Goal: Task Accomplishment & Management: Complete application form

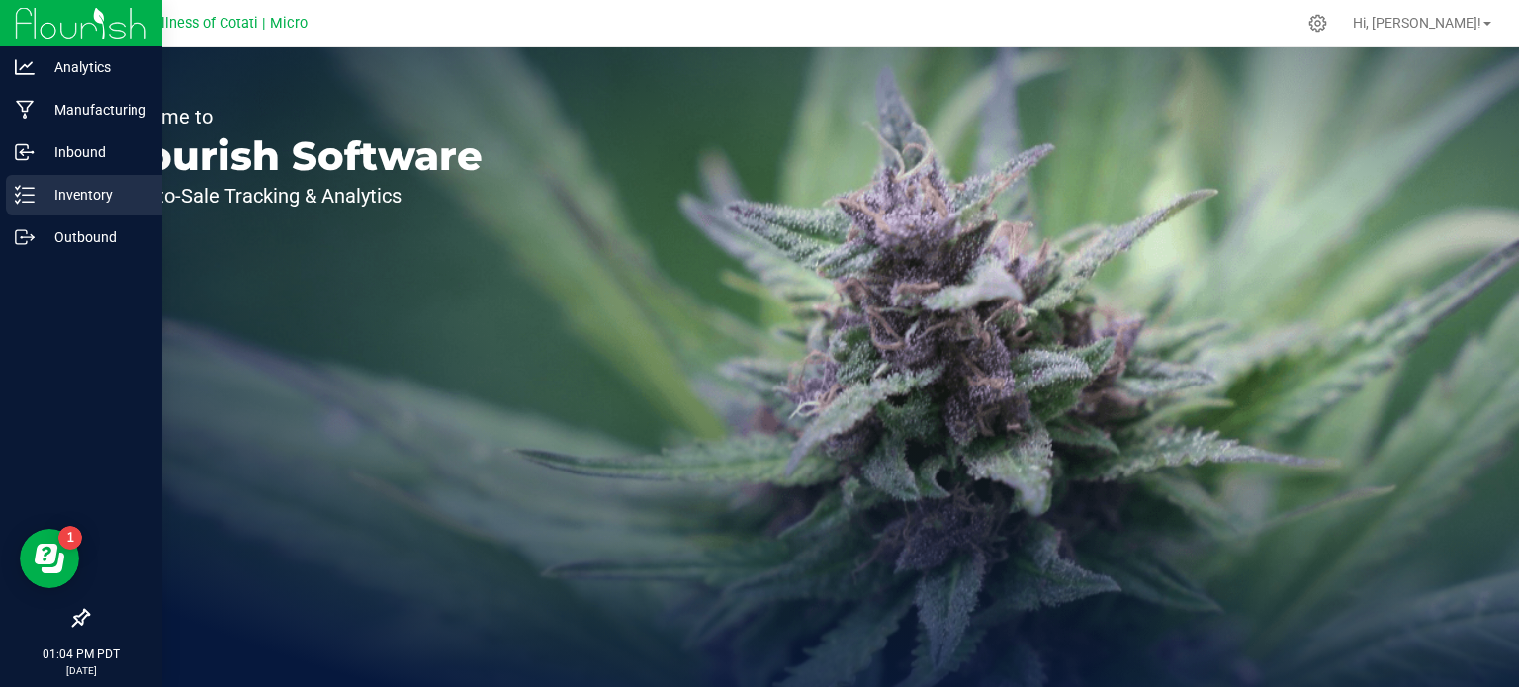
click at [78, 205] on p "Inventory" at bounding box center [94, 195] width 119 height 24
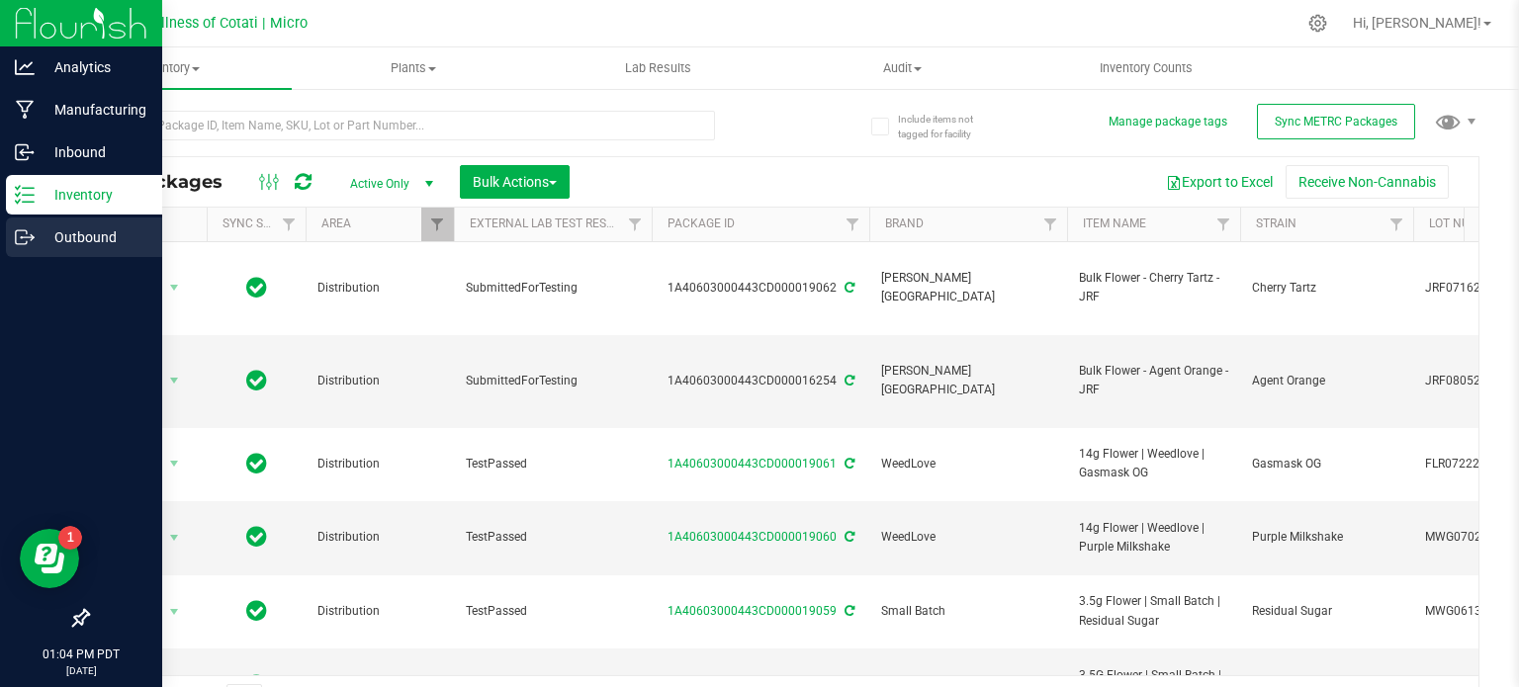
click at [88, 233] on p "Outbound" at bounding box center [94, 238] width 119 height 24
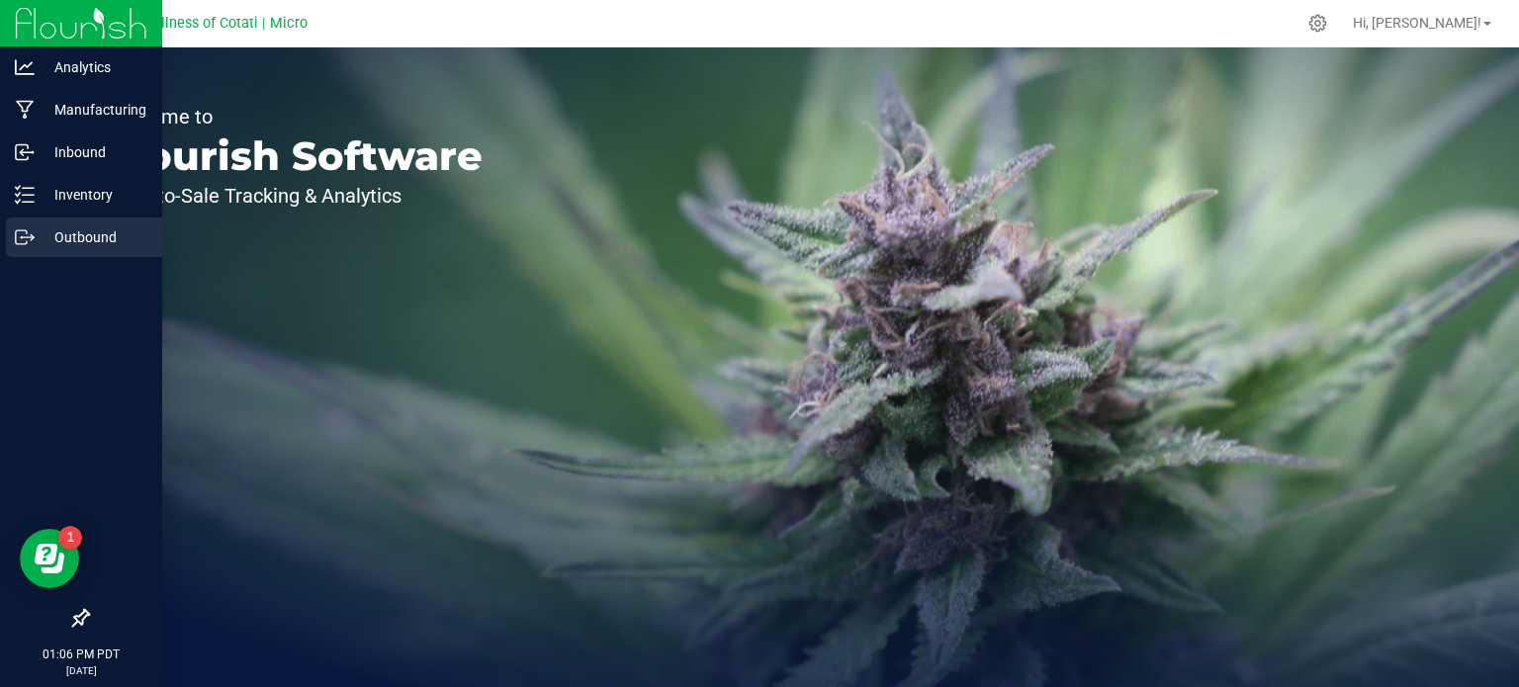
click at [42, 232] on p "Outbound" at bounding box center [94, 238] width 119 height 24
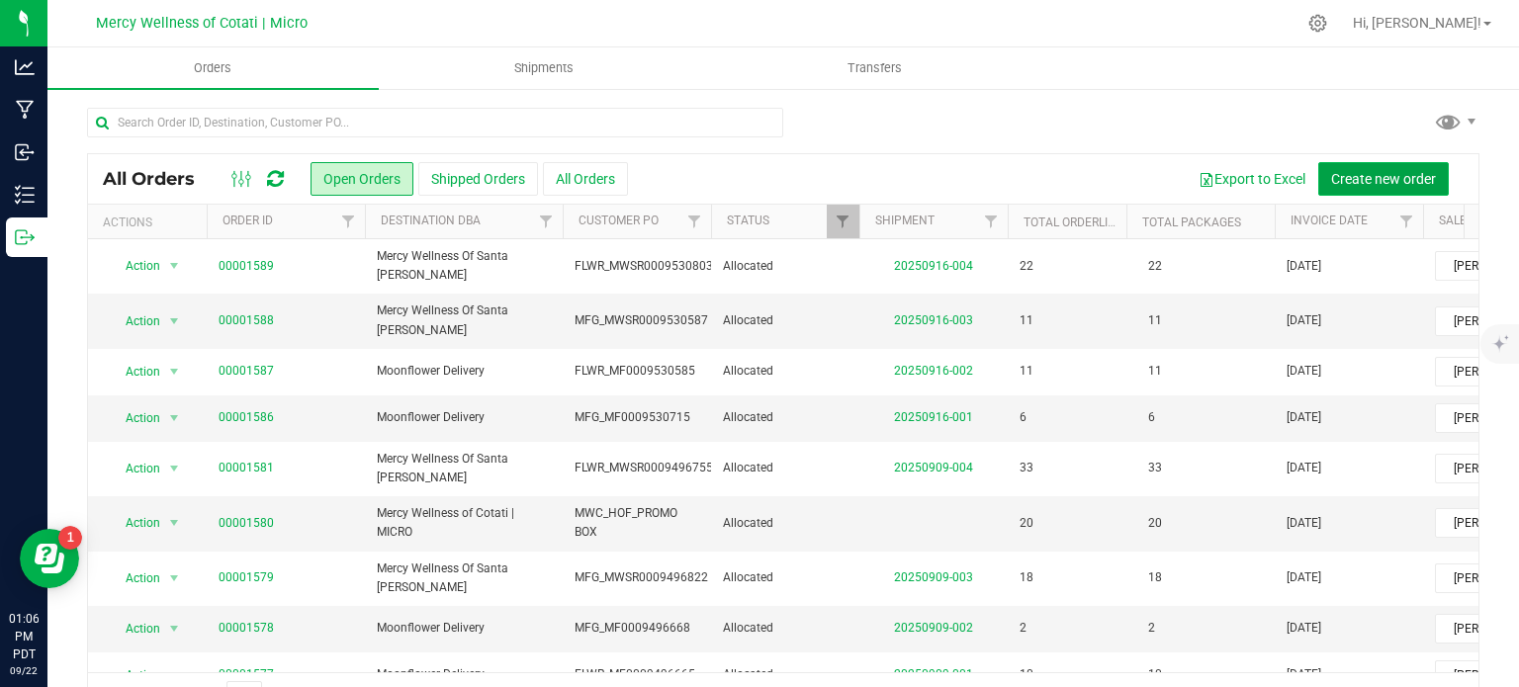
click at [1371, 180] on span "Create new order" at bounding box center [1383, 179] width 105 height 16
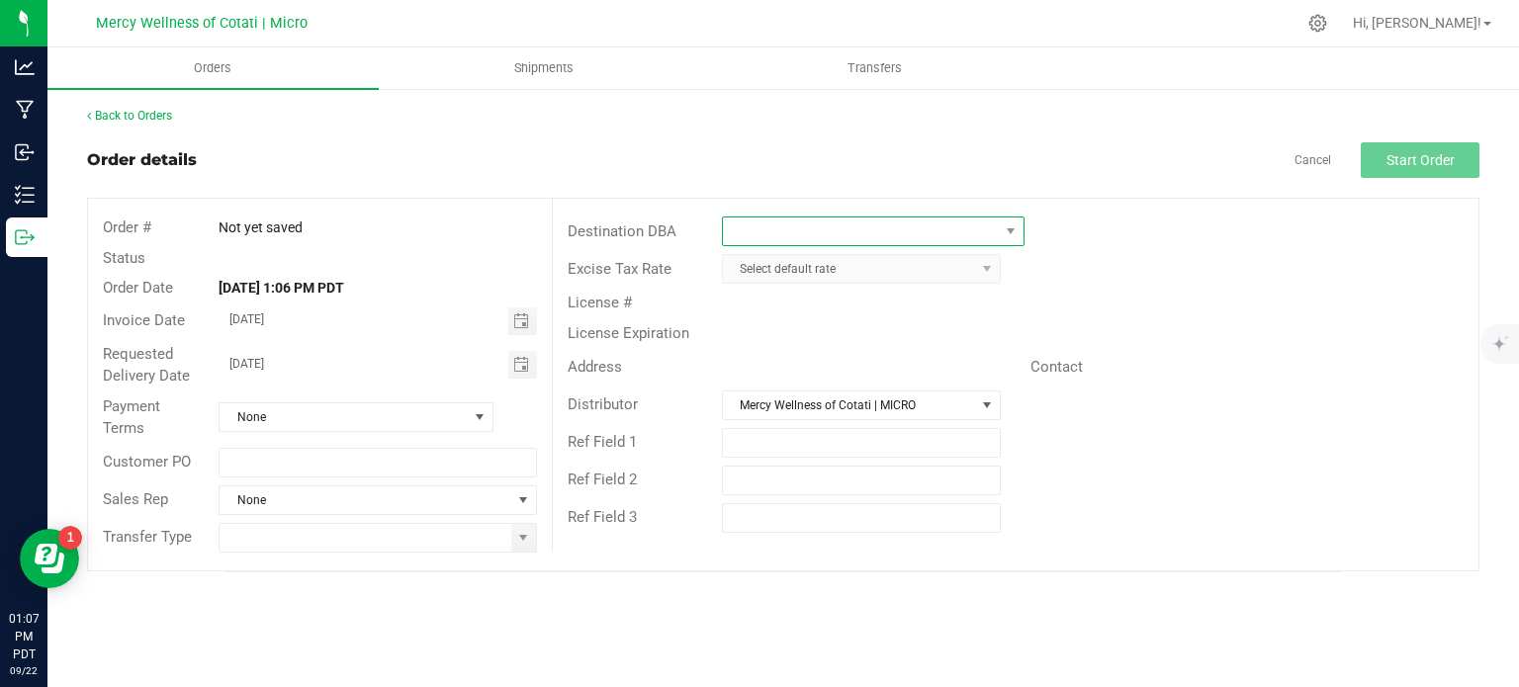
click at [928, 236] on span at bounding box center [861, 232] width 276 height 28
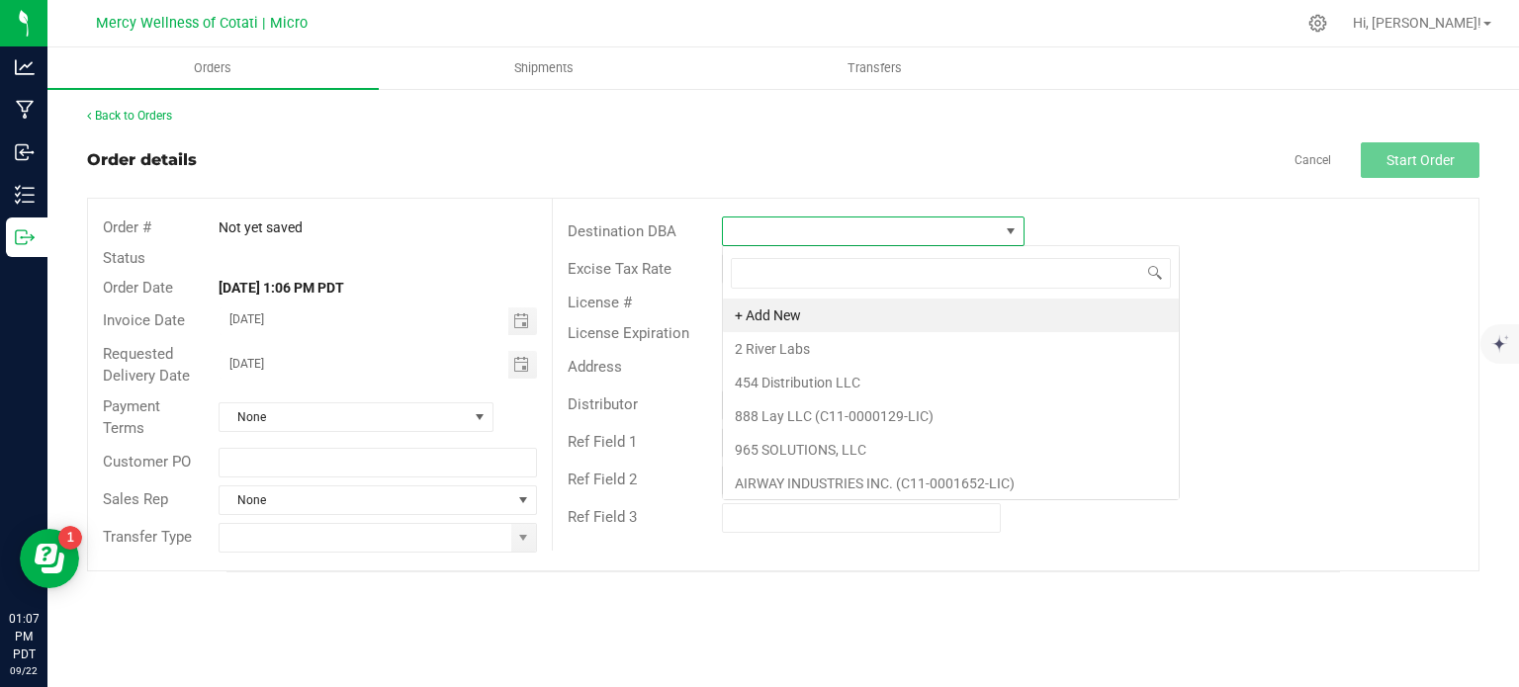
scroll to position [29, 303]
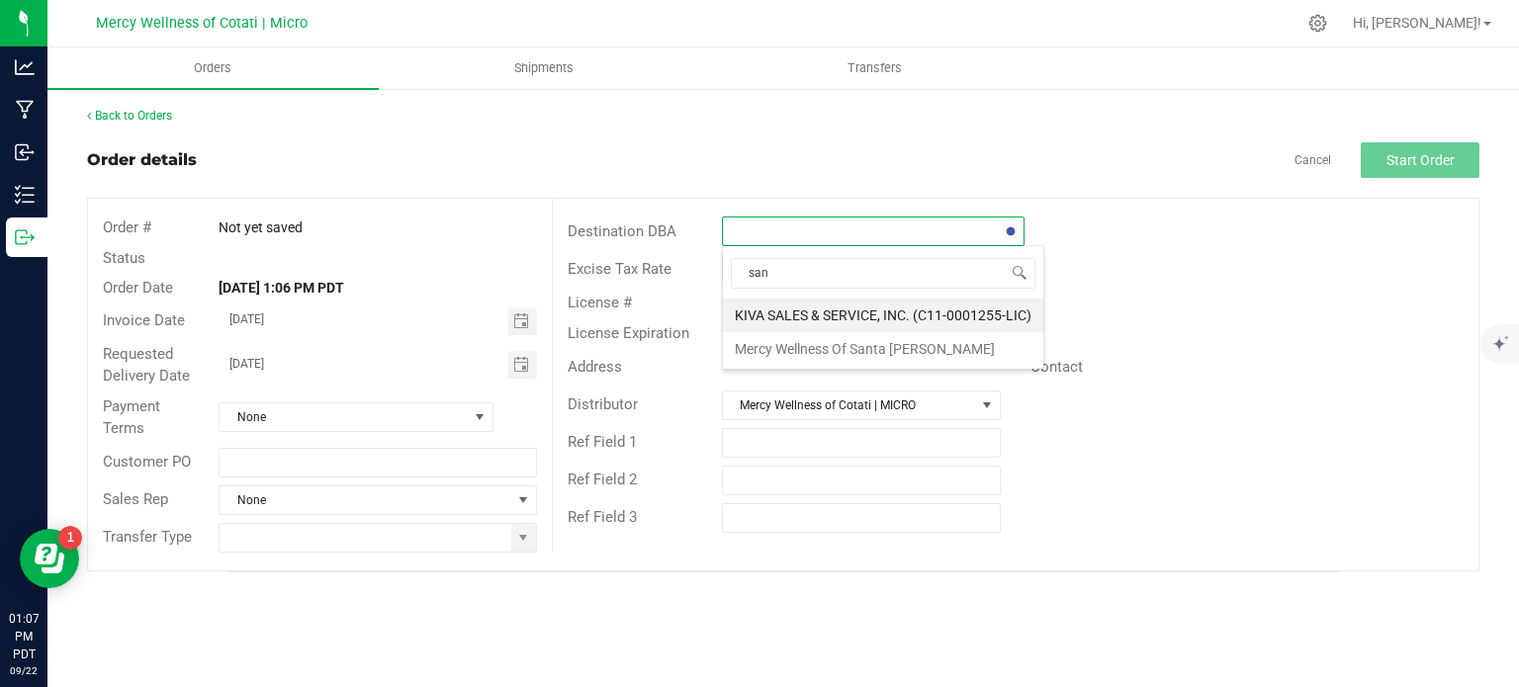
type input "sant"
click at [886, 326] on li "Mercy Wellness Of Santa [PERSON_NAME]" at bounding box center [873, 316] width 301 height 34
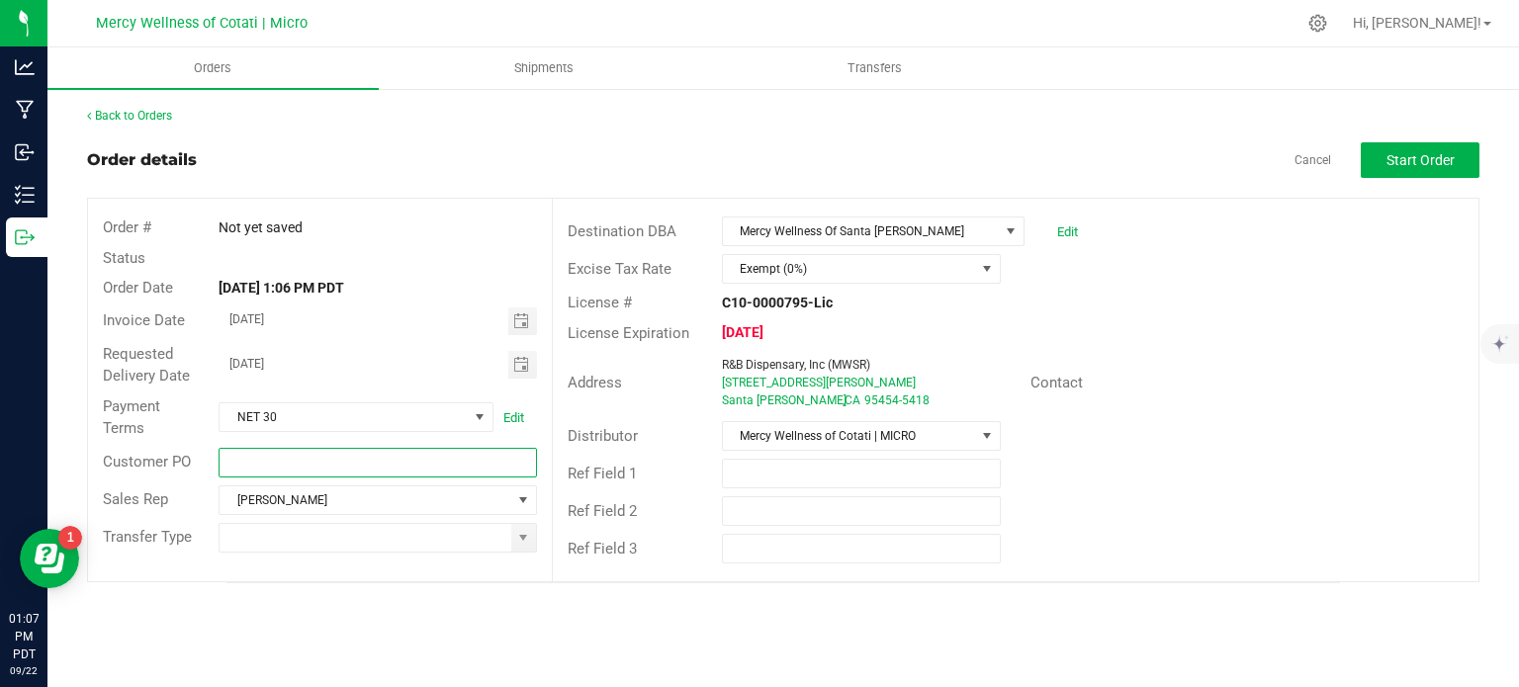
click at [300, 471] on input "text" at bounding box center [378, 463] width 318 height 30
type input "MFG_MWSR"
click at [471, 545] on input at bounding box center [365, 538] width 291 height 28
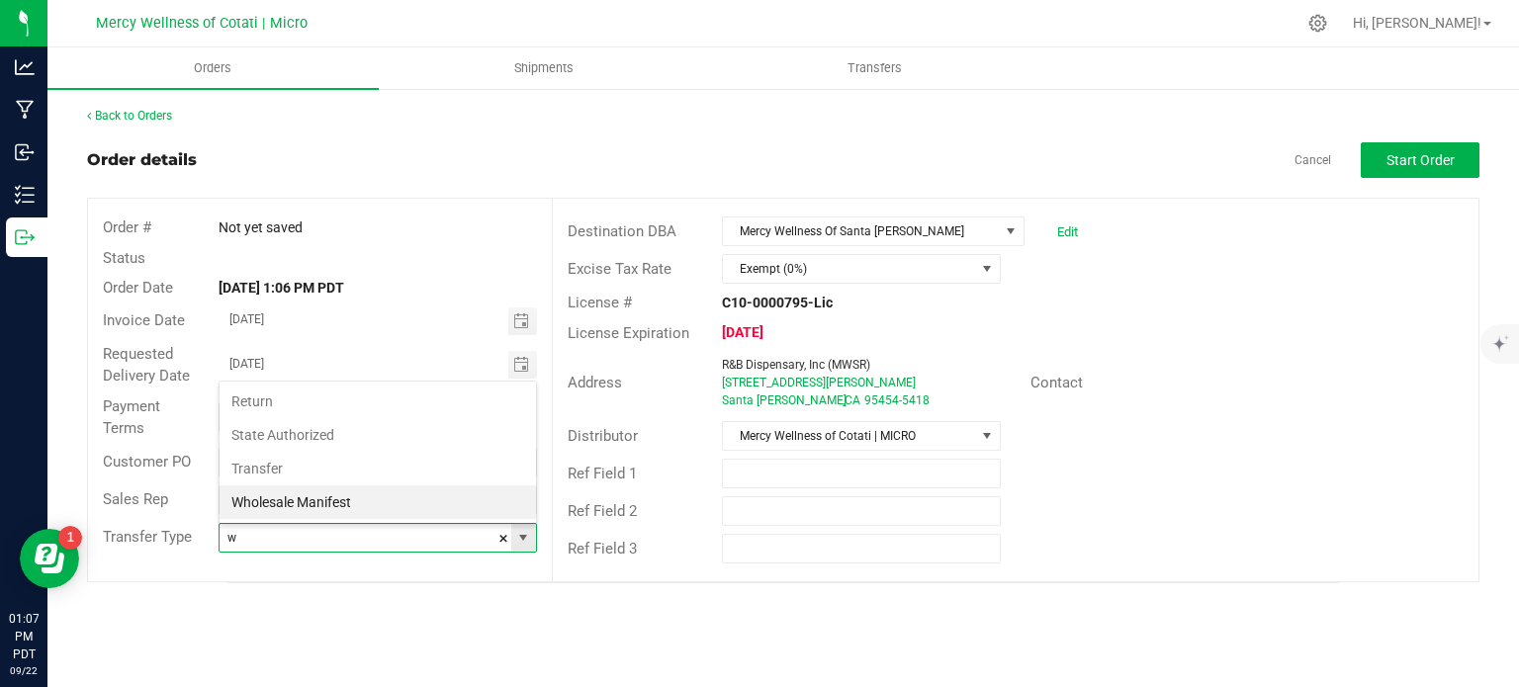
scroll to position [29, 314]
click at [425, 497] on li "Wholesale Manifest" at bounding box center [378, 503] width 317 height 34
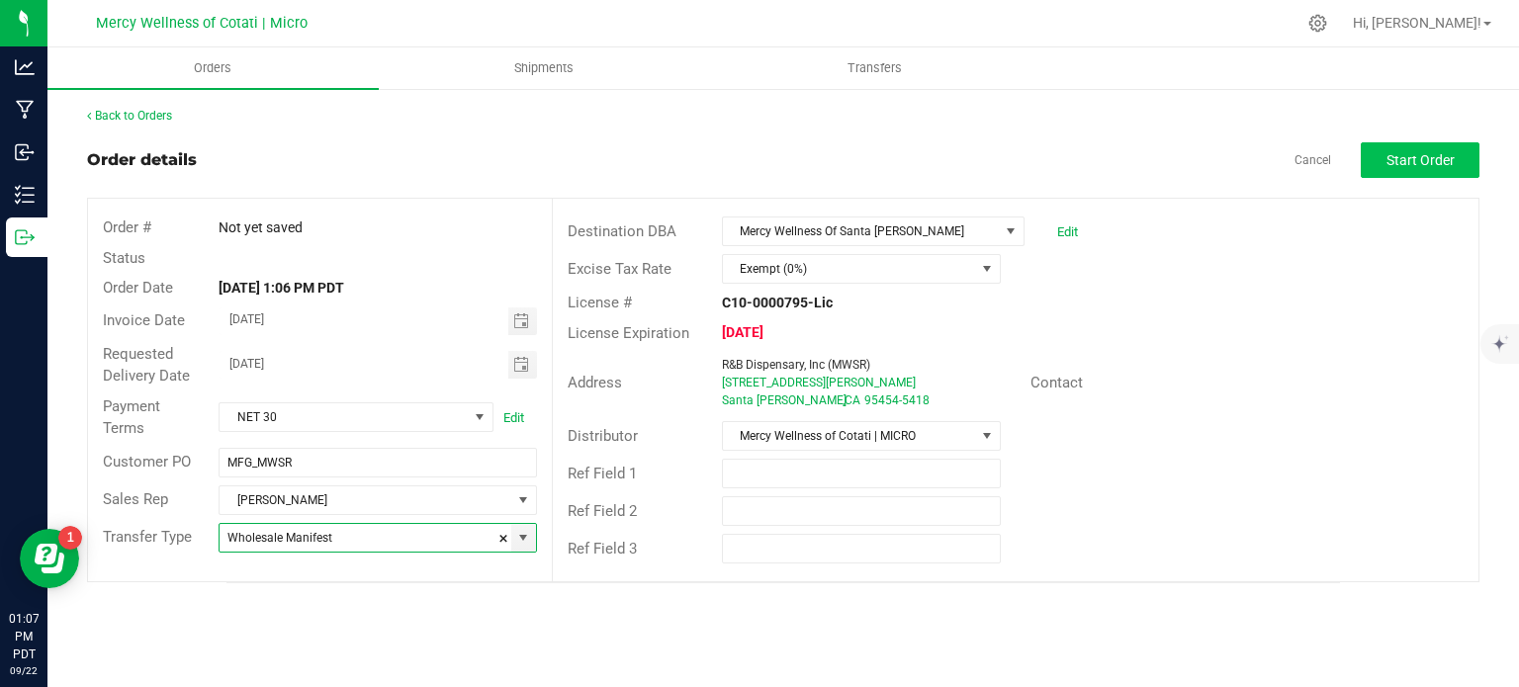
type input "Wholesale Manifest"
click at [1451, 154] on span "Start Order" at bounding box center [1421, 160] width 68 height 16
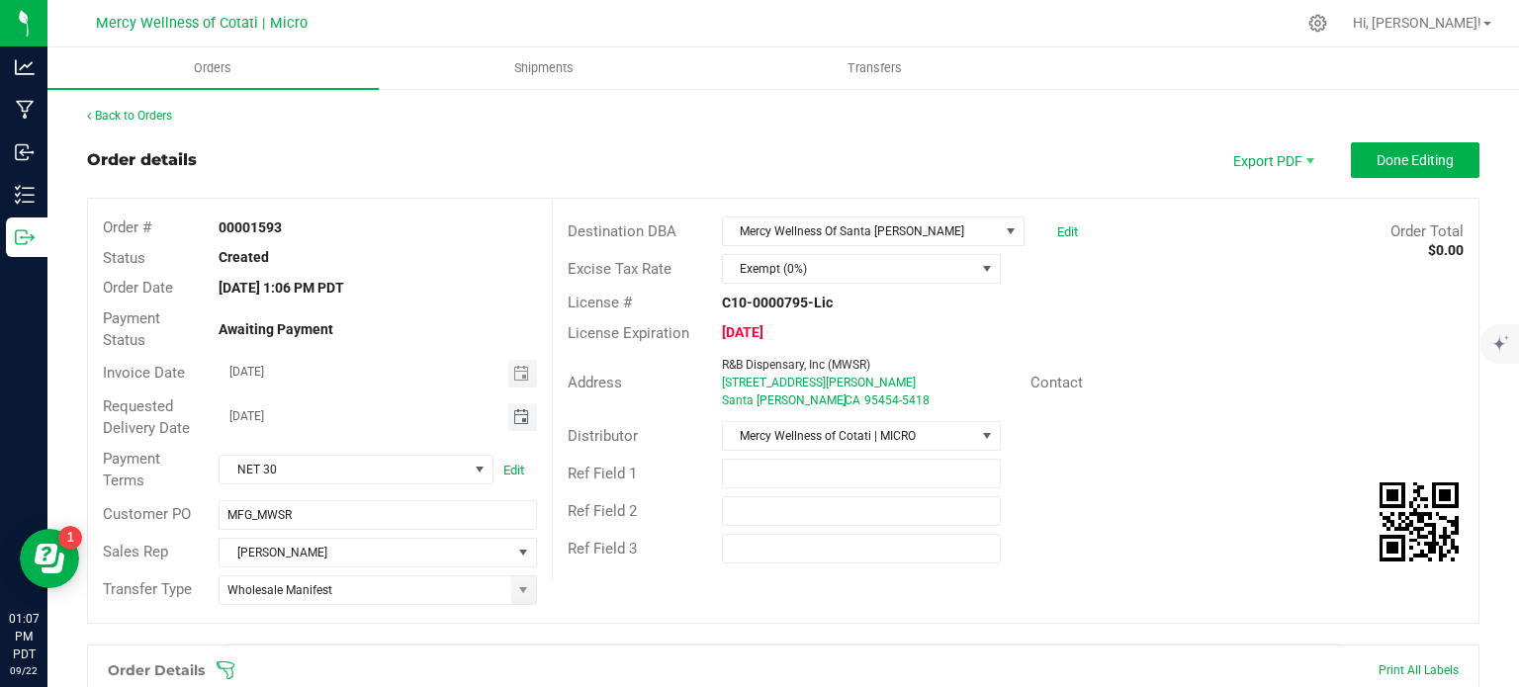
click at [522, 412] on span "Toggle calendar" at bounding box center [521, 417] width 16 height 16
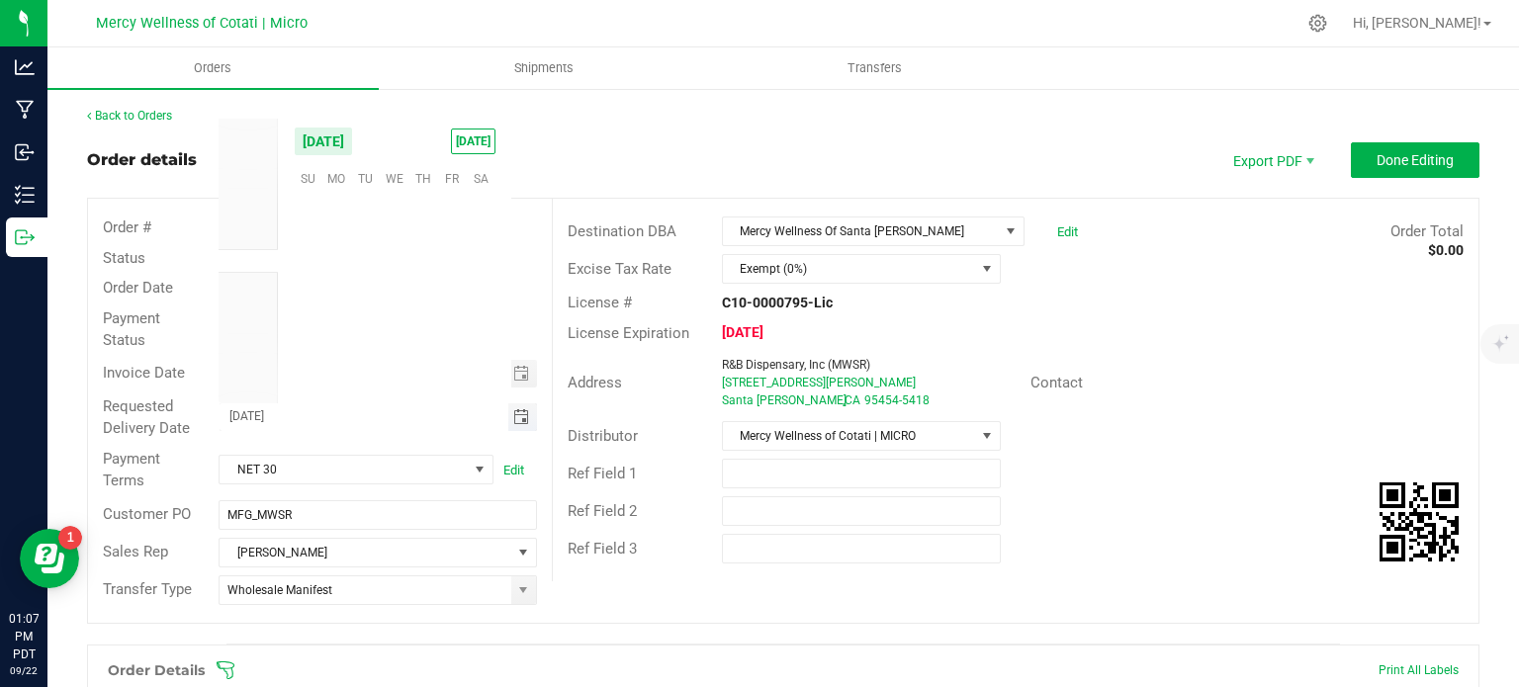
scroll to position [320837, 0]
click at [379, 299] on span "23" at bounding box center [365, 300] width 29 height 31
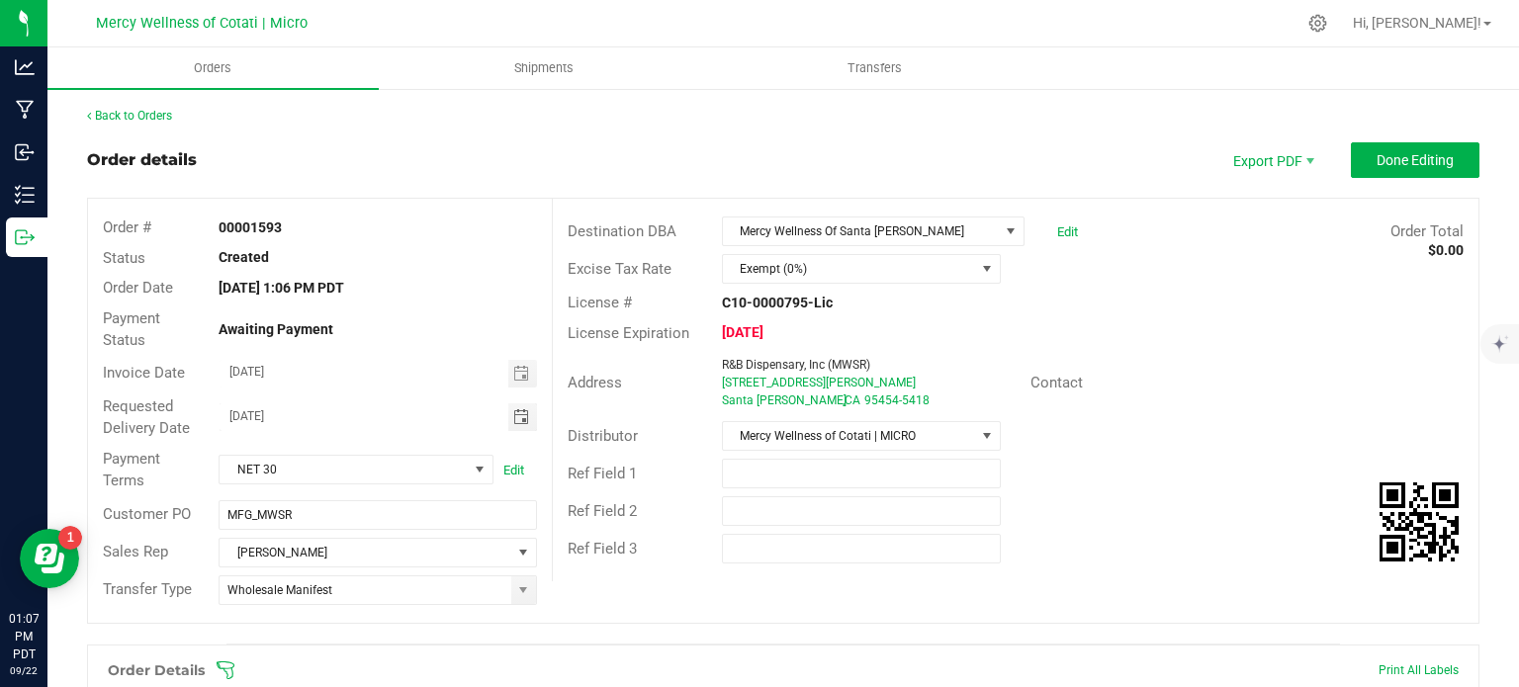
click at [379, 299] on div "Order Date Sep 22, 2025 1:06 PM PDT" at bounding box center [320, 288] width 464 height 31
click at [513, 417] on span "Toggle calendar" at bounding box center [521, 417] width 16 height 16
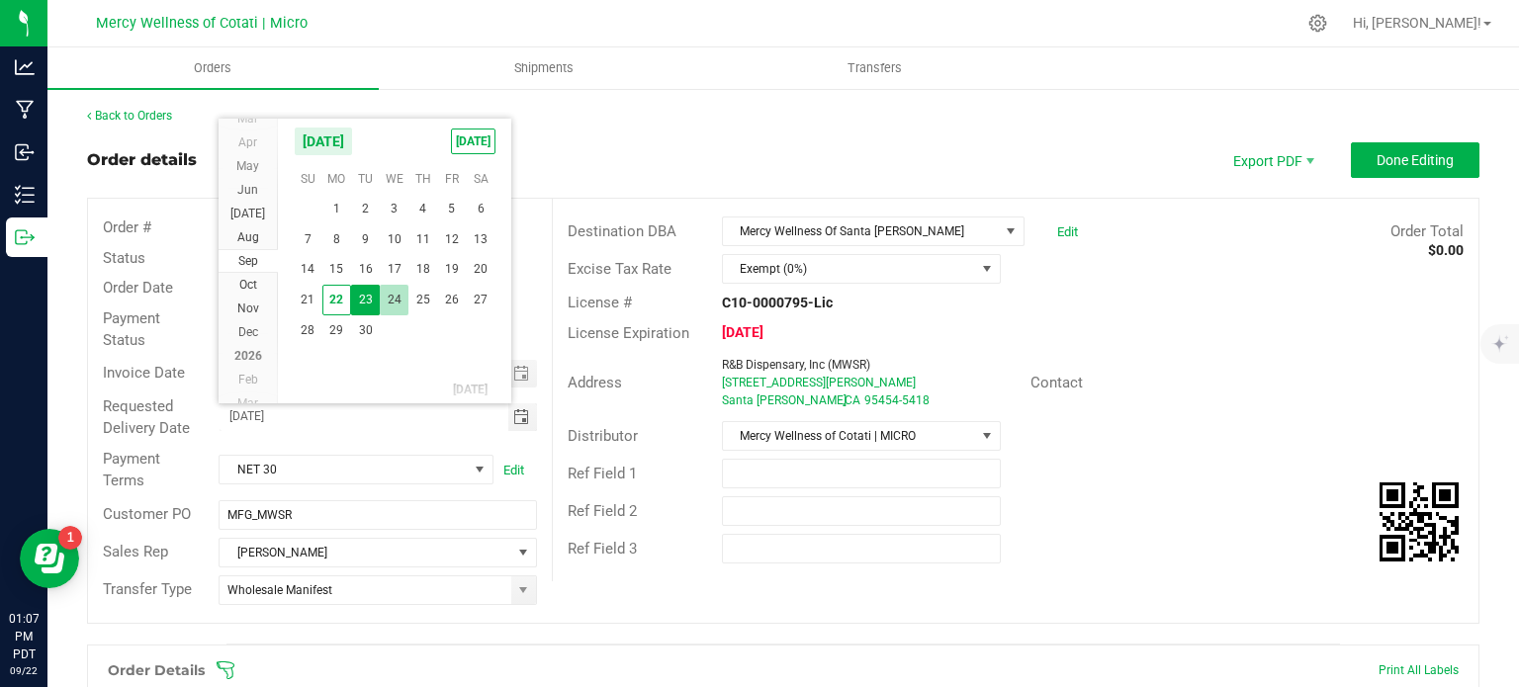
click at [396, 293] on span "24" at bounding box center [394, 300] width 29 height 31
type input "09/24/2025"
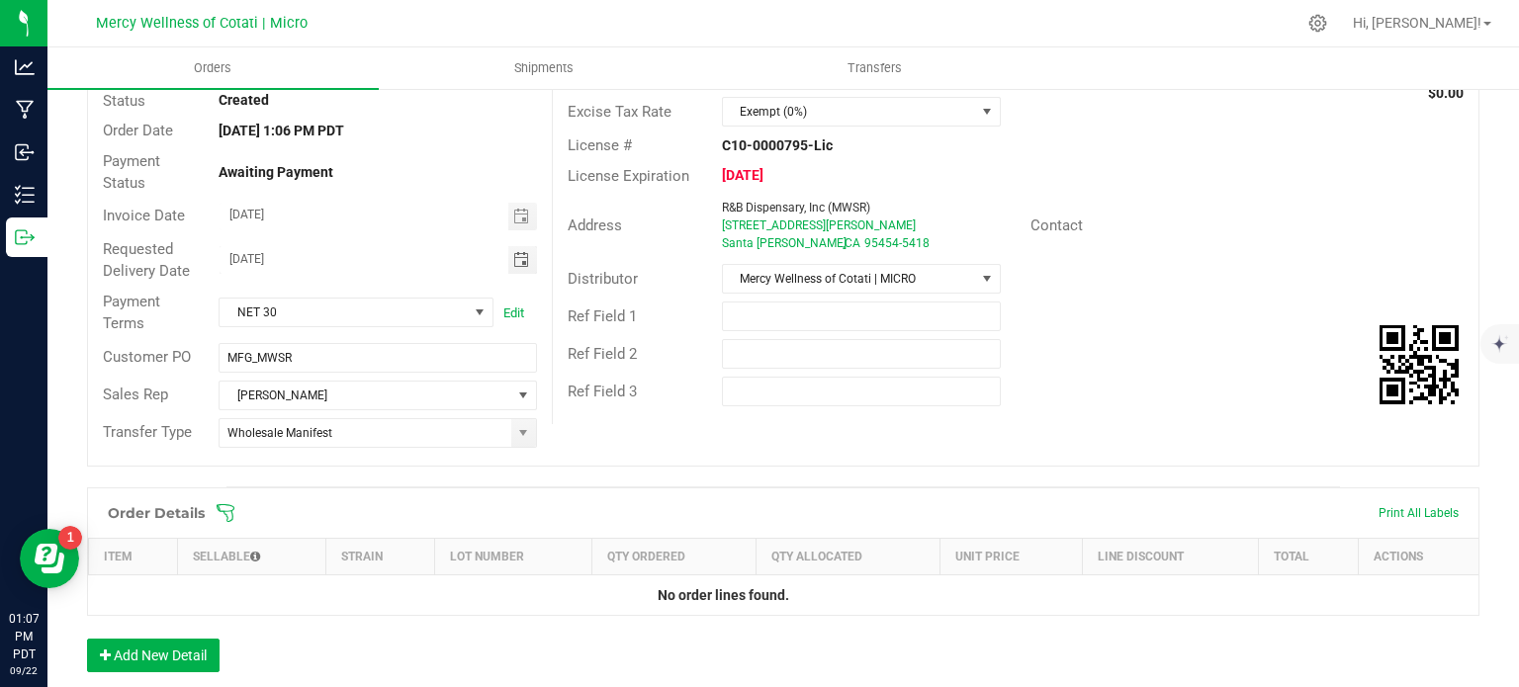
scroll to position [396, 0]
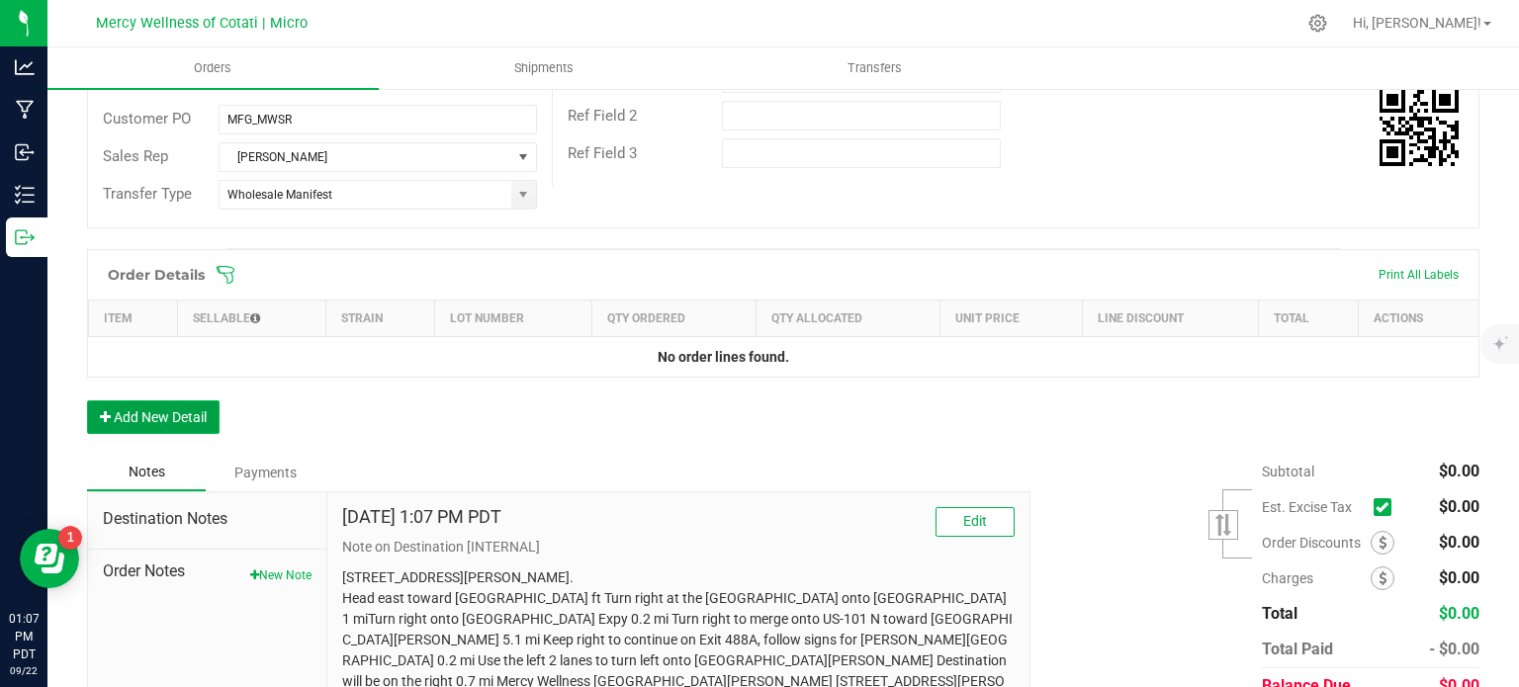
click at [188, 403] on button "Add New Detail" at bounding box center [153, 418] width 133 height 34
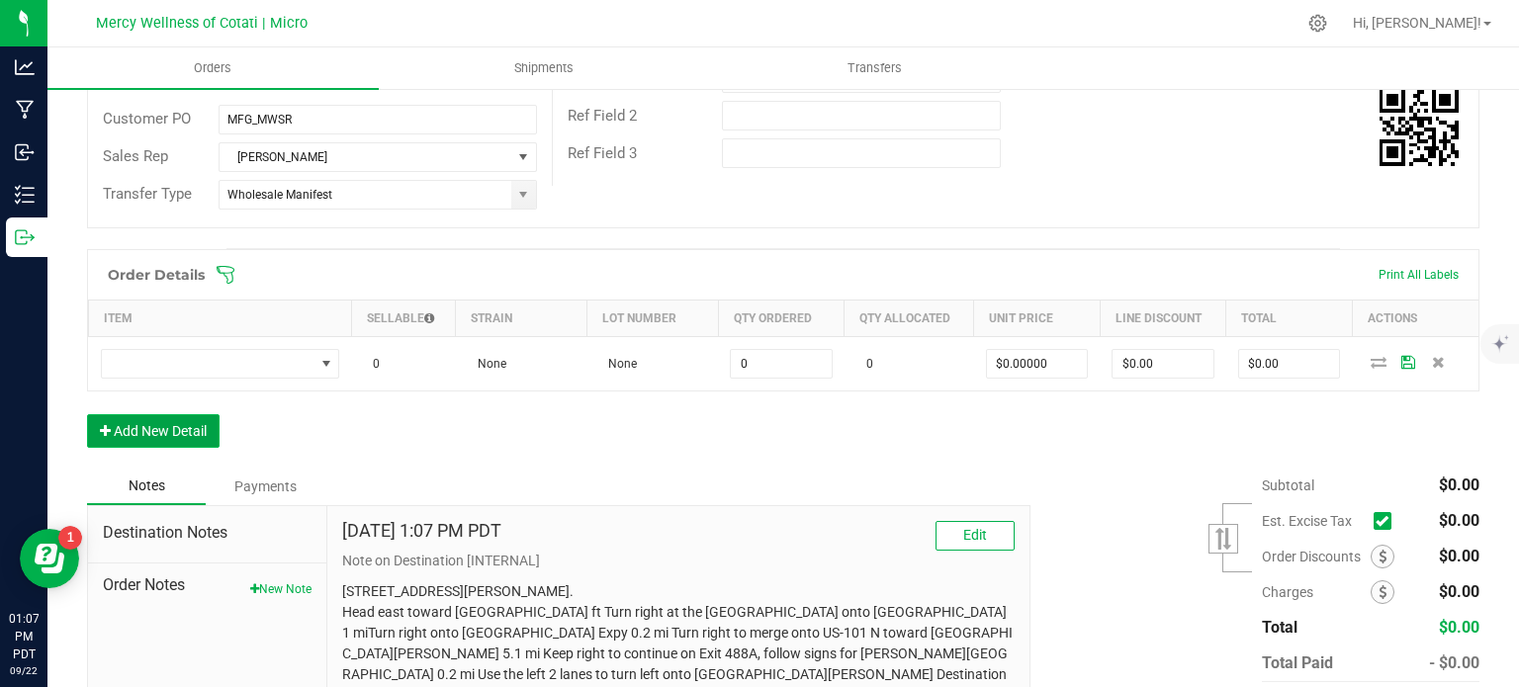
click at [168, 436] on button "Add New Detail" at bounding box center [153, 431] width 133 height 34
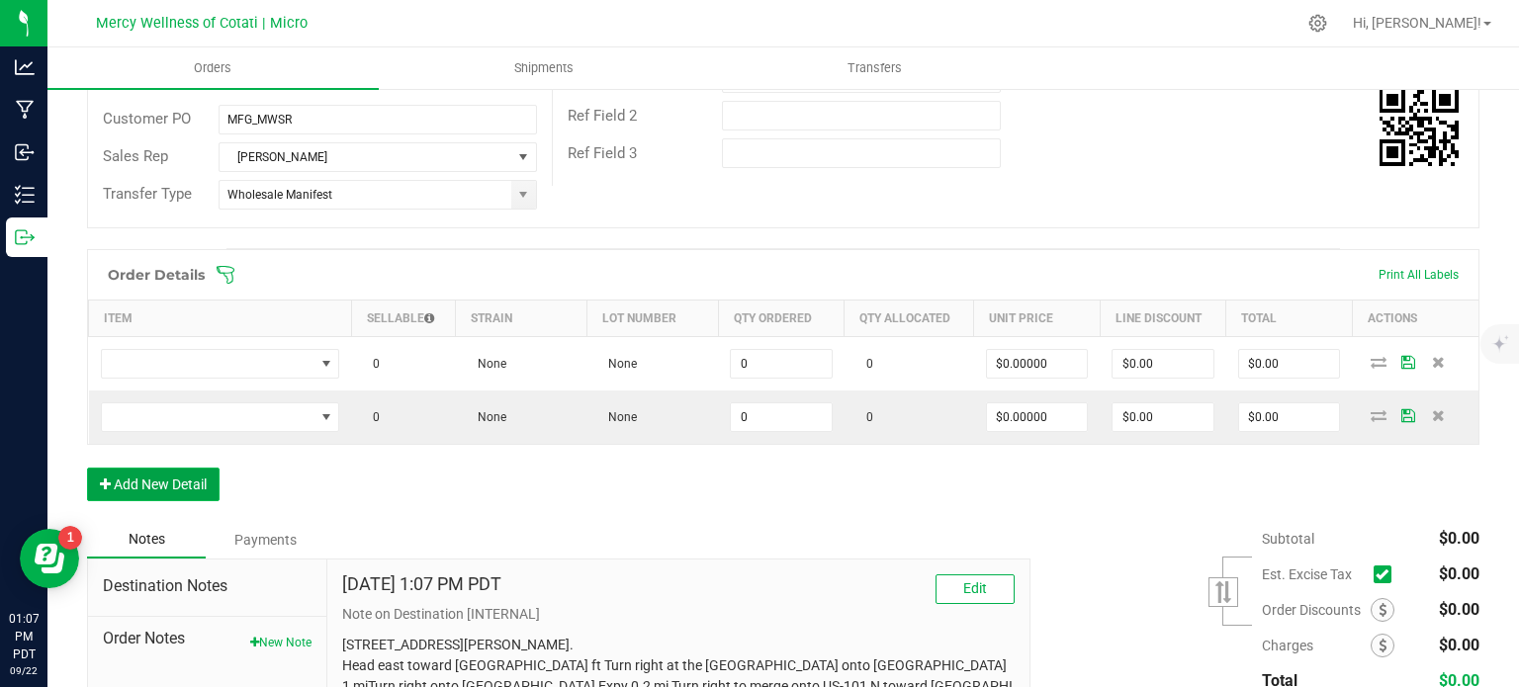
click at [174, 491] on button "Add New Detail" at bounding box center [153, 485] width 133 height 34
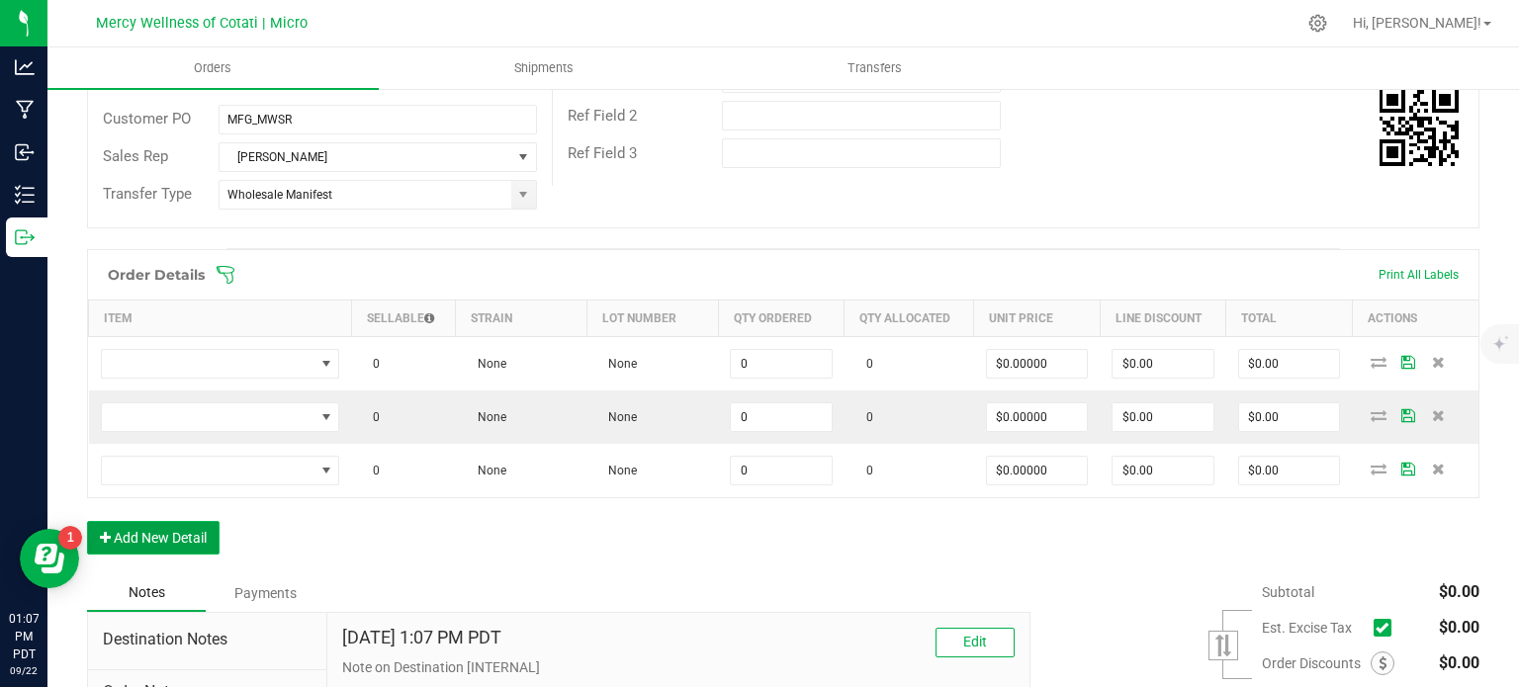
click at [176, 521] on button "Add New Detail" at bounding box center [153, 538] width 133 height 34
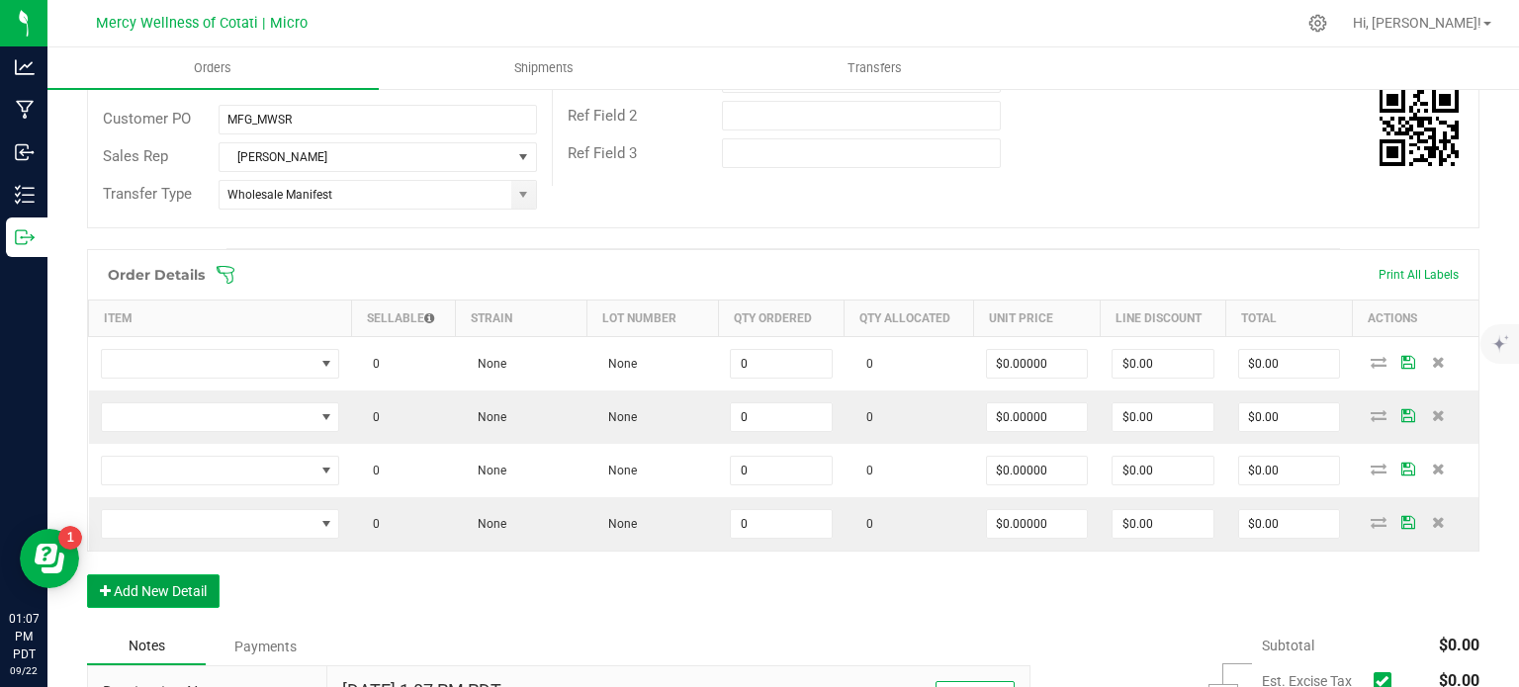
click at [179, 581] on button "Add New Detail" at bounding box center [153, 592] width 133 height 34
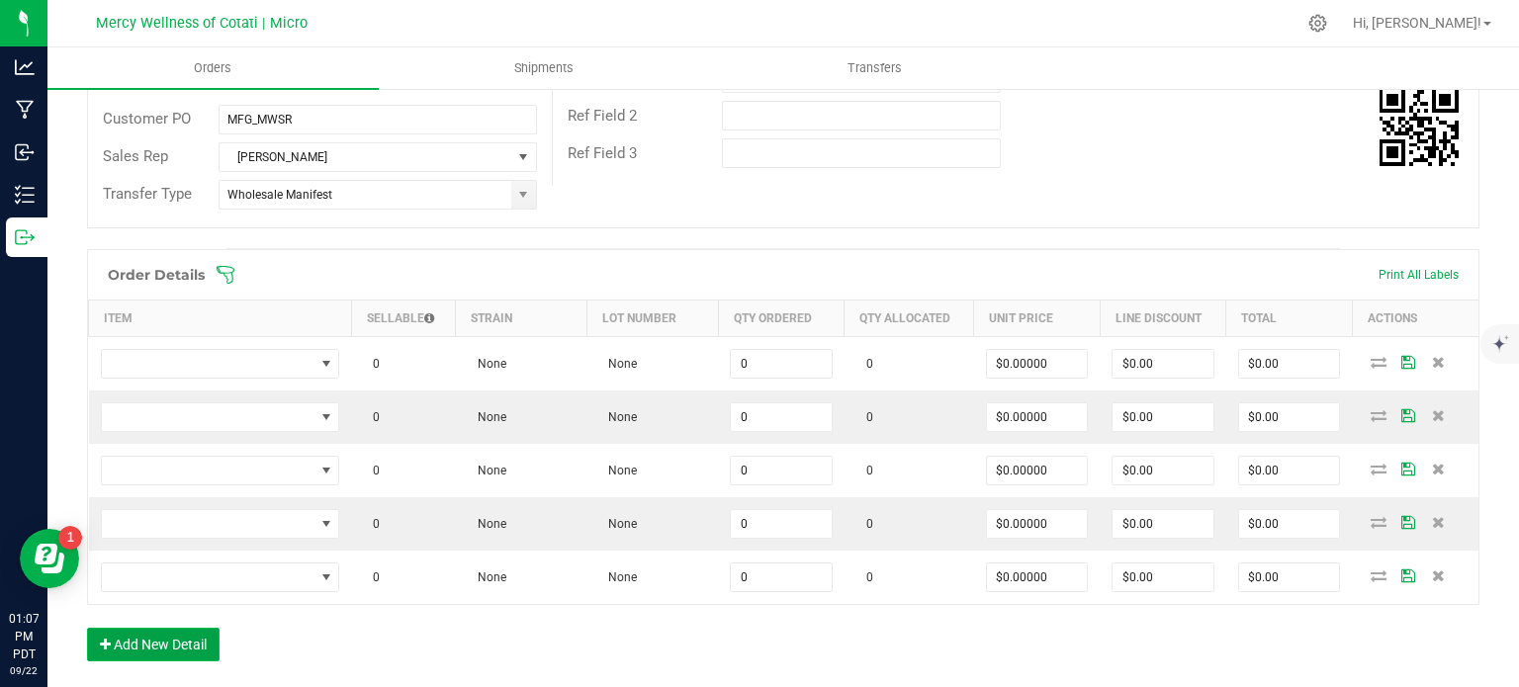
click at [188, 637] on button "Add New Detail" at bounding box center [153, 645] width 133 height 34
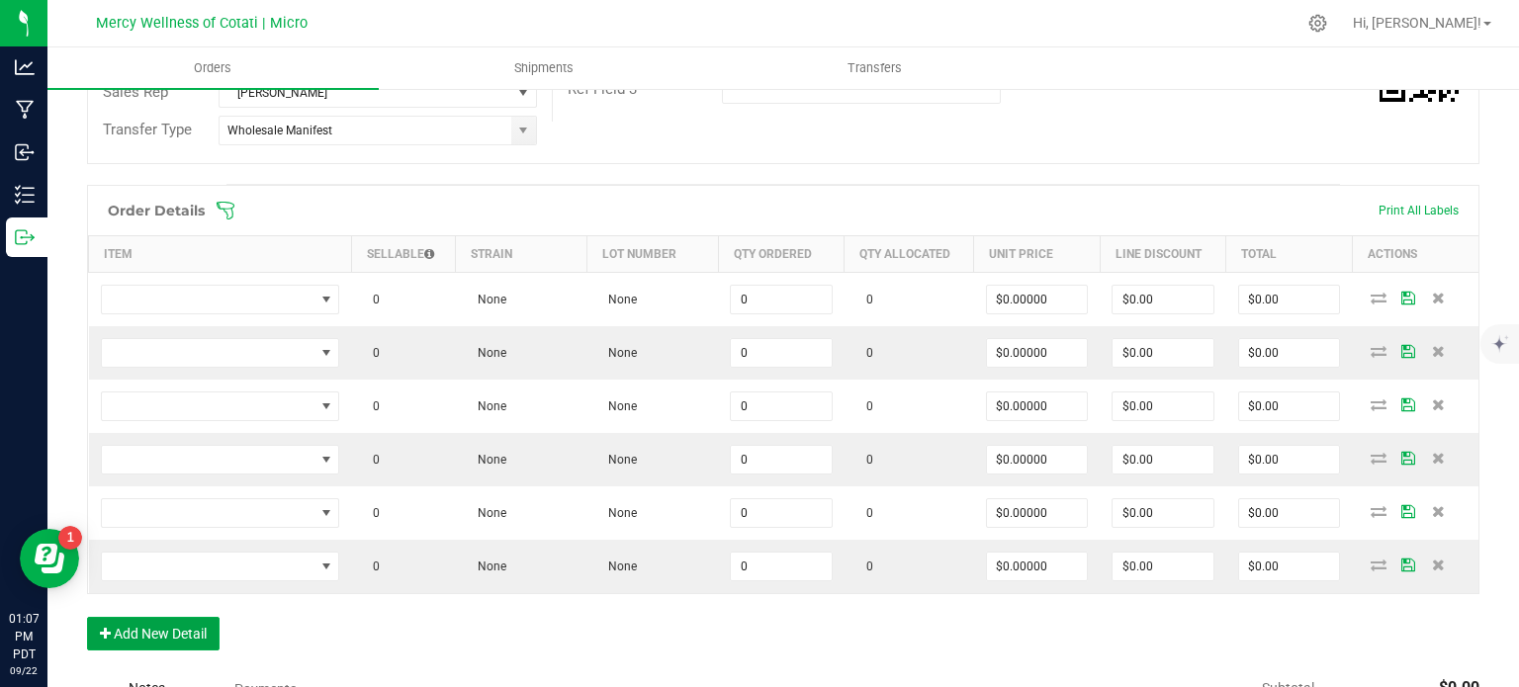
scroll to position [495, 0]
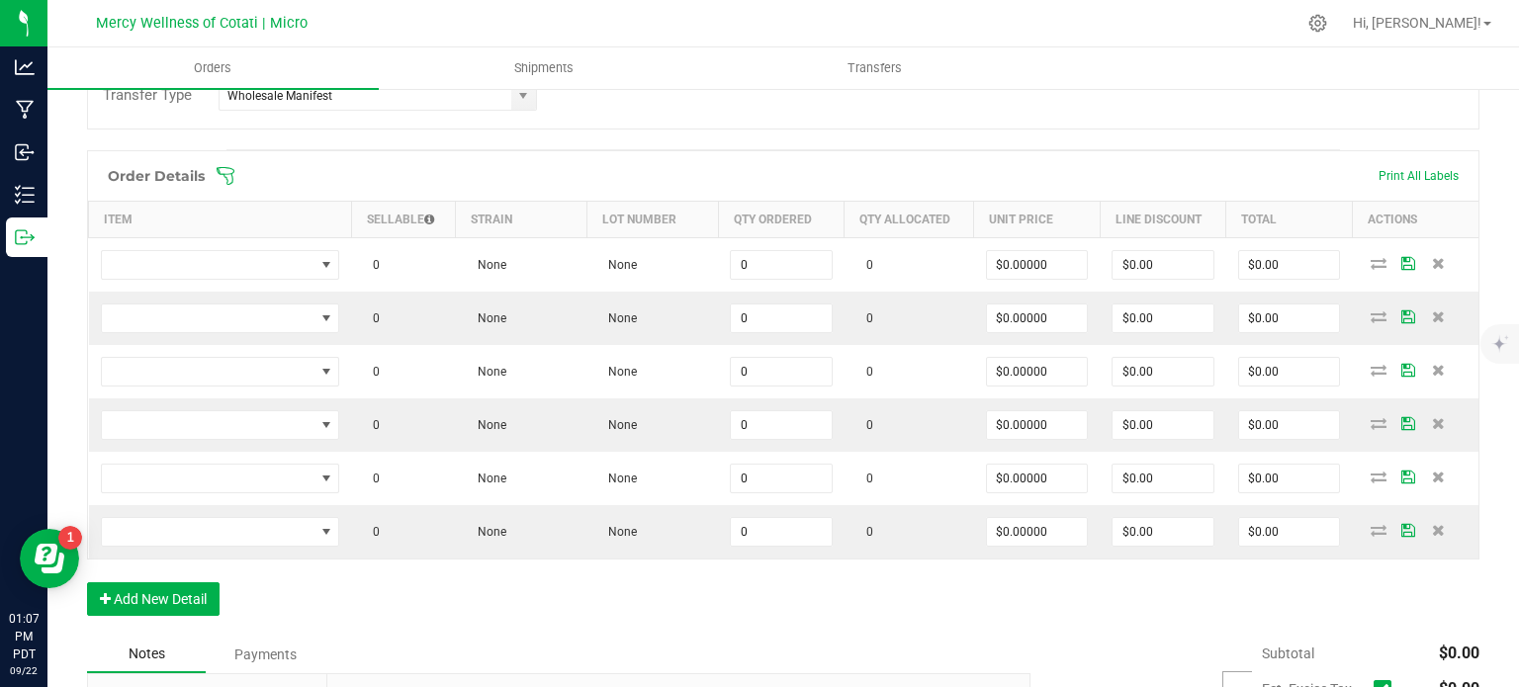
click at [195, 562] on div "Order Details Print All Labels Item Sellable Strain Lot Number Qty Ordered Qty …" at bounding box center [783, 393] width 1393 height 486
click at [194, 592] on button "Add New Detail" at bounding box center [153, 600] width 133 height 34
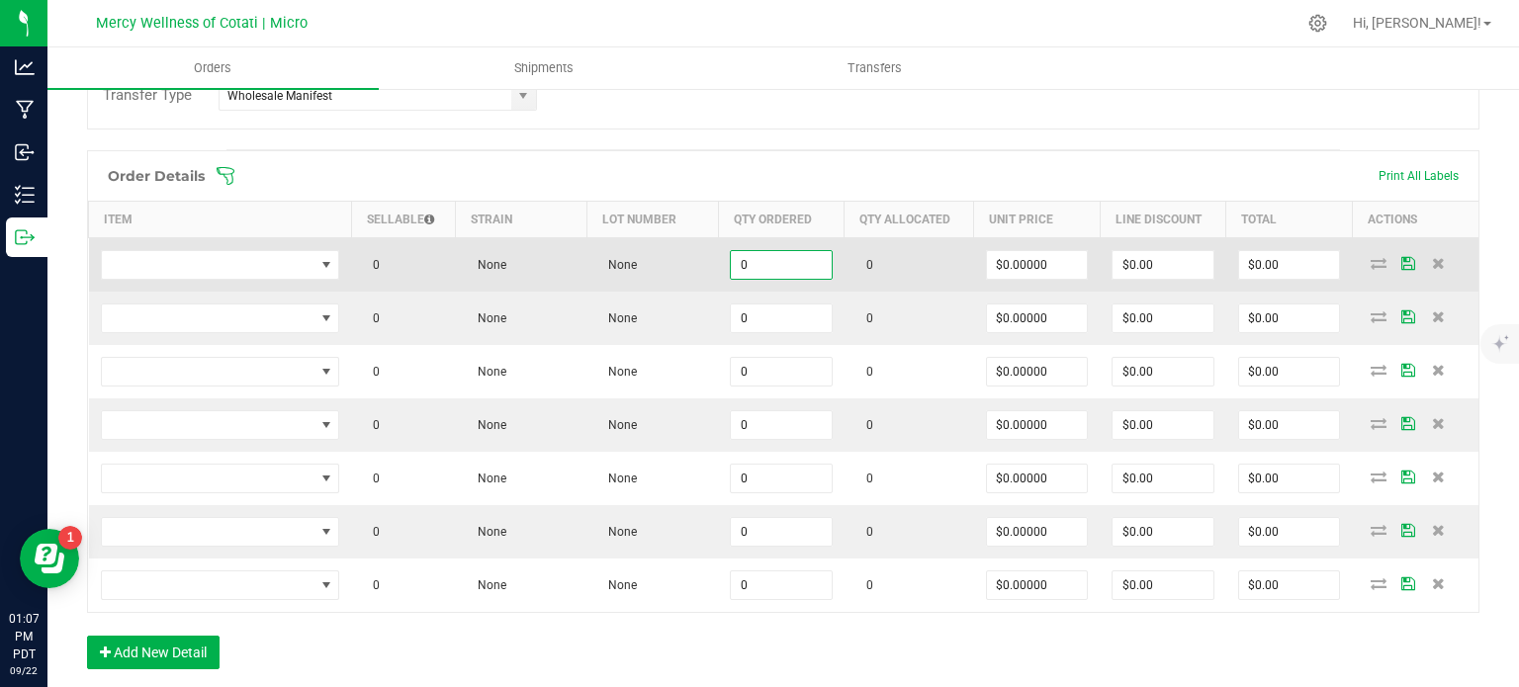
click at [779, 267] on input "0" at bounding box center [781, 265] width 101 height 28
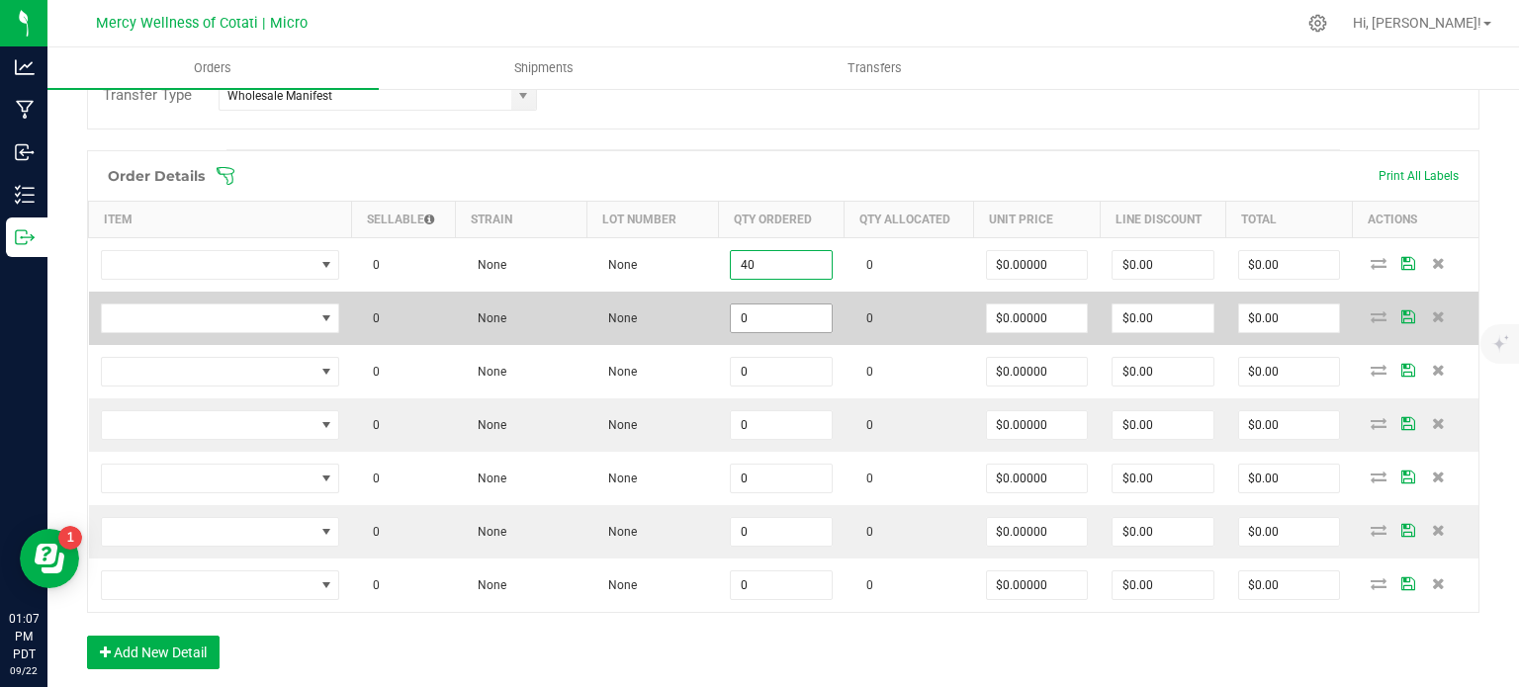
type input "40"
click at [774, 310] on input "0" at bounding box center [781, 319] width 101 height 28
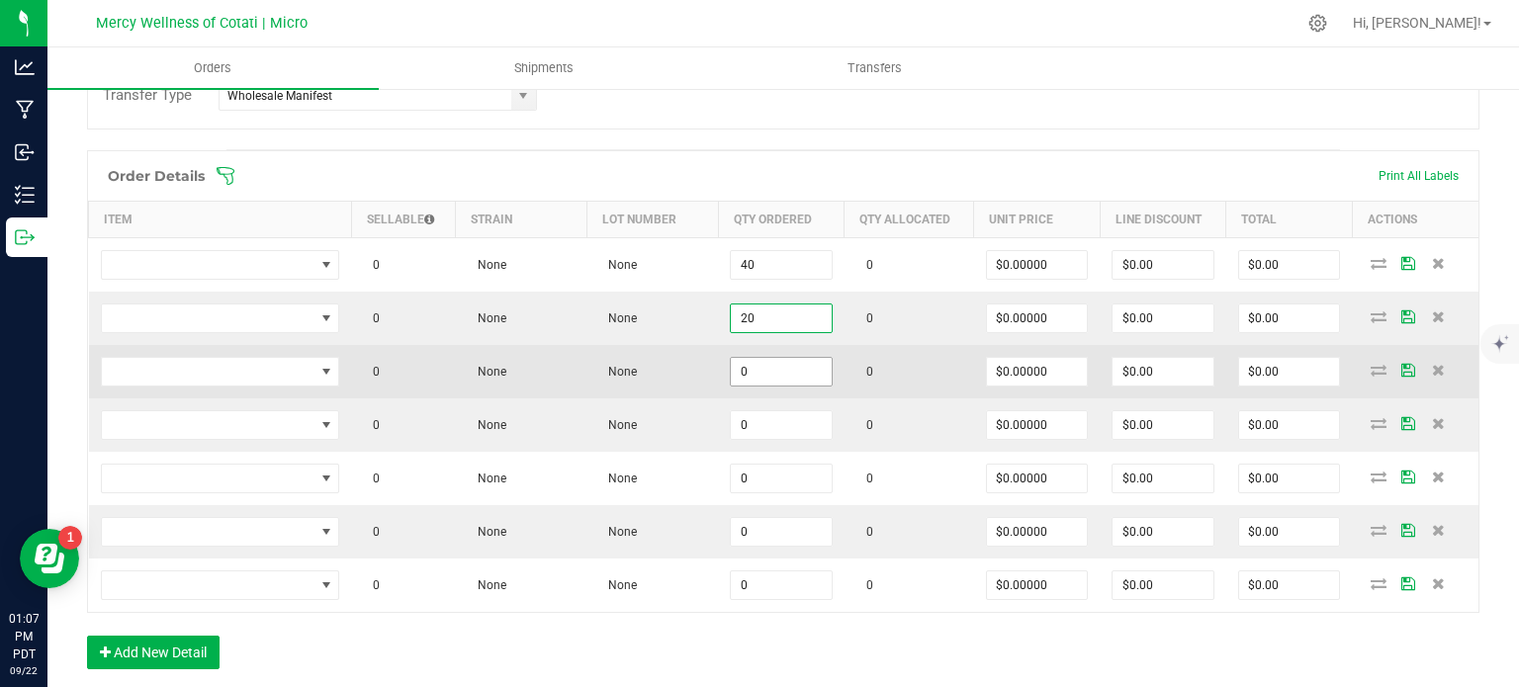
type input "20"
click at [768, 364] on input "0" at bounding box center [781, 372] width 101 height 28
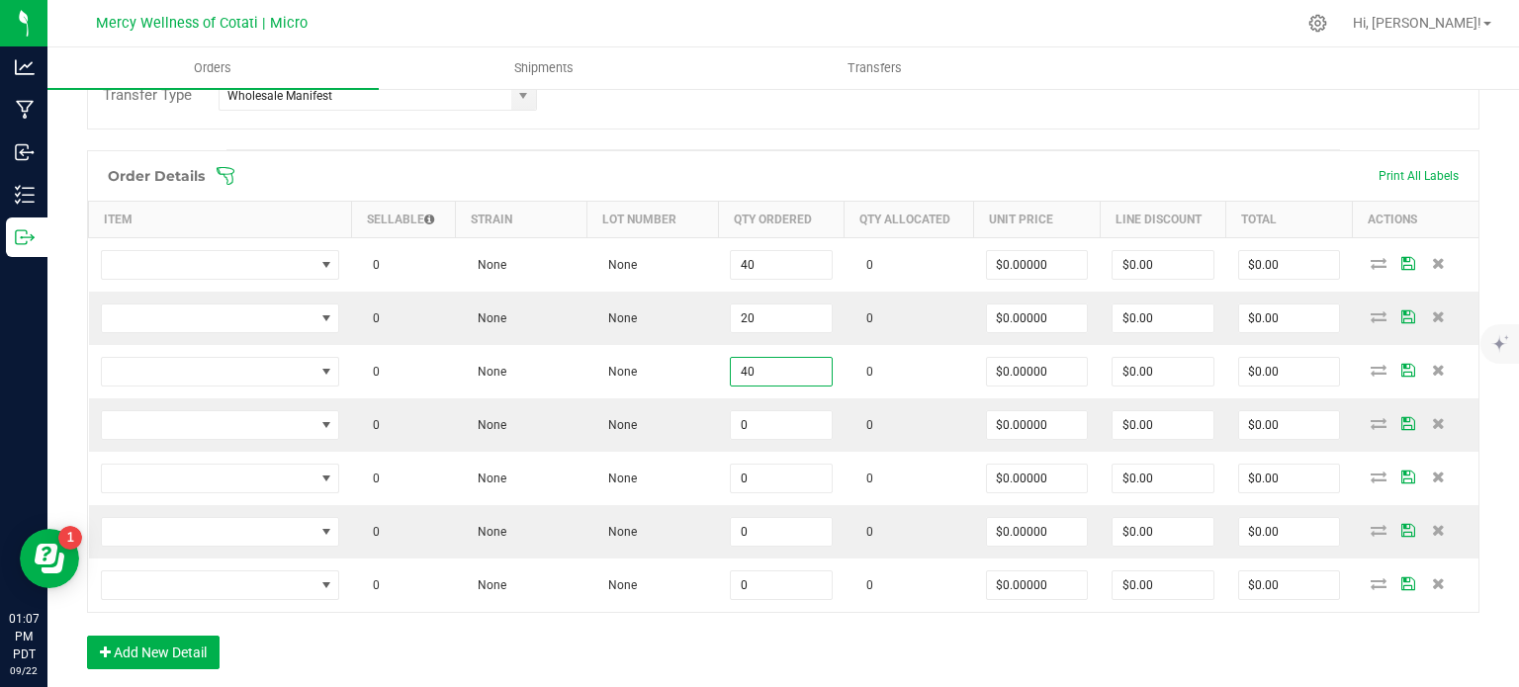
type input "40"
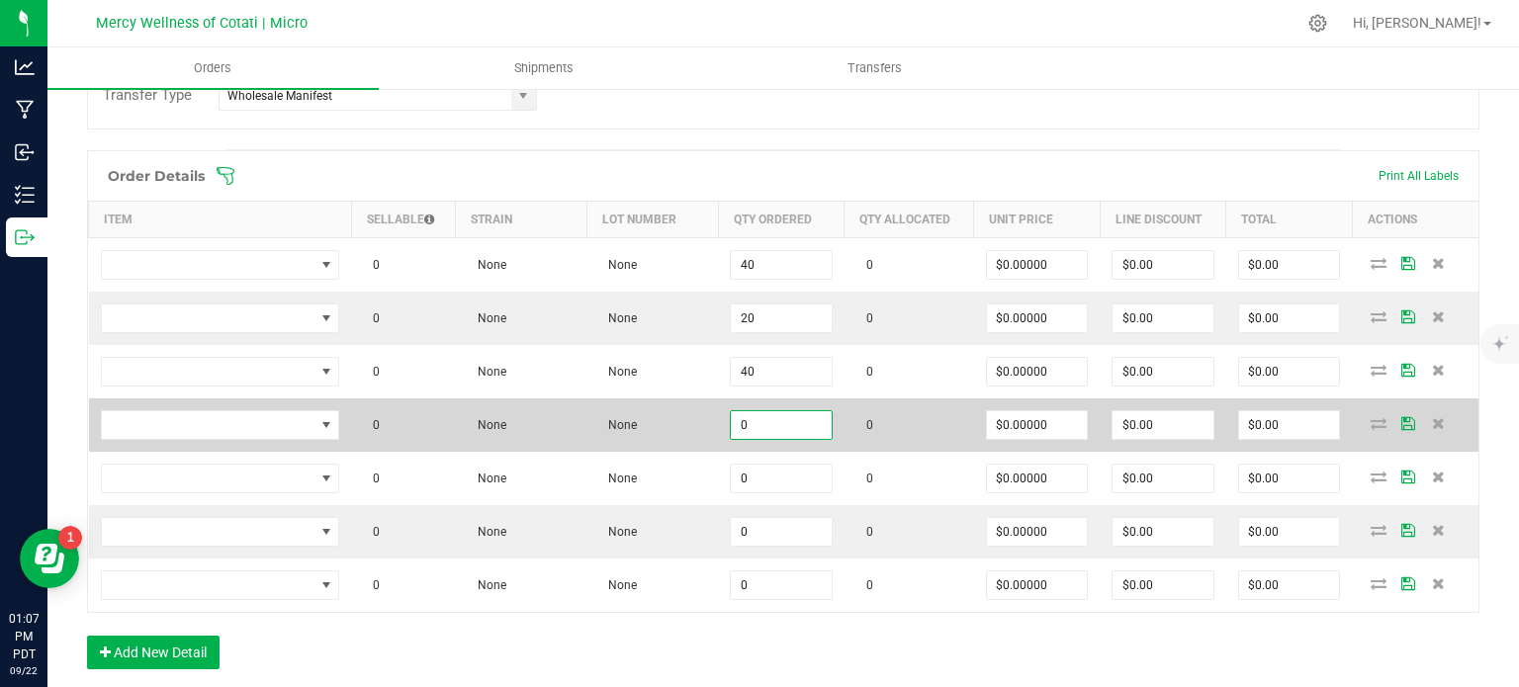
click at [801, 424] on input "0" at bounding box center [781, 425] width 101 height 28
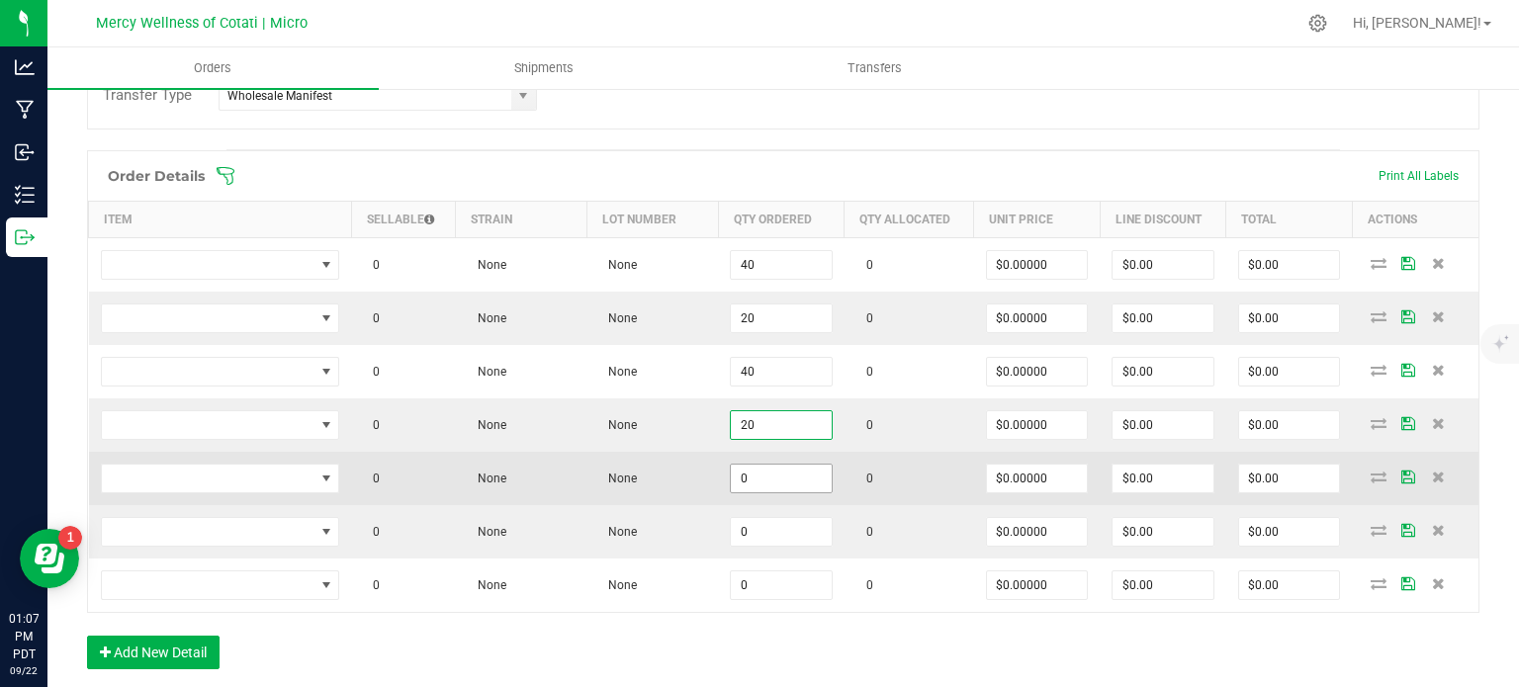
type input "20"
click at [814, 472] on input "0" at bounding box center [781, 479] width 101 height 28
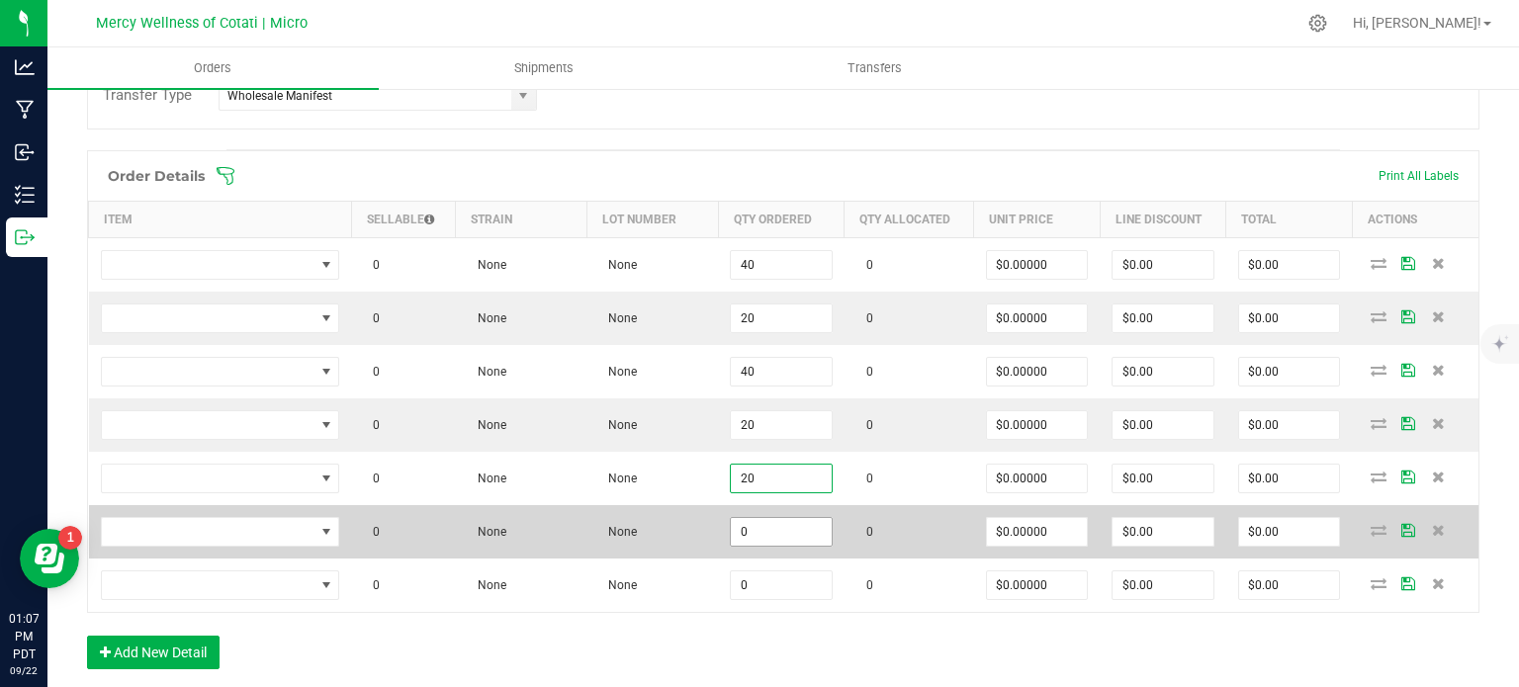
type input "20"
click at [815, 523] on input "0" at bounding box center [781, 532] width 101 height 28
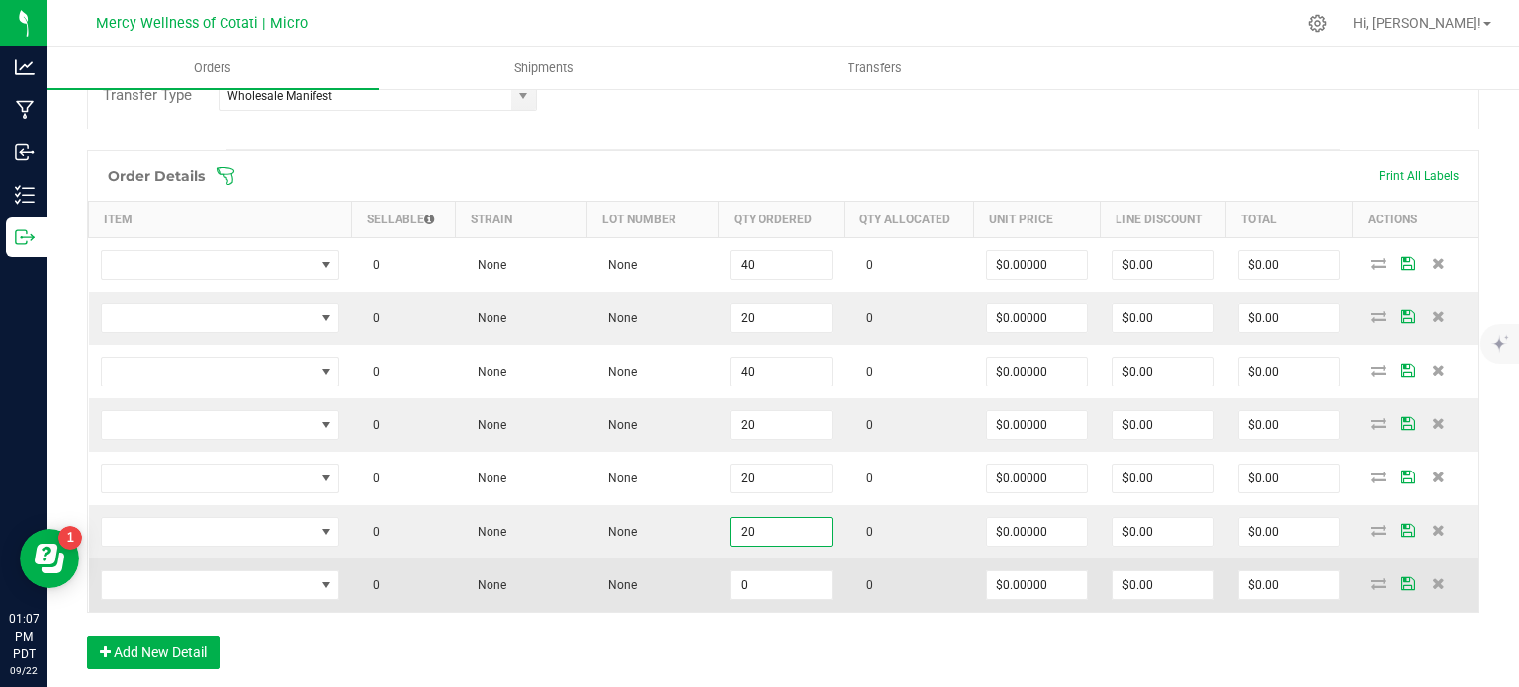
type input "20"
click at [791, 560] on td "0" at bounding box center [781, 585] width 127 height 53
click at [781, 574] on input "0" at bounding box center [781, 586] width 101 height 28
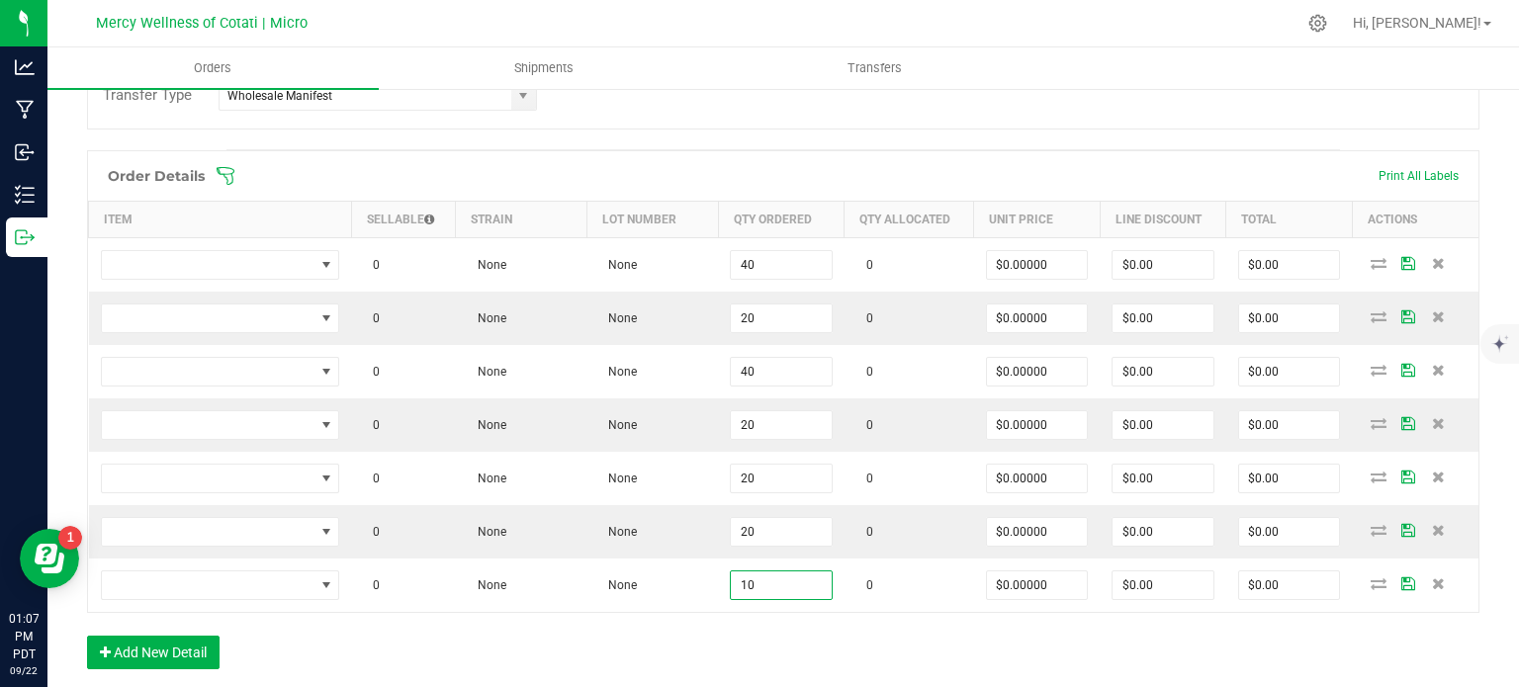
type input "10"
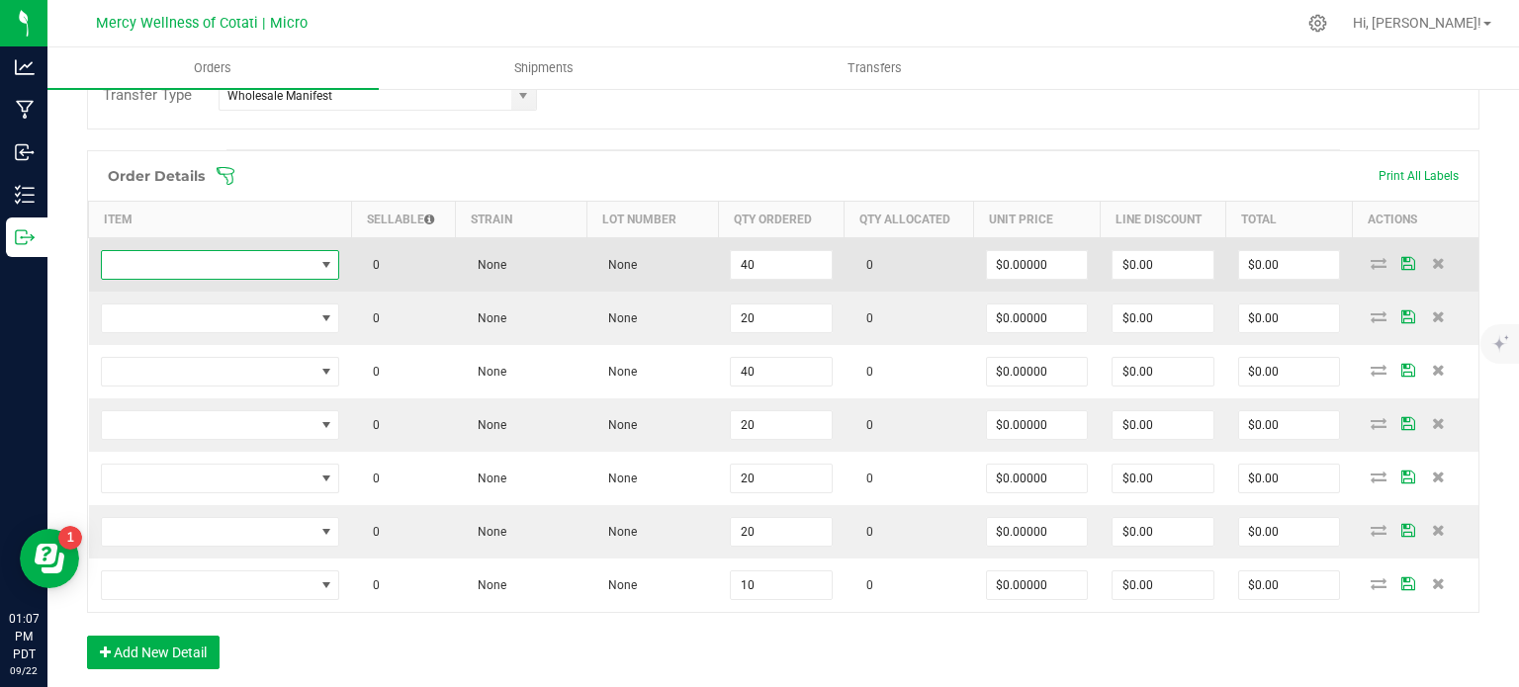
click at [214, 262] on span "NO DATA FOUND" at bounding box center [208, 265] width 213 height 28
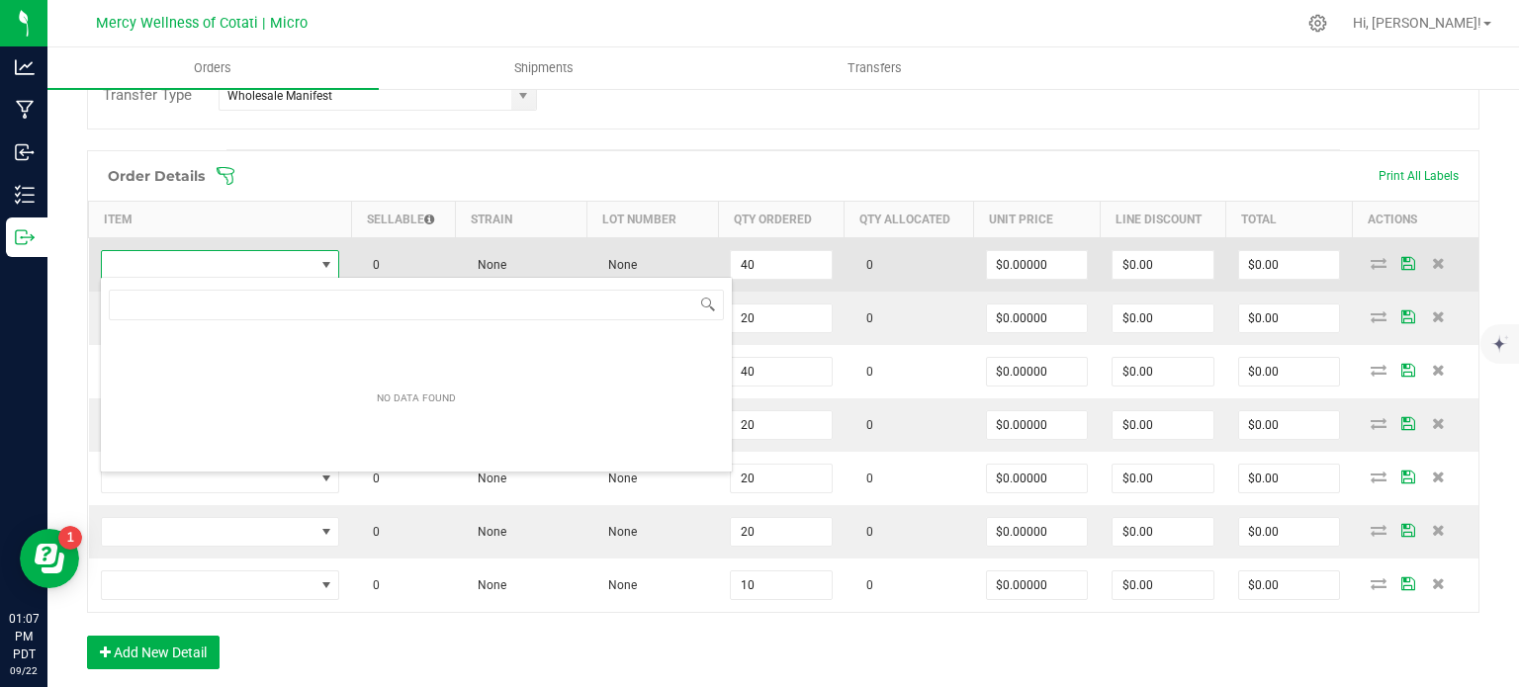
scroll to position [29, 236]
type input "1g Vape | Buds Everyday | Gelato"
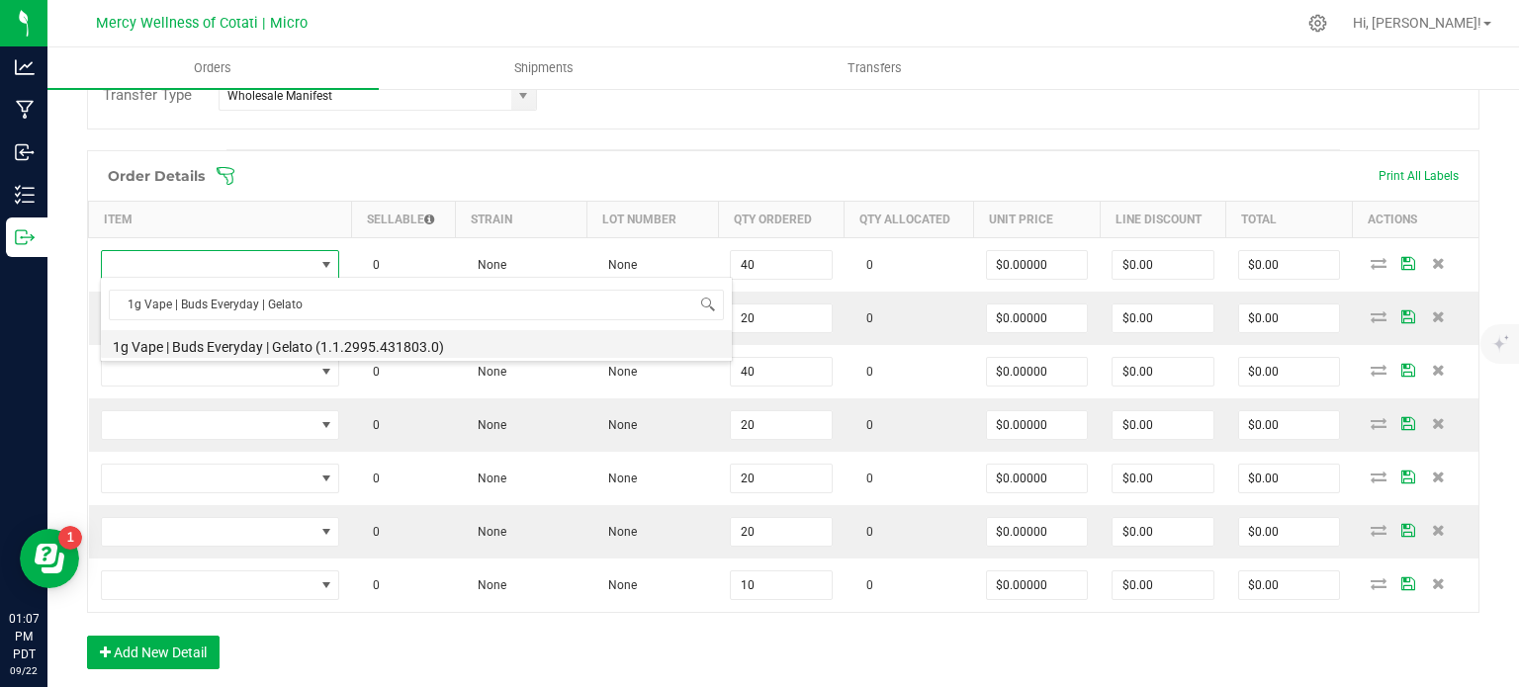
click at [305, 347] on li "1g Vape | Buds Everyday | Gelato (1.1.2995.431803.0)" at bounding box center [416, 344] width 631 height 28
type input "40 ea"
type input "$5.50000"
type input "$220.00"
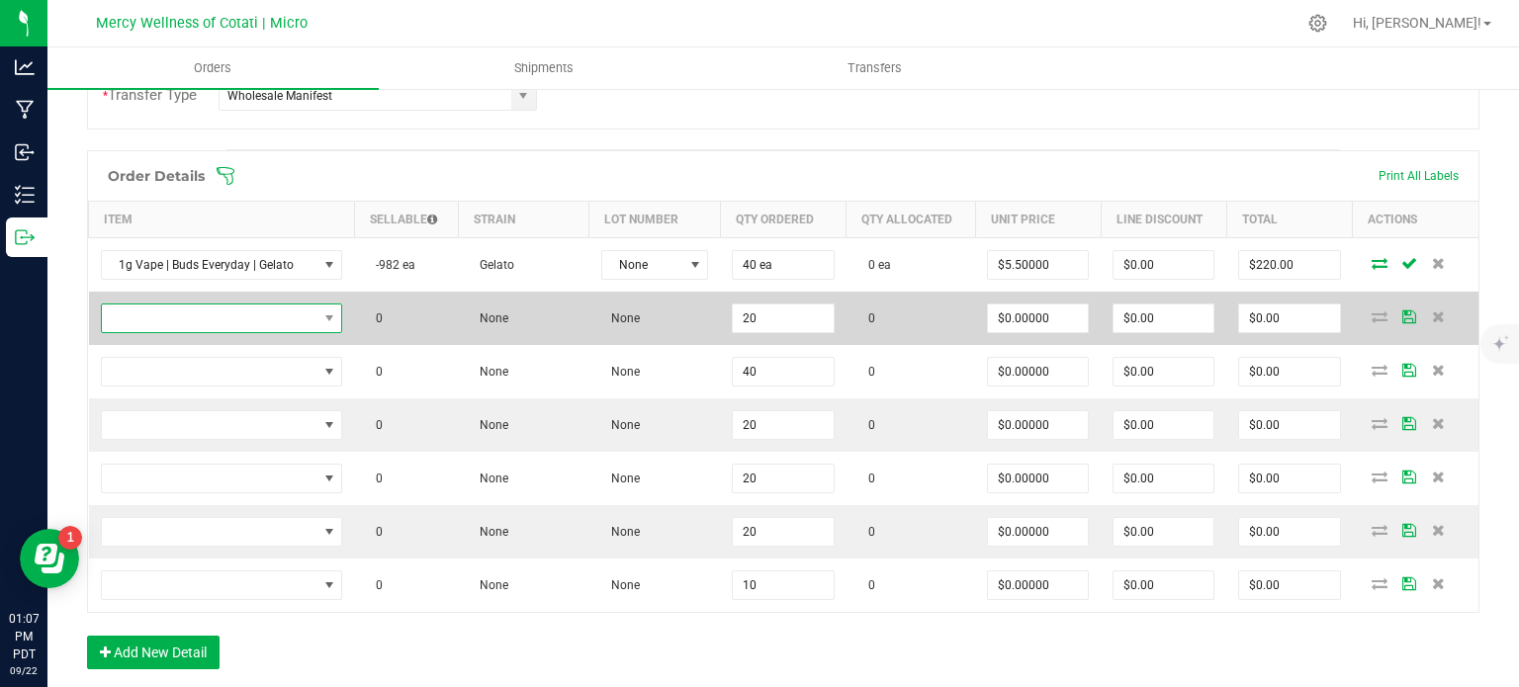
click at [189, 317] on span "NO DATA FOUND" at bounding box center [210, 319] width 216 height 28
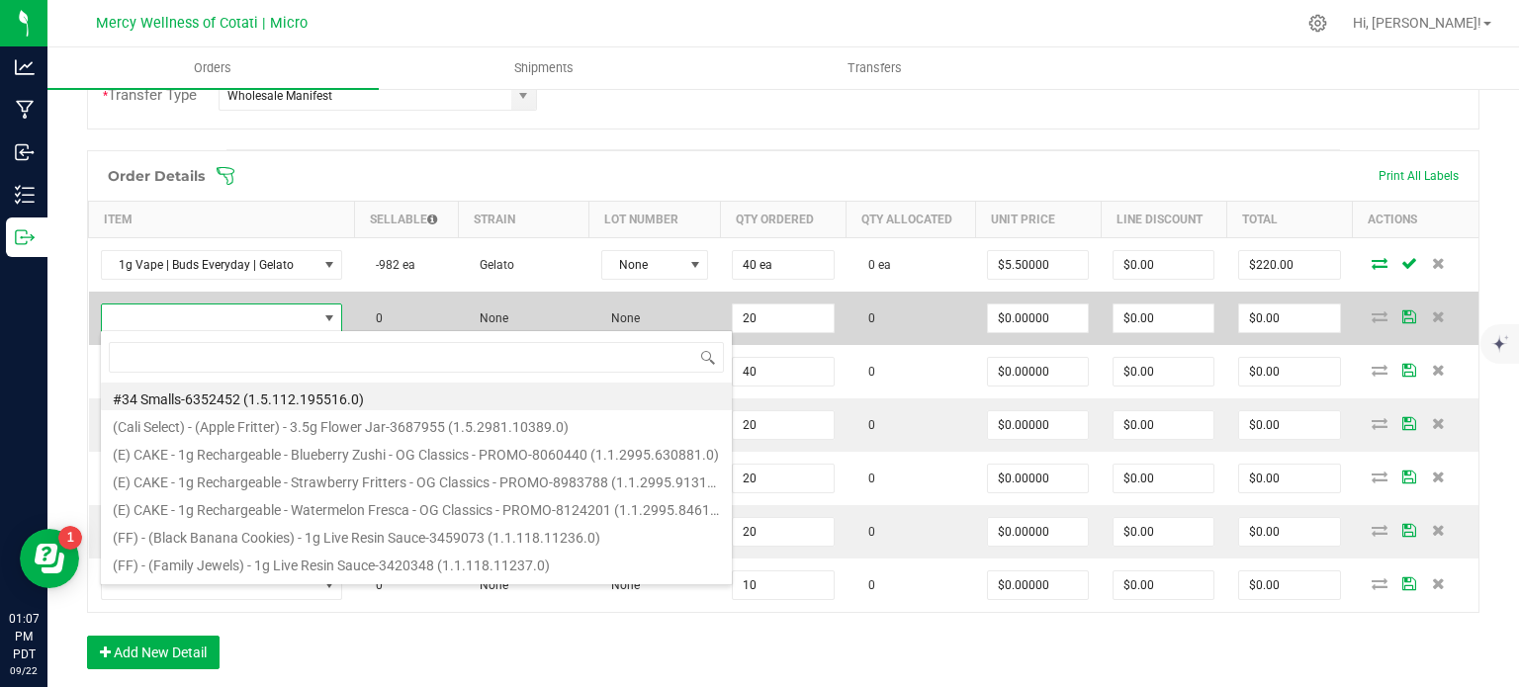
scroll to position [29, 233]
type input "1g Vape | Buds Everyday | Jack"
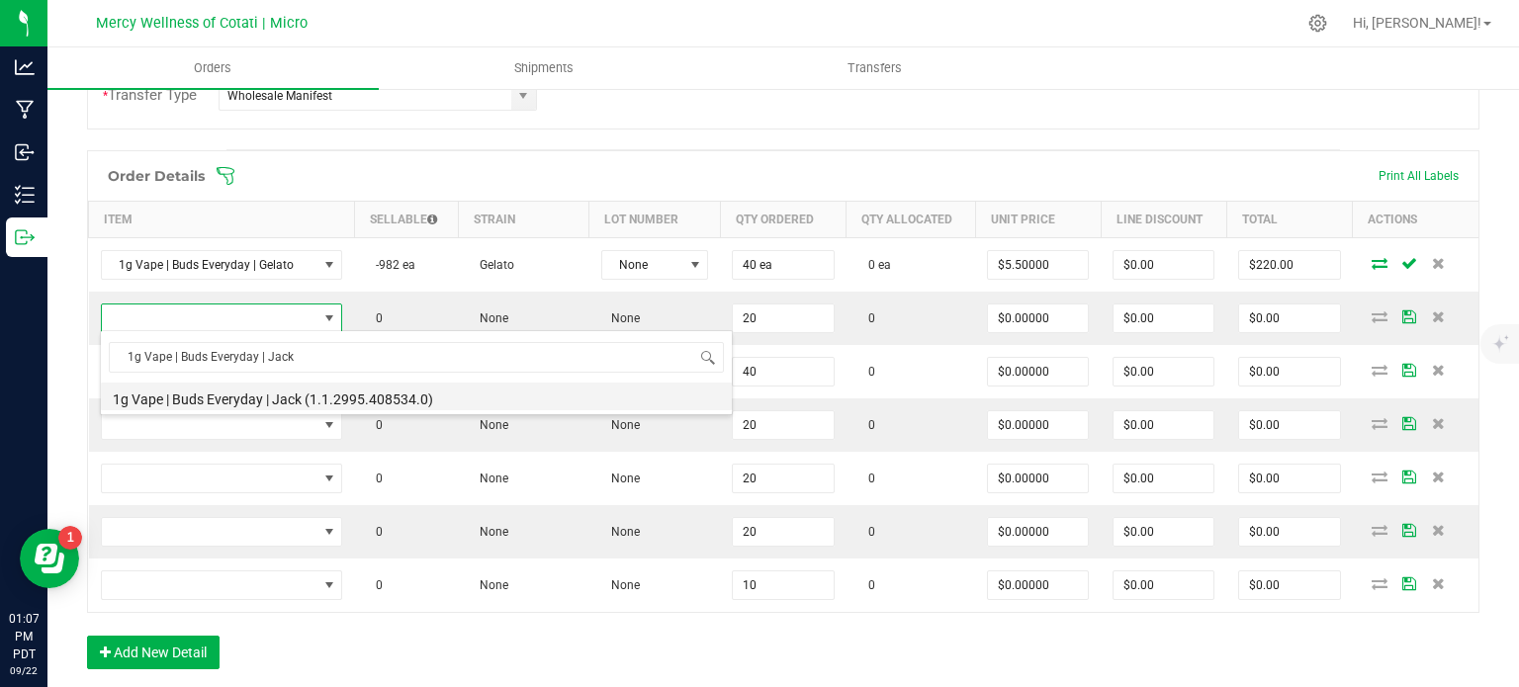
click at [221, 402] on li "1g Vape | Buds Everyday | Jack (1.1.2995.408534.0)" at bounding box center [416, 397] width 631 height 28
type input "20 ea"
type input "$5.50000"
type input "$110.00"
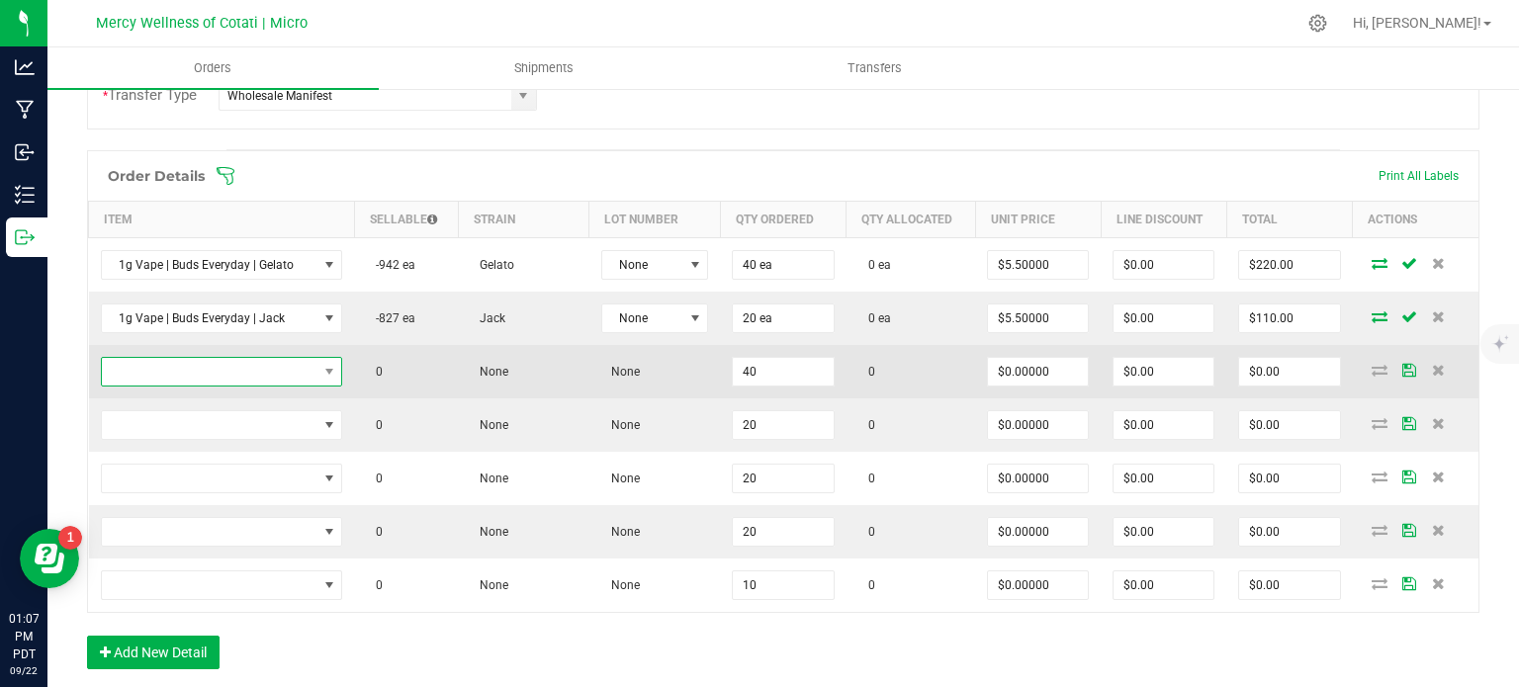
click at [247, 372] on span "NO DATA FOUND" at bounding box center [210, 372] width 216 height 28
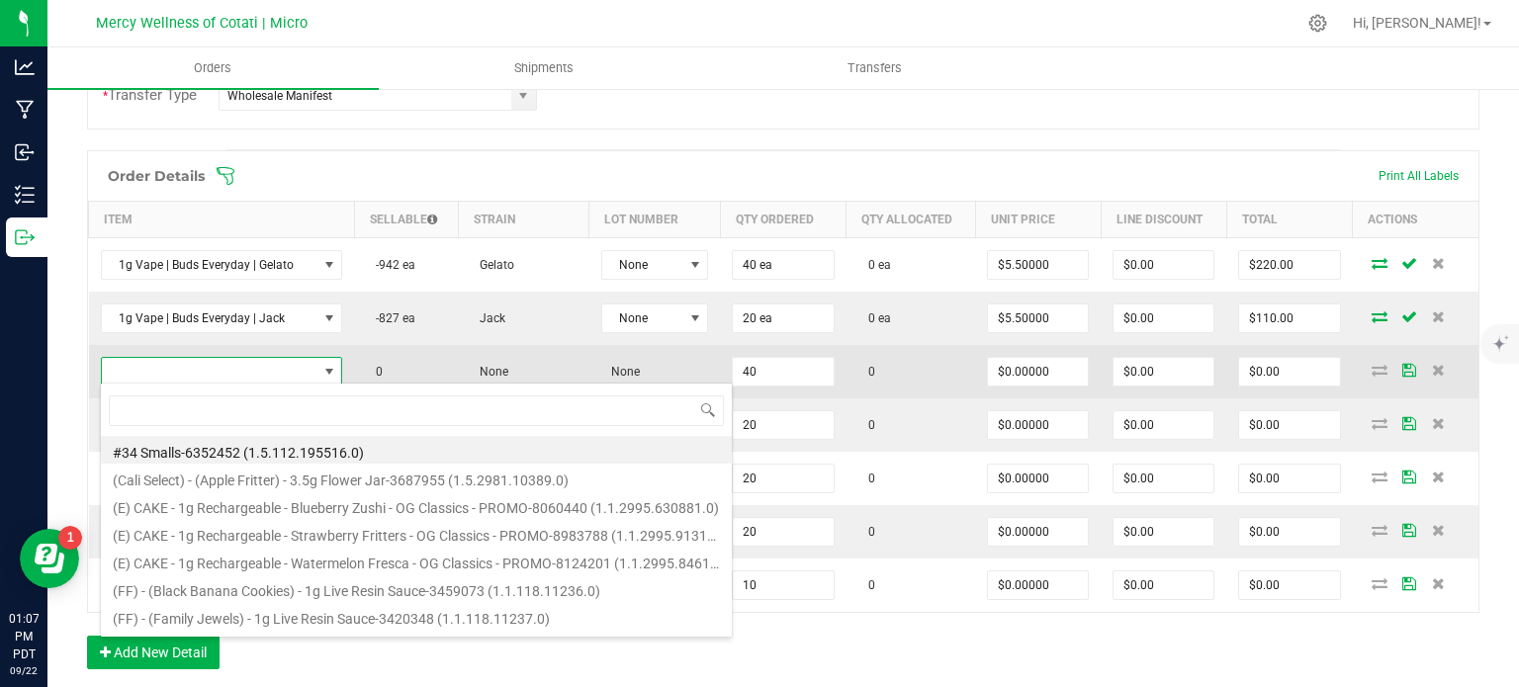
type input "1g Vape | Buds Everyday | Obama Kush"
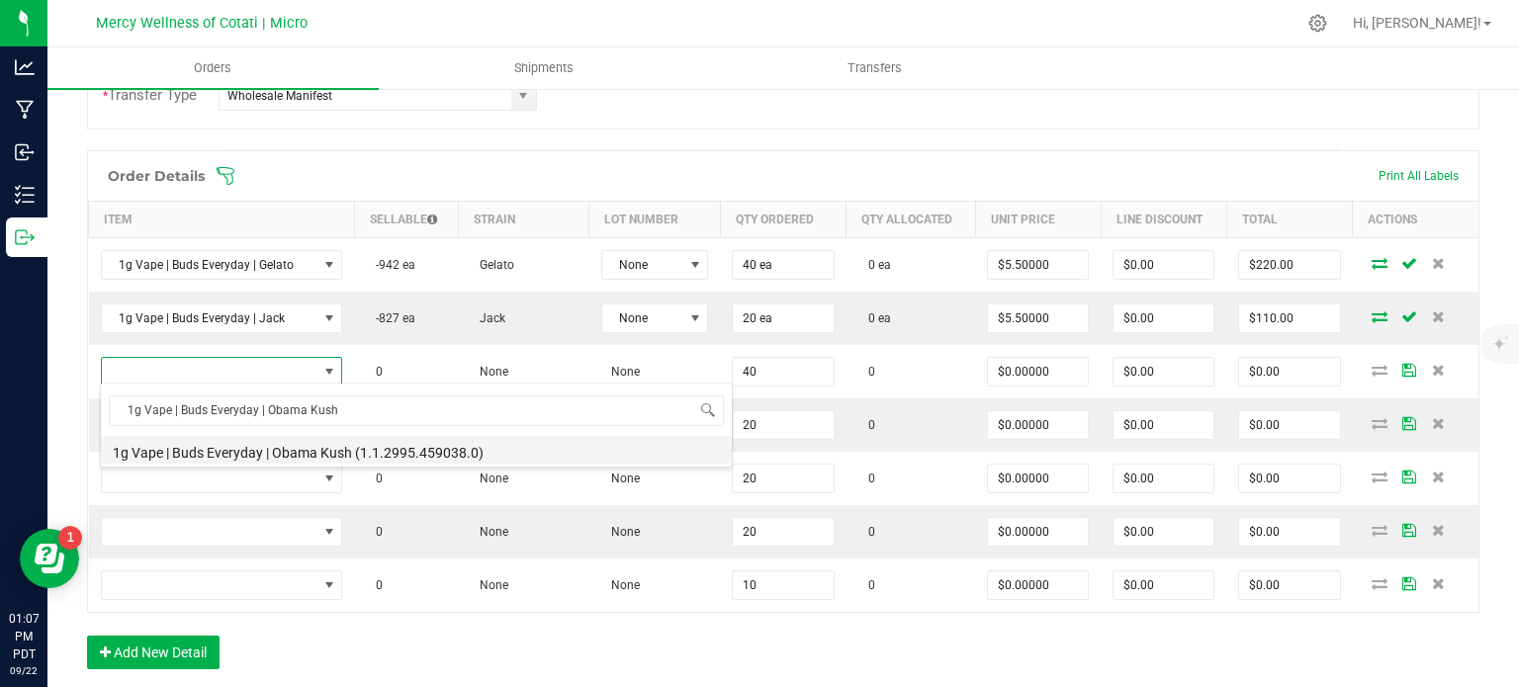
click at [306, 459] on li "1g Vape | Buds Everyday | Obama Kush (1.1.2995.459038.0)" at bounding box center [416, 450] width 631 height 28
type input "40 ea"
type input "$5.50000"
type input "$220.00"
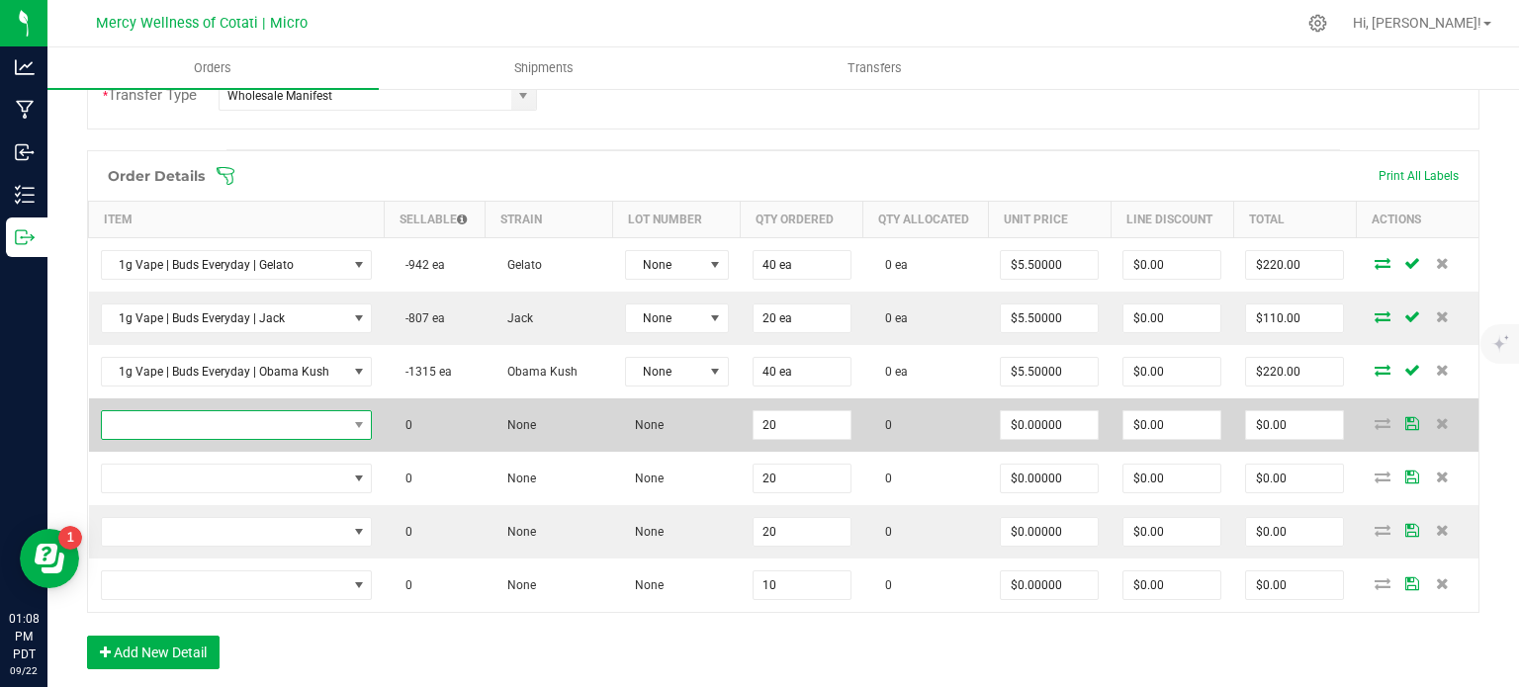
click at [323, 422] on span "NO DATA FOUND" at bounding box center [224, 425] width 245 height 28
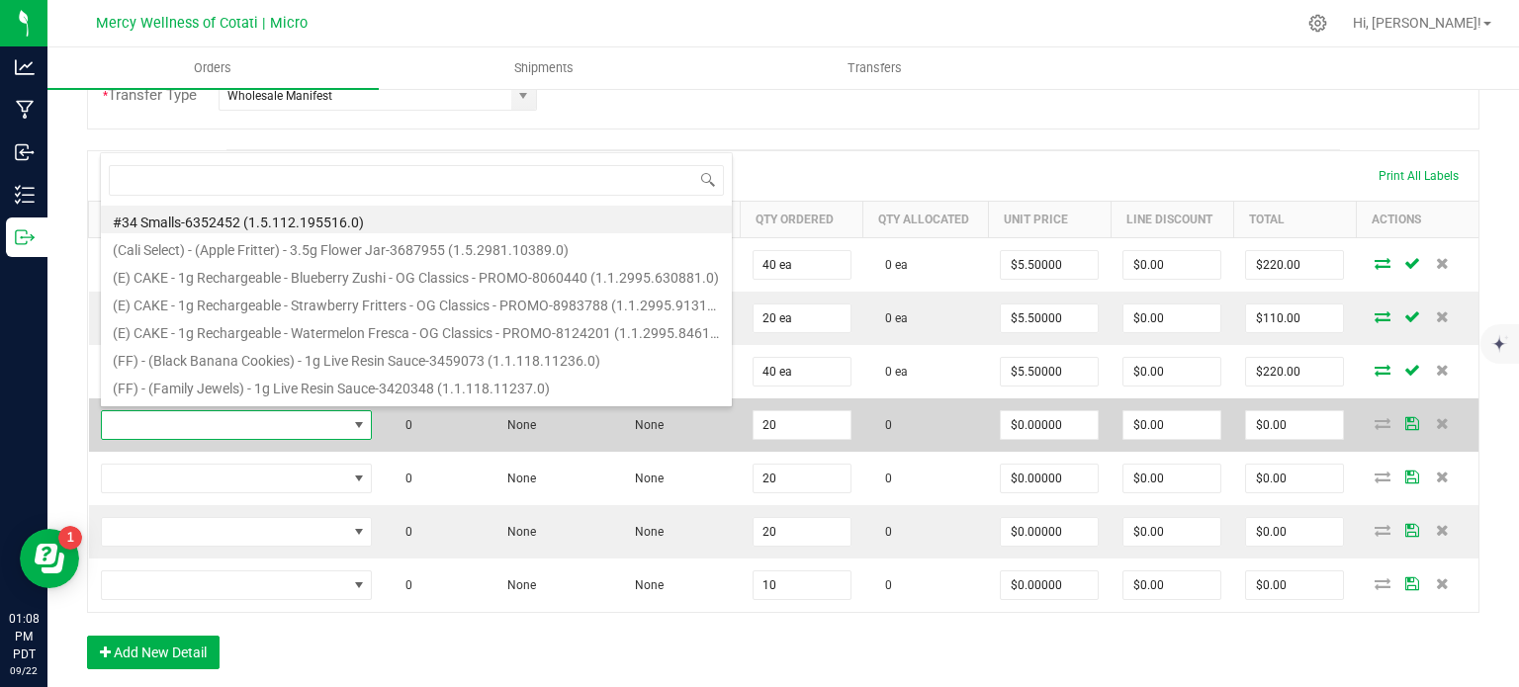
scroll to position [29, 260]
type input "1g Vape | Buds Everyday | Pineapple Express"
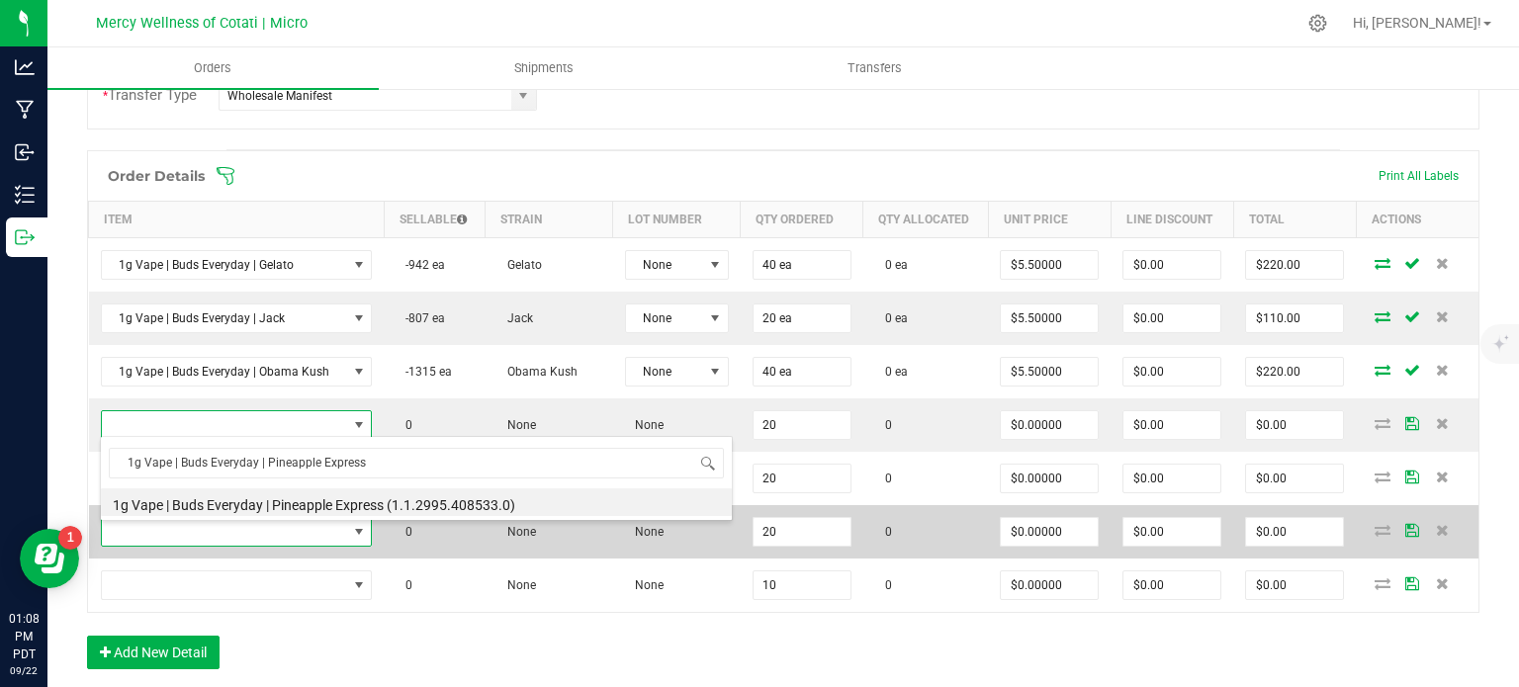
click at [356, 524] on span "NO DATA FOUND" at bounding box center [359, 532] width 16 height 16
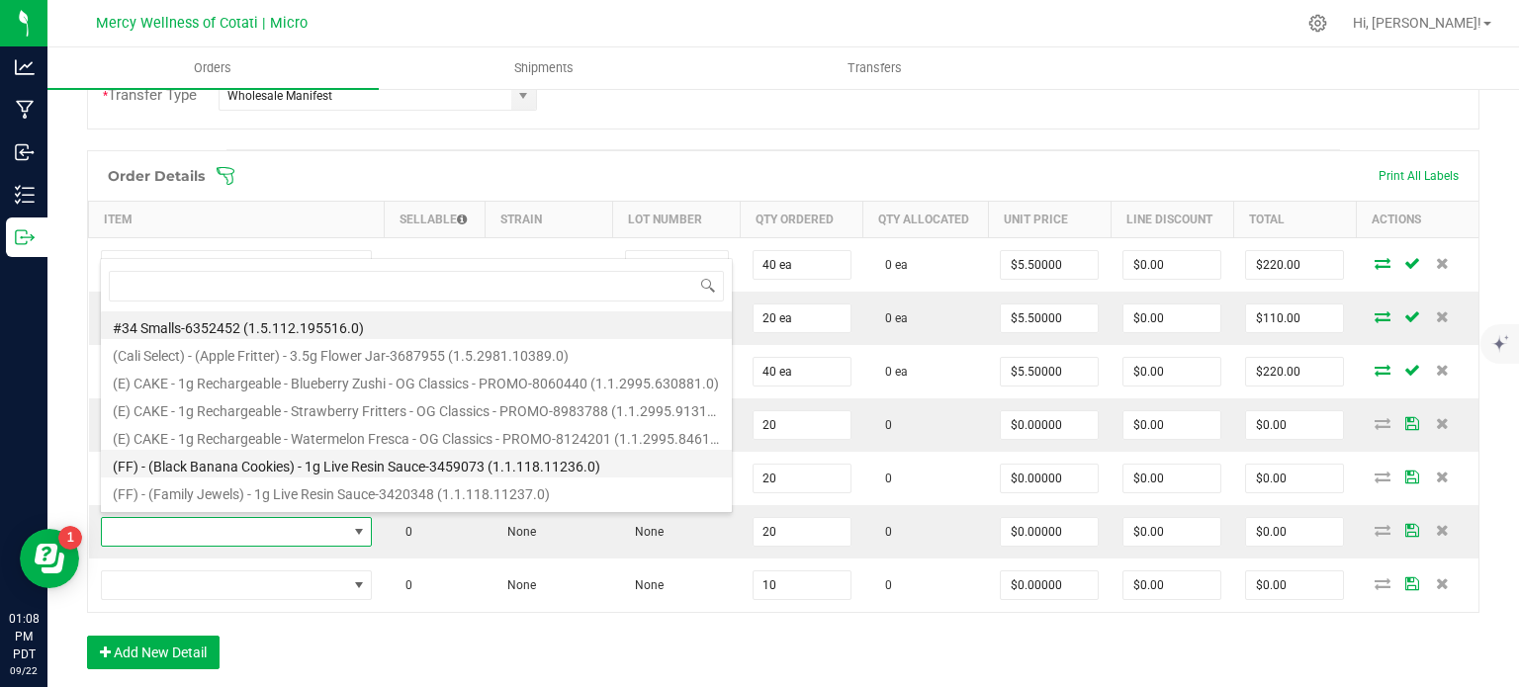
type input "1g Vape | Buds Everyday | Pineapple Express"
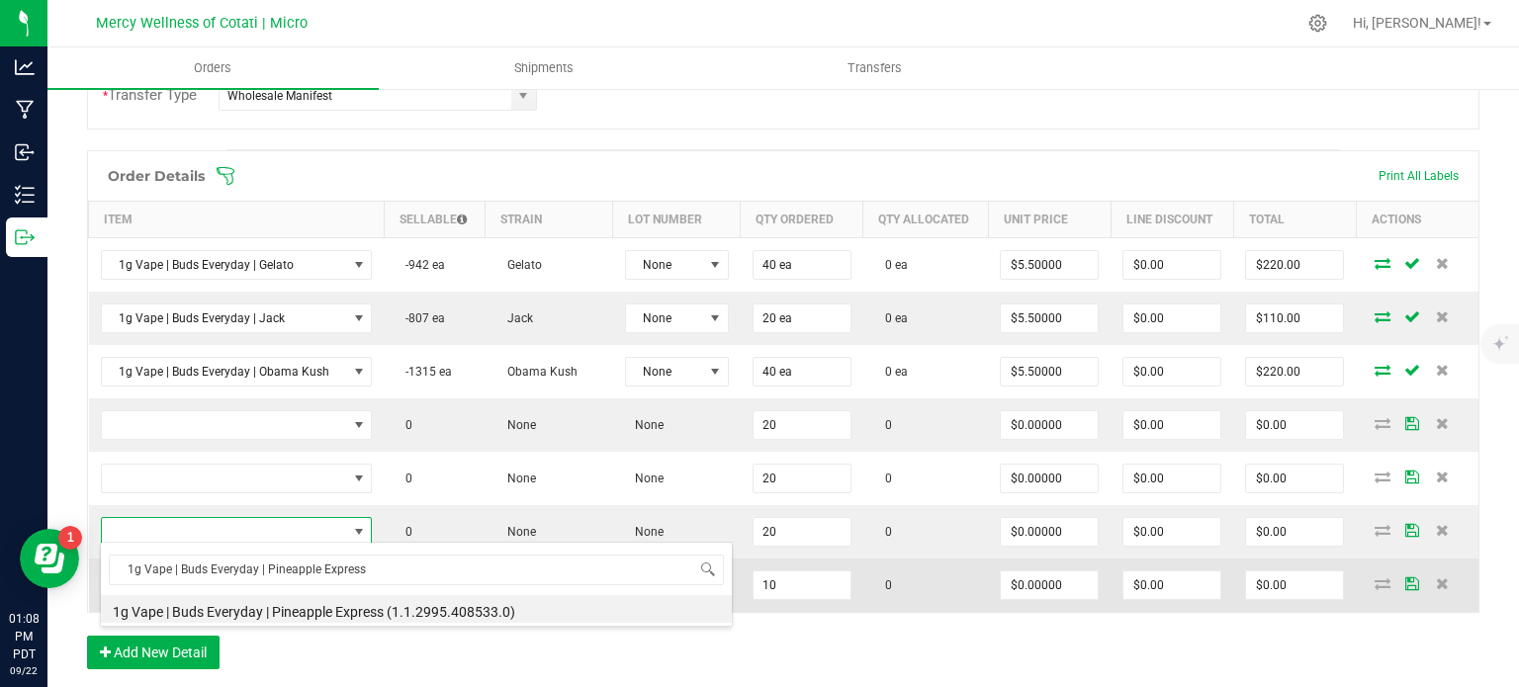
click at [315, 612] on li "1g Vape | Buds Everyday | Pineapple Express (1.1.2995.408533.0)" at bounding box center [416, 609] width 631 height 28
type input "20 ea"
type input "$5.50000"
type input "$110.00"
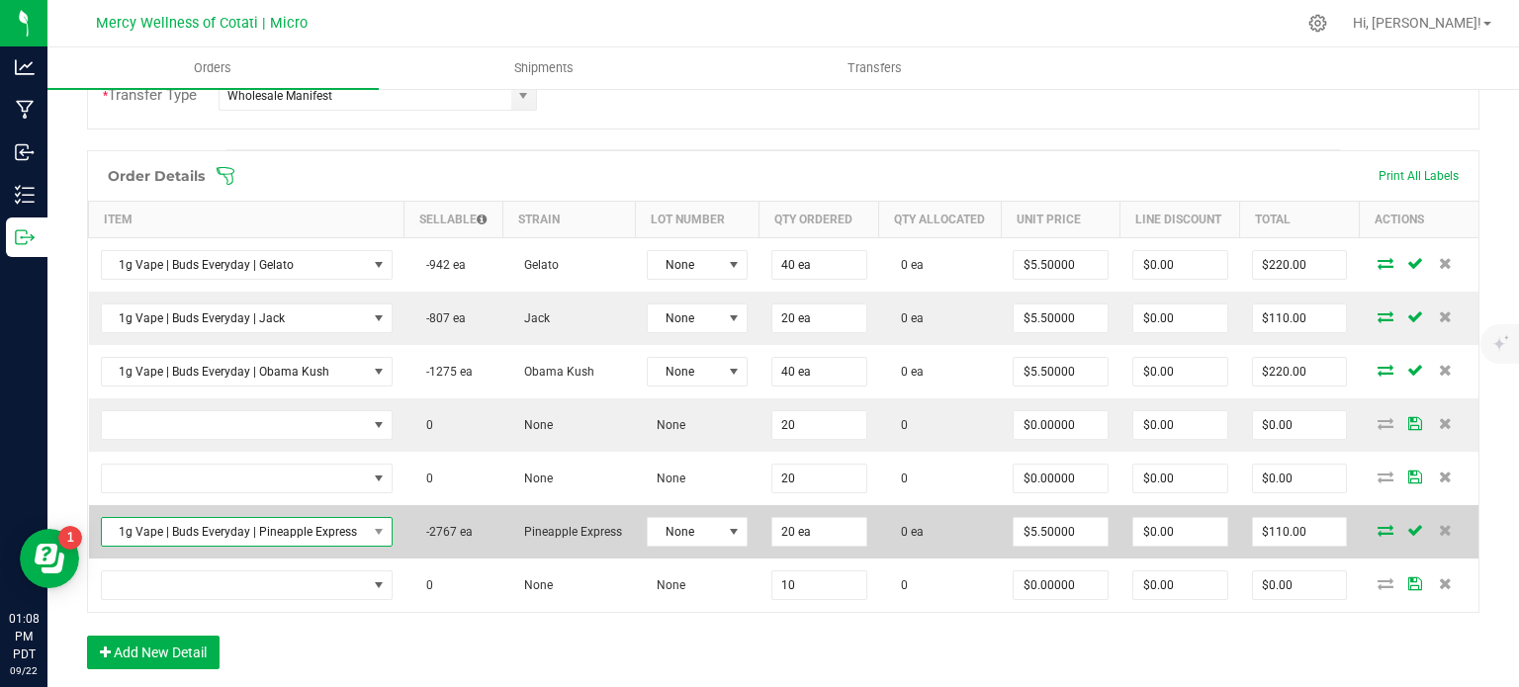
click at [340, 546] on span "1g Vape | Buds Everyday | Pineapple Express" at bounding box center [234, 532] width 265 height 28
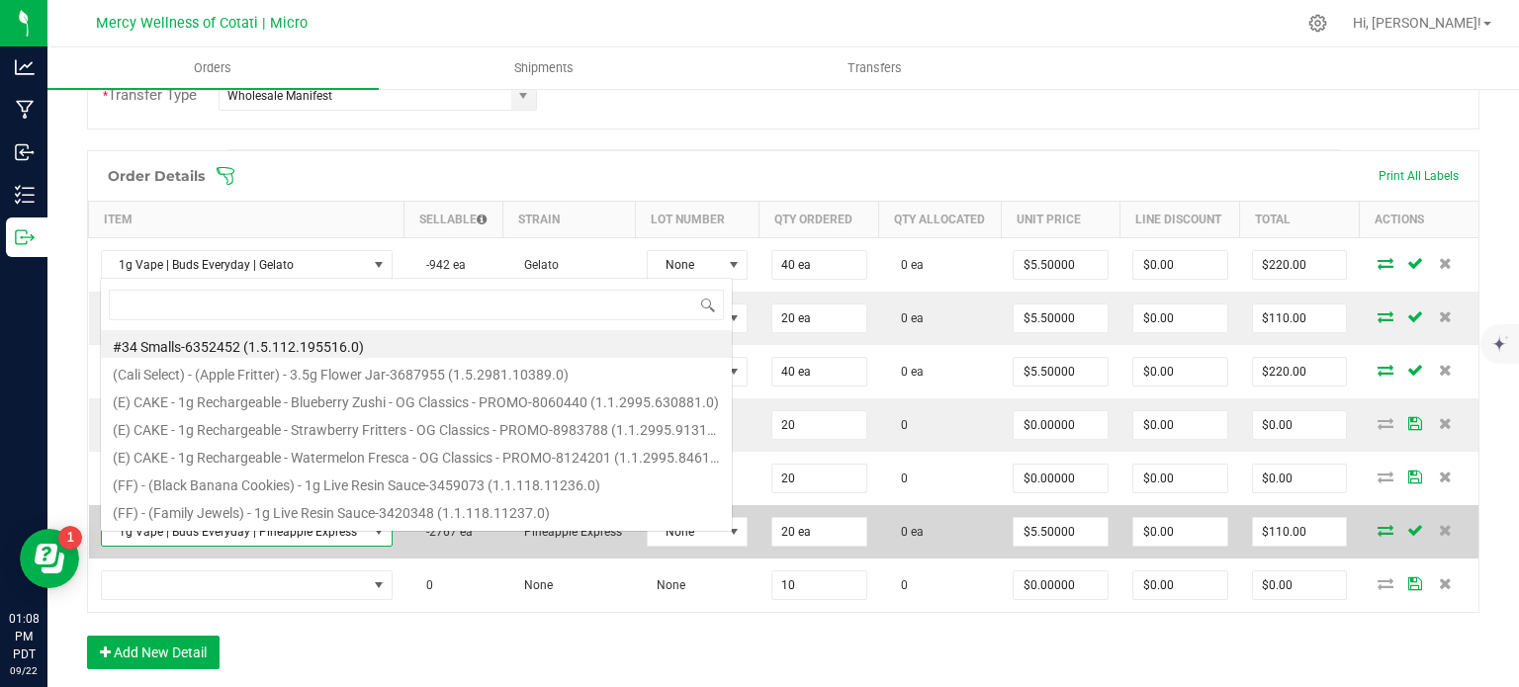
scroll to position [29, 285]
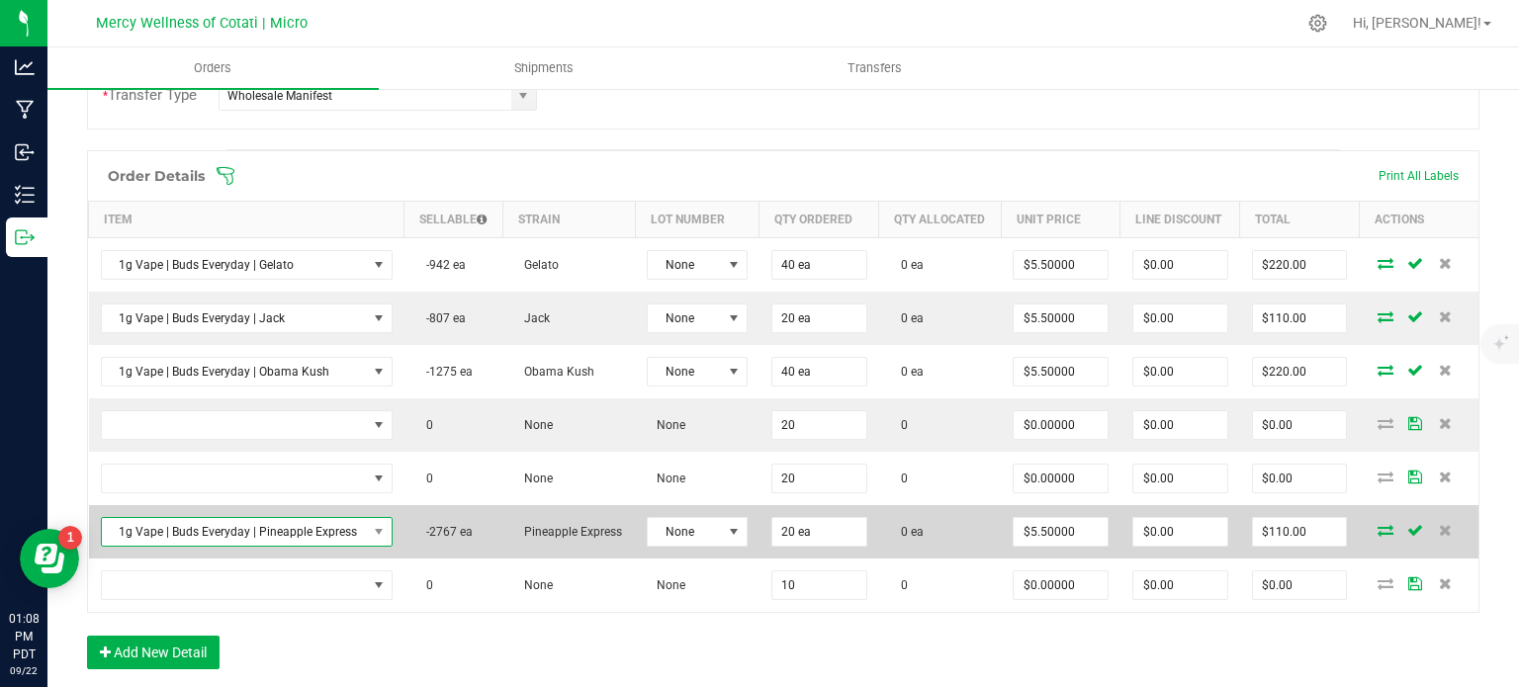
click at [332, 546] on span "1g Vape | Buds Everyday | Pineapple Express" at bounding box center [234, 532] width 265 height 28
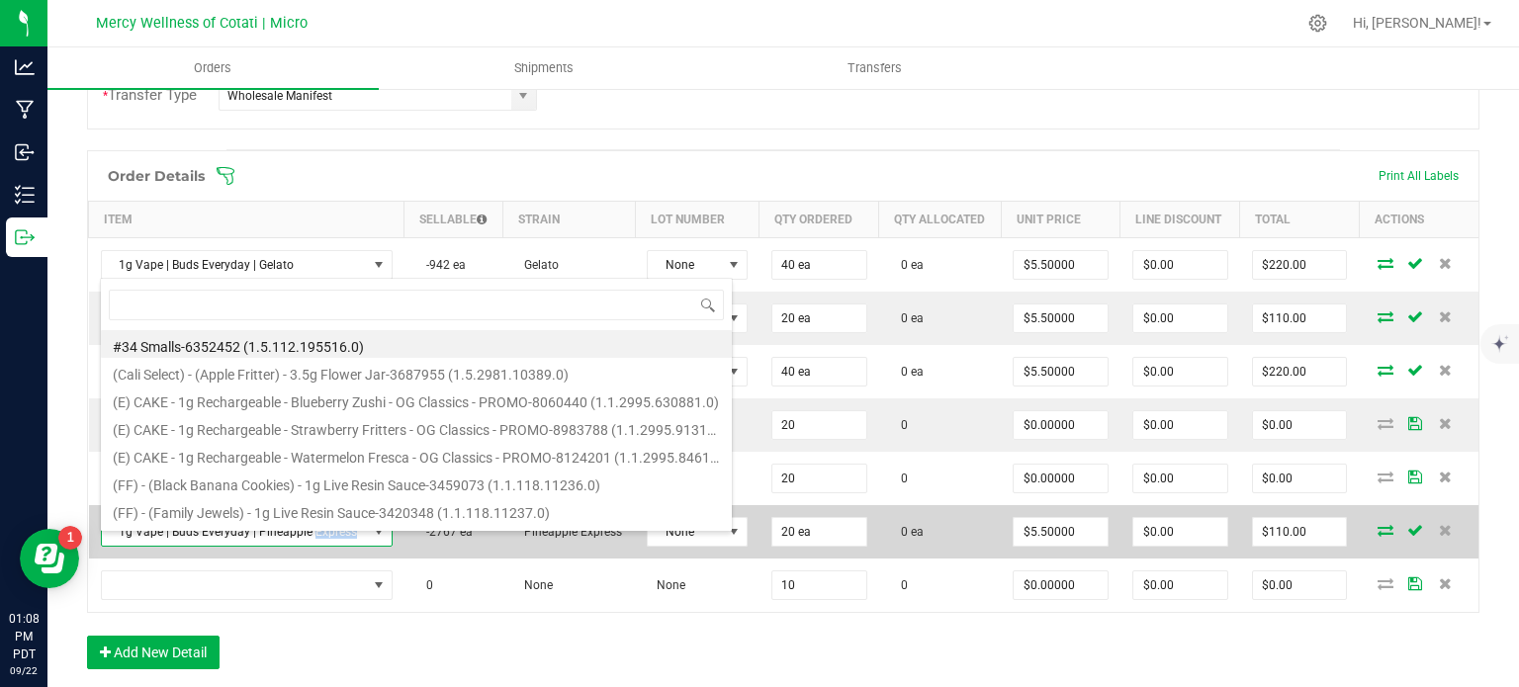
click at [332, 546] on span "1g Vape | Buds Everyday | Pineapple Express" at bounding box center [234, 532] width 265 height 28
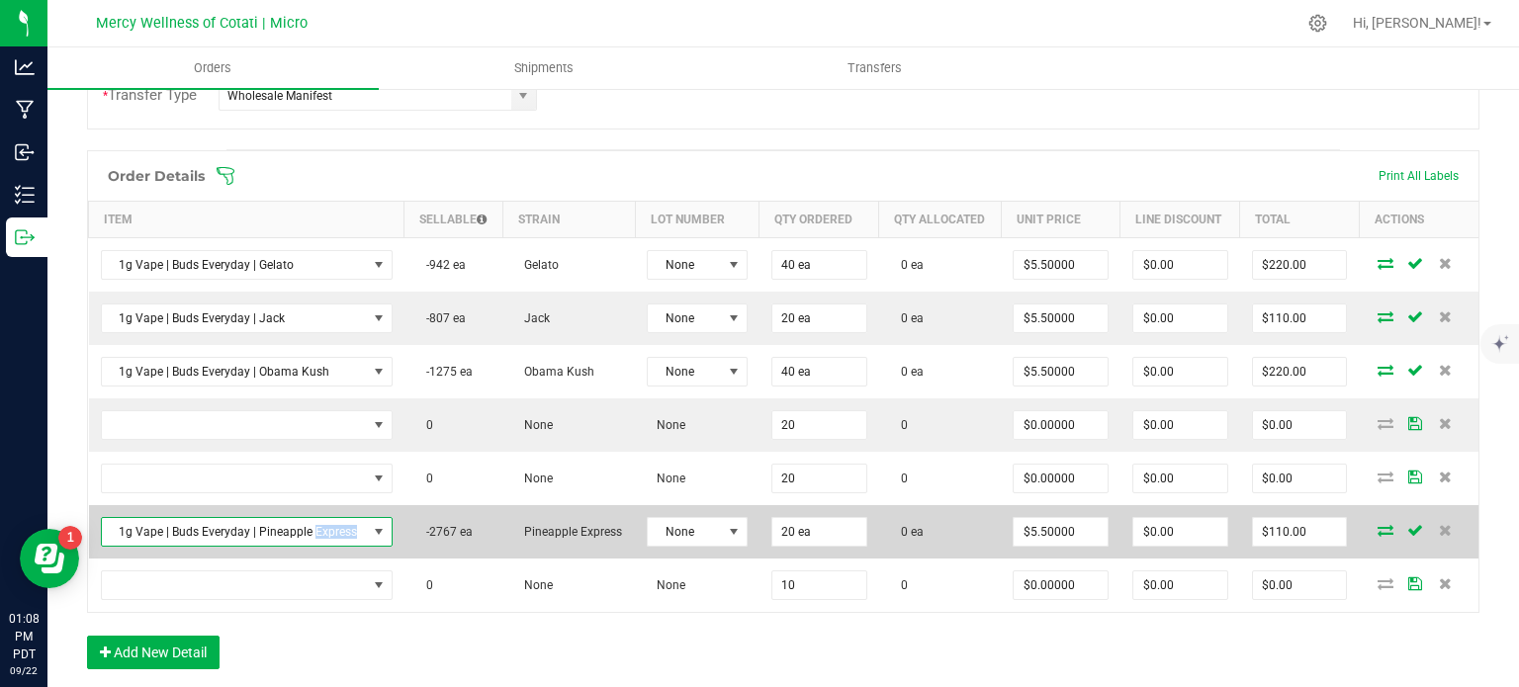
click at [332, 546] on span "1g Vape | Buds Everyday | Pineapple Express" at bounding box center [234, 532] width 265 height 28
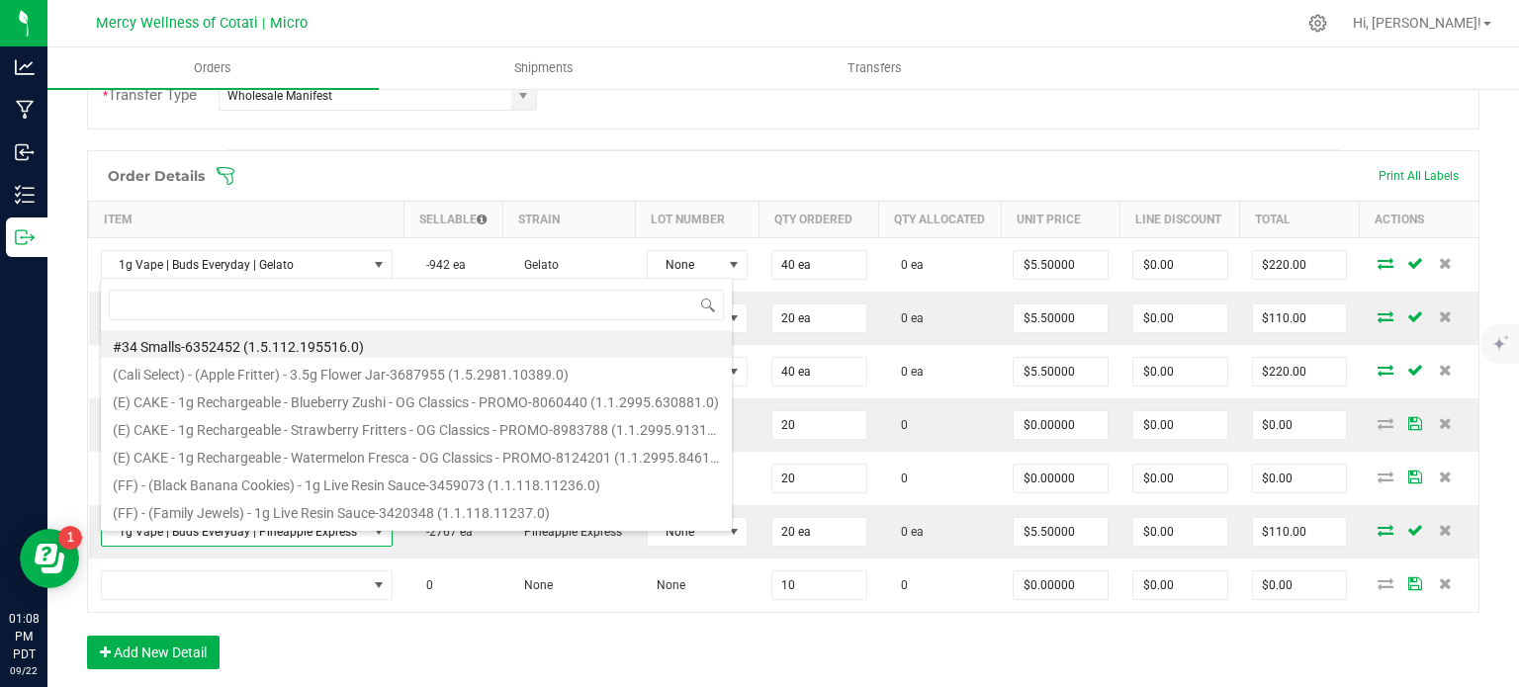
click at [529, 656] on div "Order Details Print All Labels Item Sellable Strain Lot Number Qty Ordered Qty …" at bounding box center [783, 419] width 1393 height 539
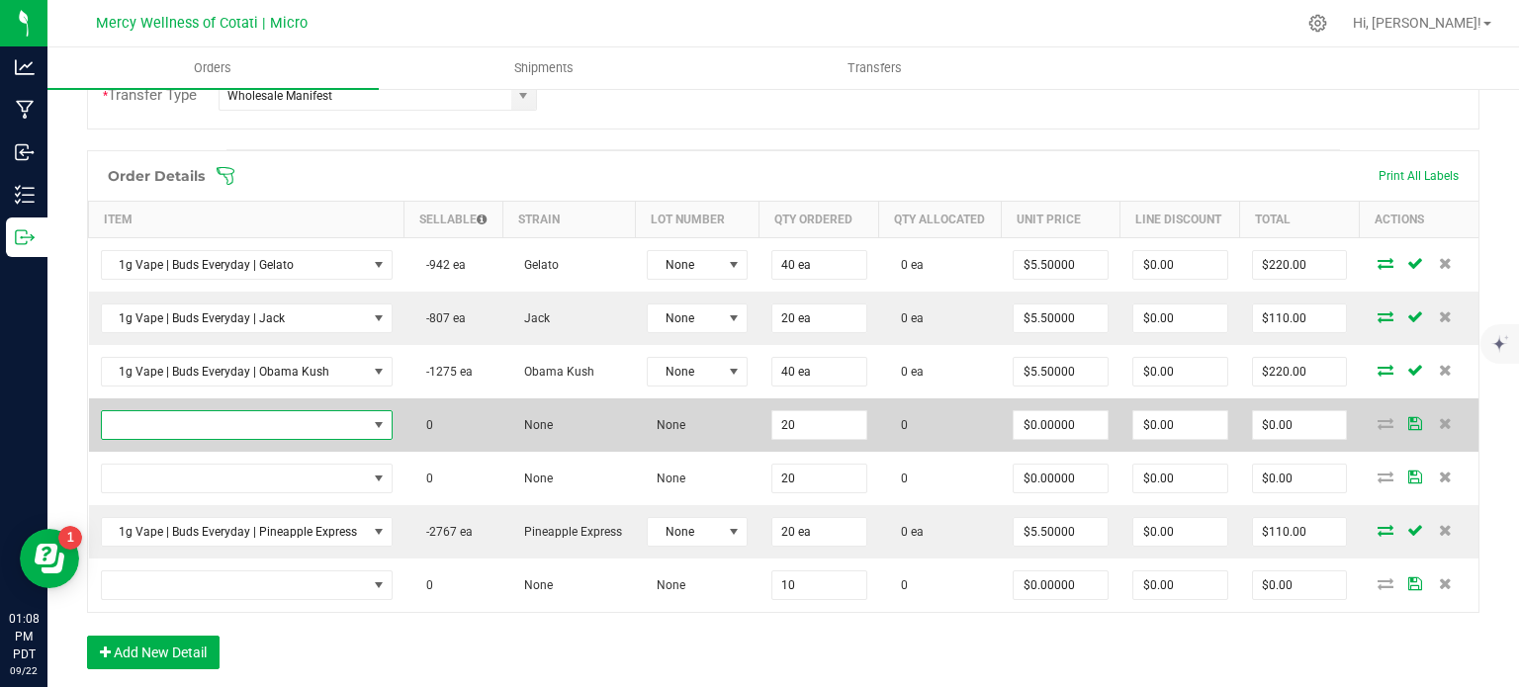
click at [348, 427] on span "NO DATA FOUND" at bounding box center [234, 425] width 265 height 28
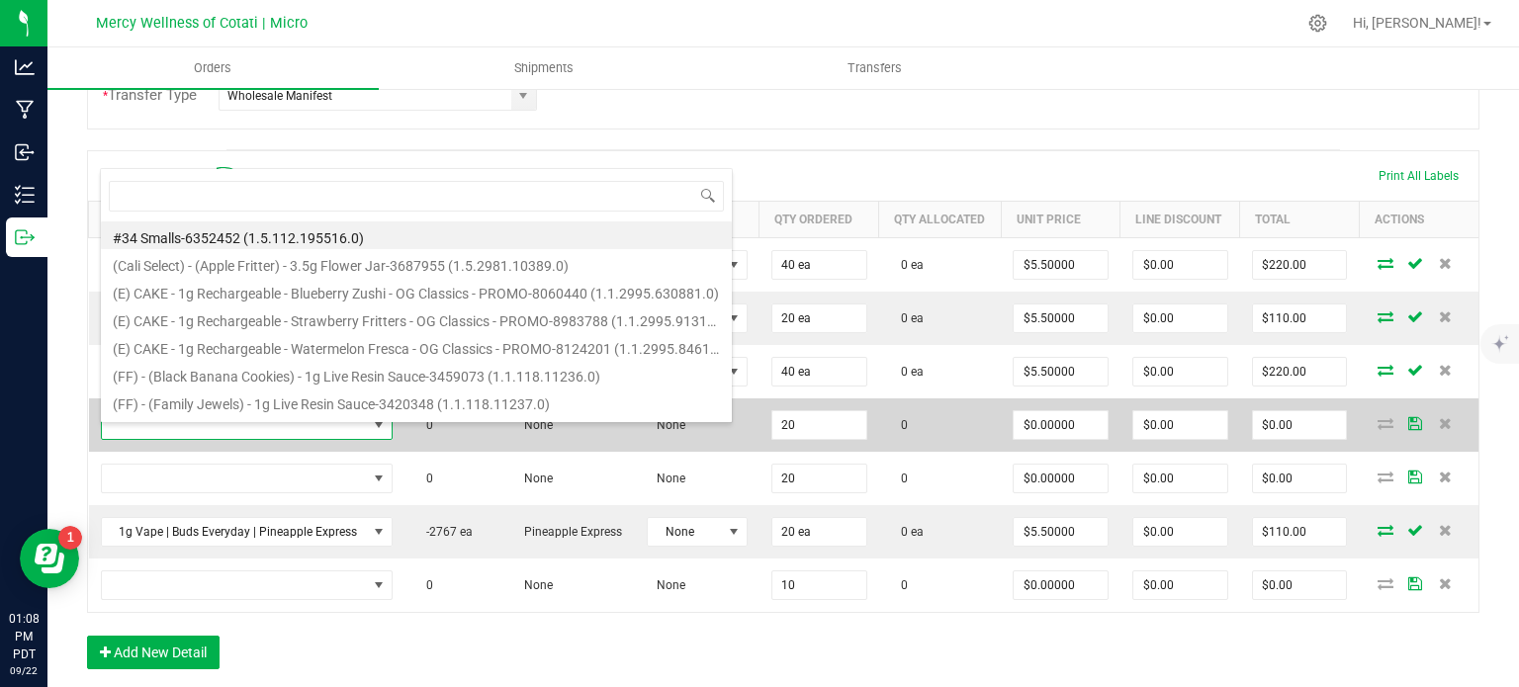
type input "1g Vape | Buds Everyday | Pineapple Express"
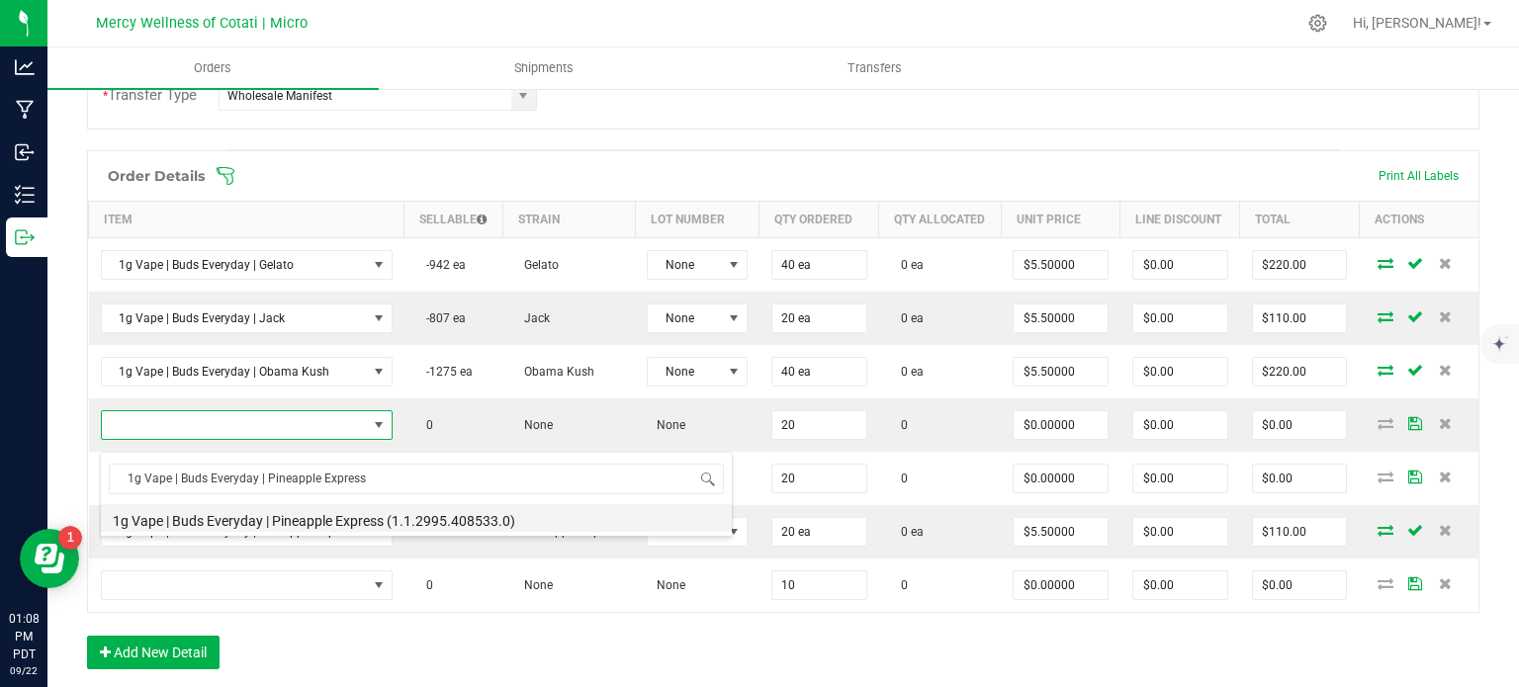
click at [356, 516] on li "1g Vape | Buds Everyday | Pineapple Express (1.1.2995.408533.0)" at bounding box center [416, 518] width 631 height 28
type input "20 ea"
type input "$5.50000"
type input "$110.00"
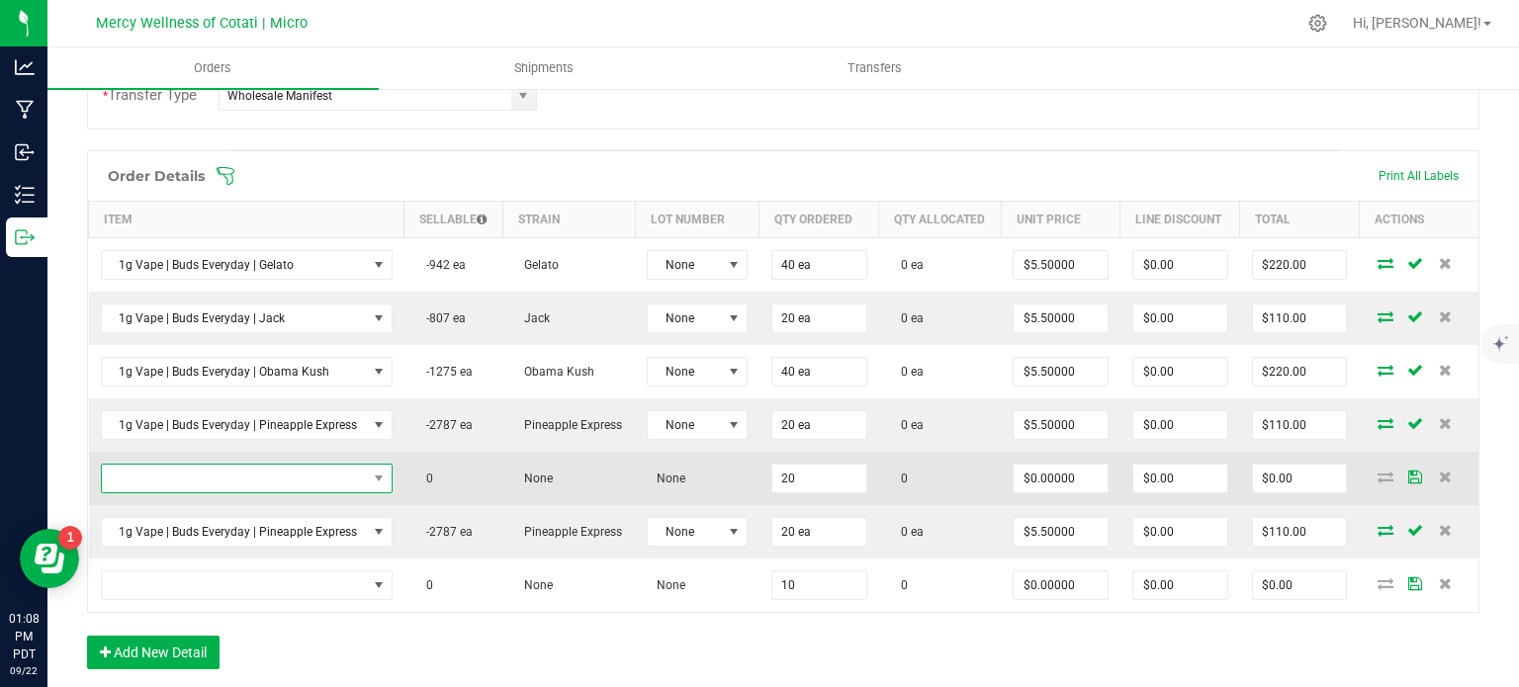
click at [245, 493] on span "NO DATA FOUND" at bounding box center [234, 479] width 265 height 28
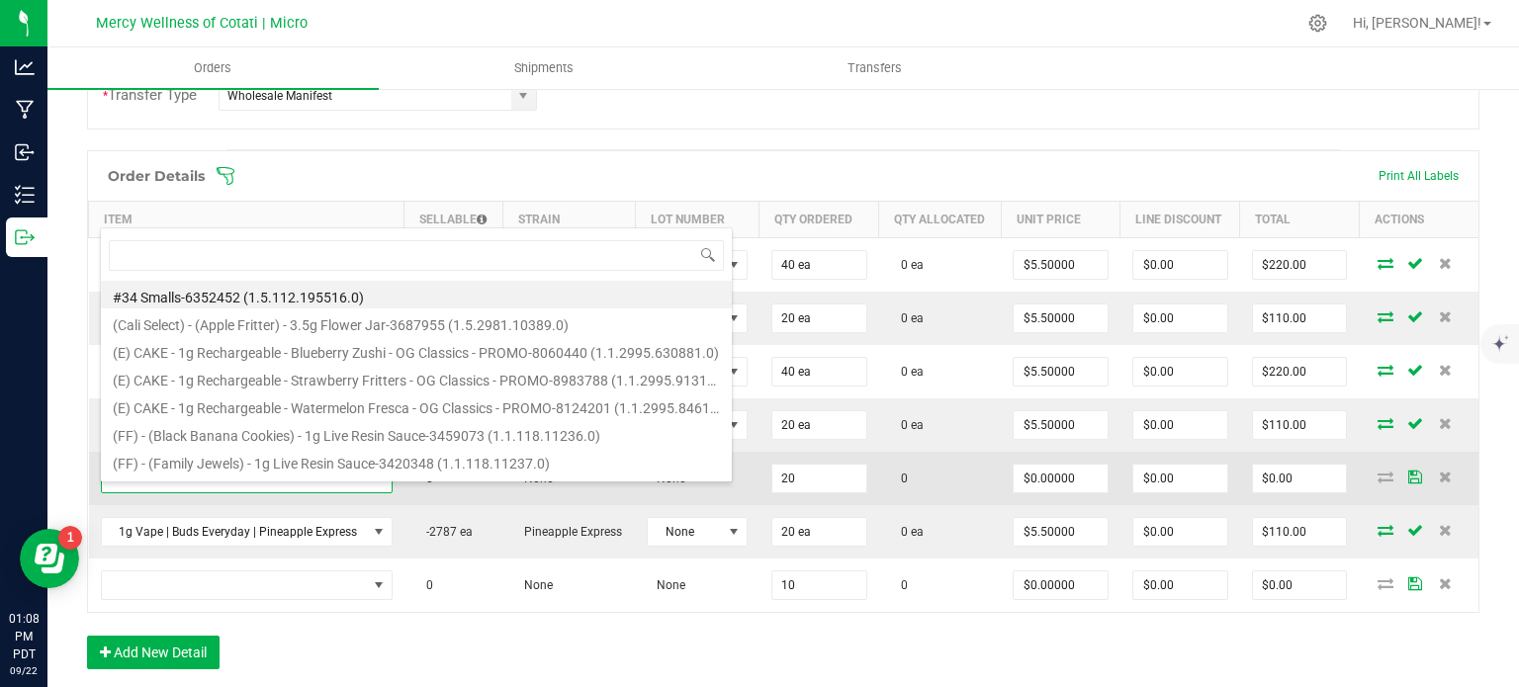
type input "1g Vape | Buds Everyday | Purple Punch"
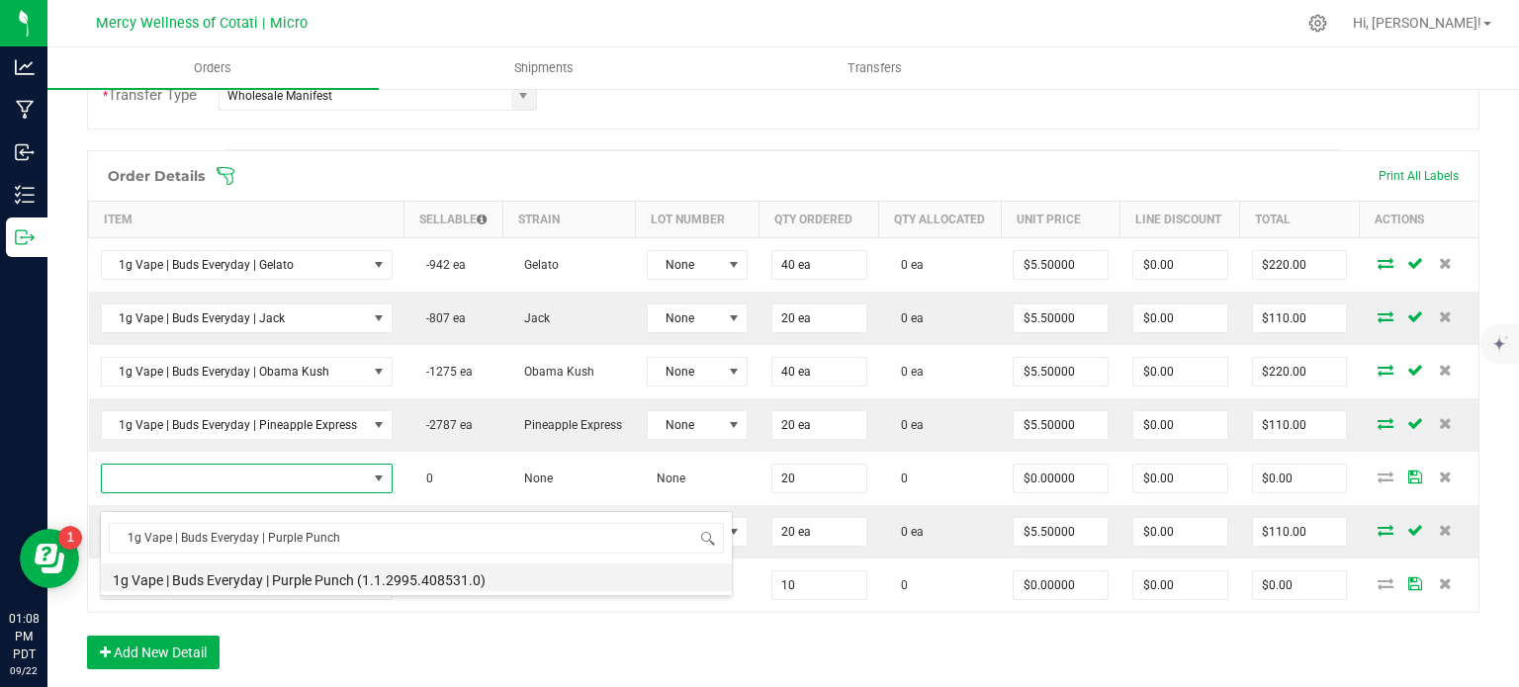
click at [300, 581] on li "1g Vape | Buds Everyday | Purple Punch (1.1.2995.408531.0)" at bounding box center [416, 578] width 631 height 28
type input "20 ea"
type input "$5.50000"
type input "$110.00"
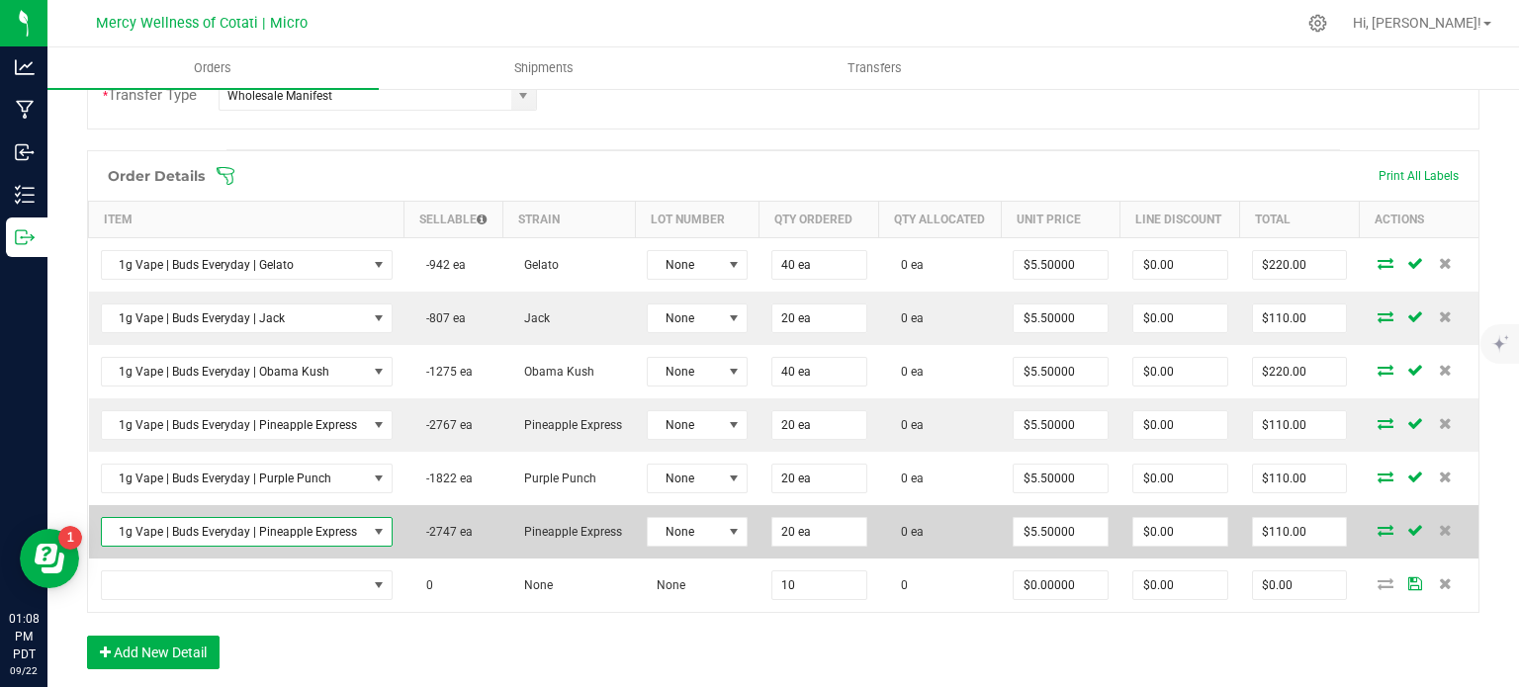
click at [181, 546] on span "1g Vape | Buds Everyday | Pineapple Express" at bounding box center [234, 532] width 265 height 28
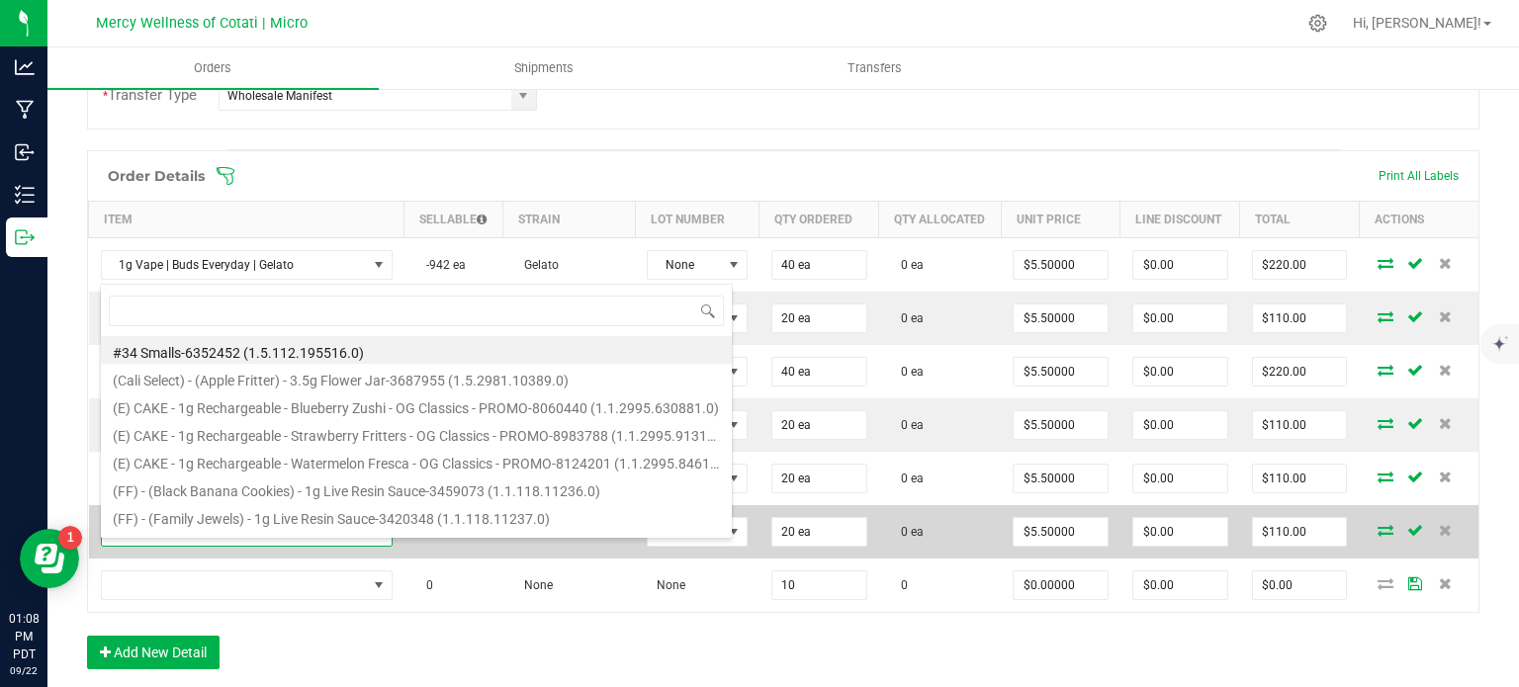
type input "1g Vape | Buds Everyday | Wedding Cake"
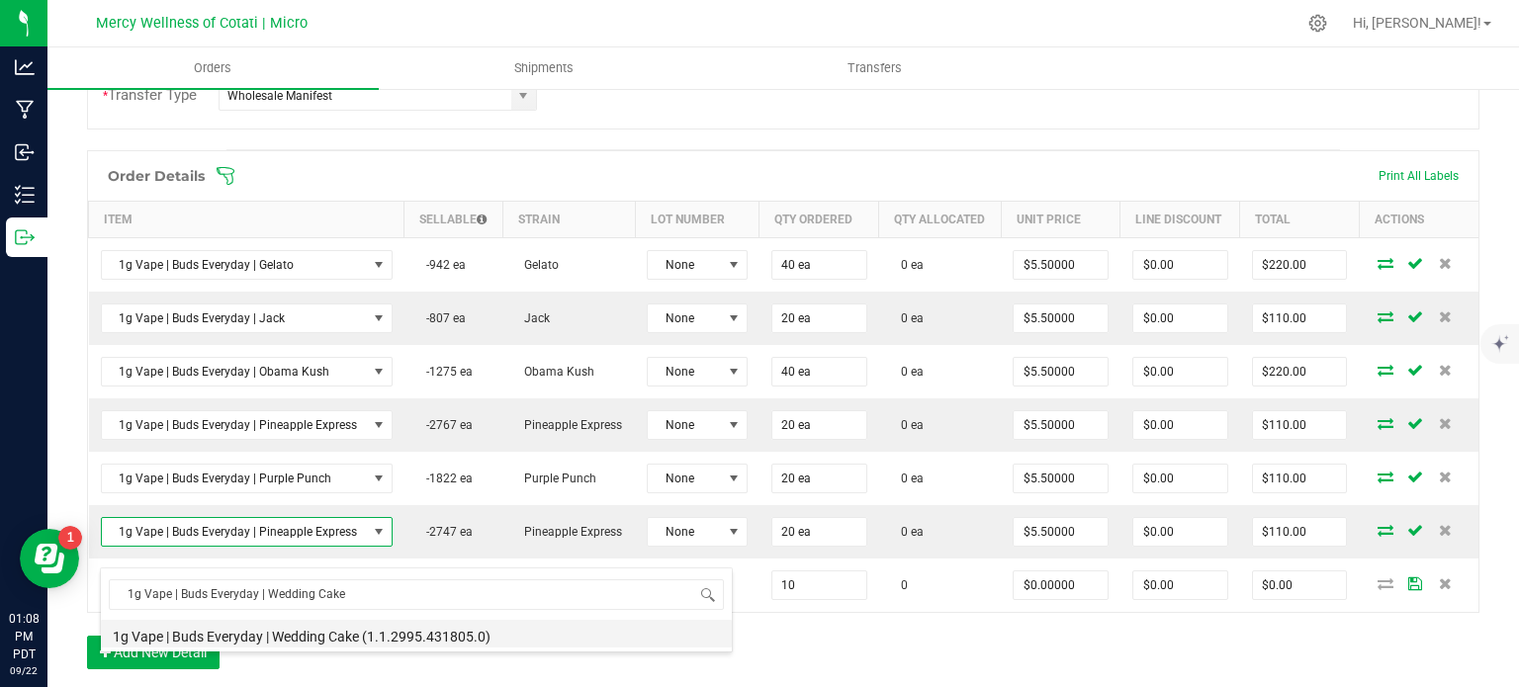
click at [362, 623] on li "1g Vape | Buds Everyday | Wedding Cake (1.1.2995.431805.0)" at bounding box center [416, 634] width 631 height 28
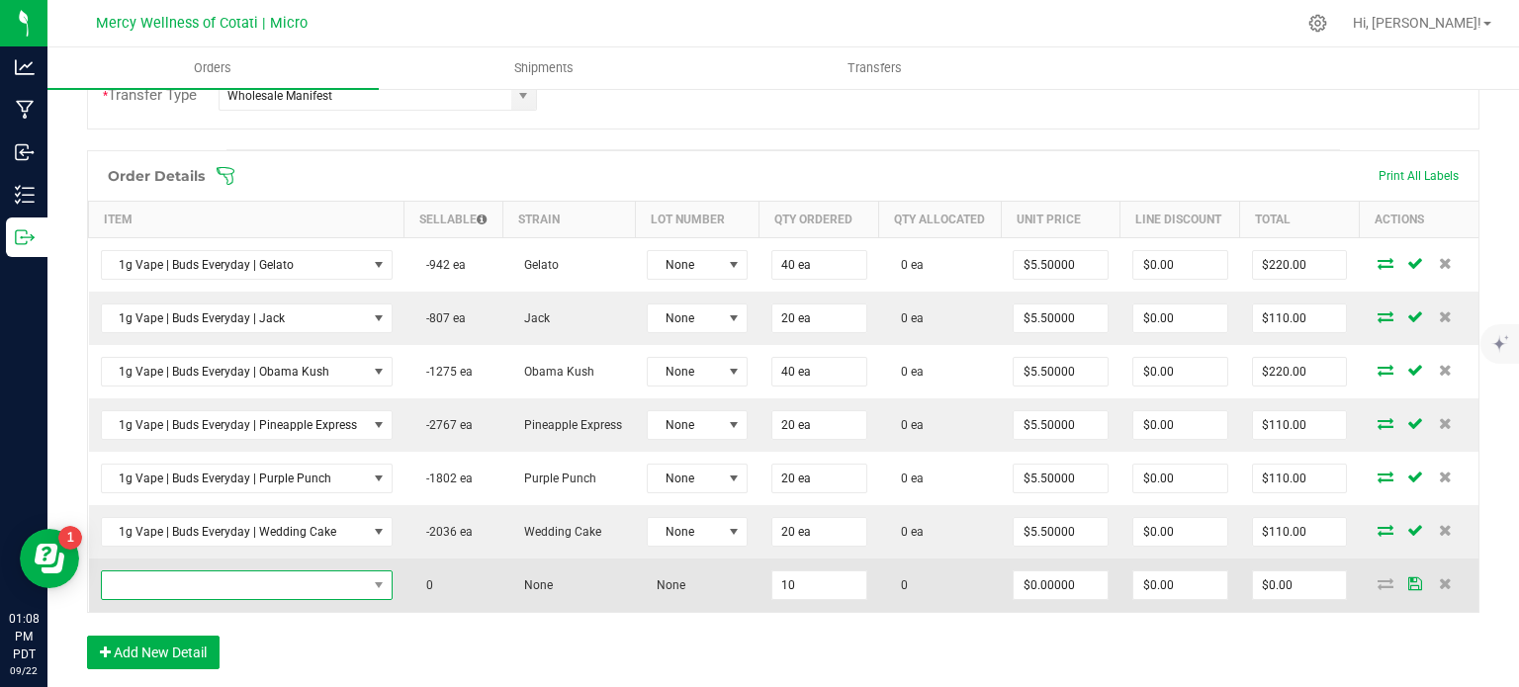
click at [248, 599] on span "NO DATA FOUND" at bounding box center [234, 586] width 265 height 28
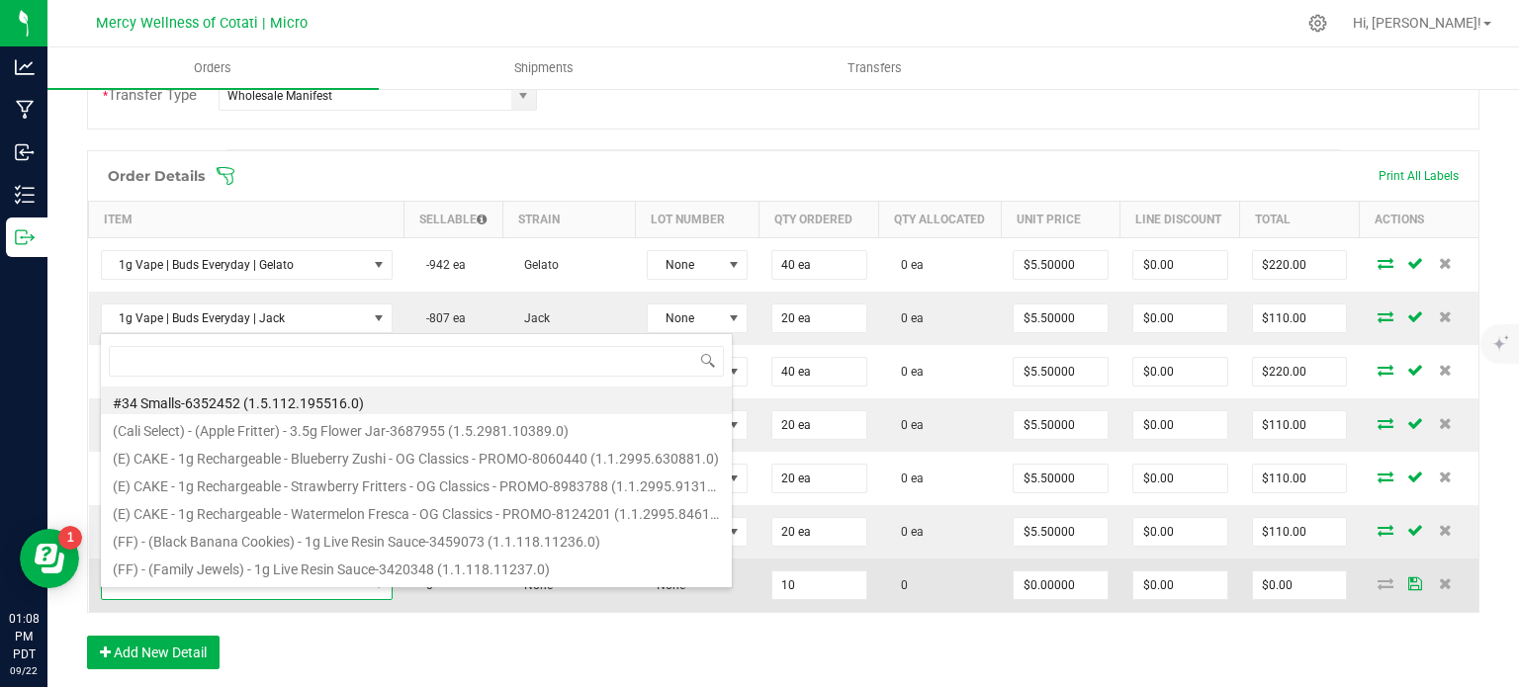
type input "2pk (2G) Infused Preroll | One of a Kind | King's Poison x Gas Berry Crunch"
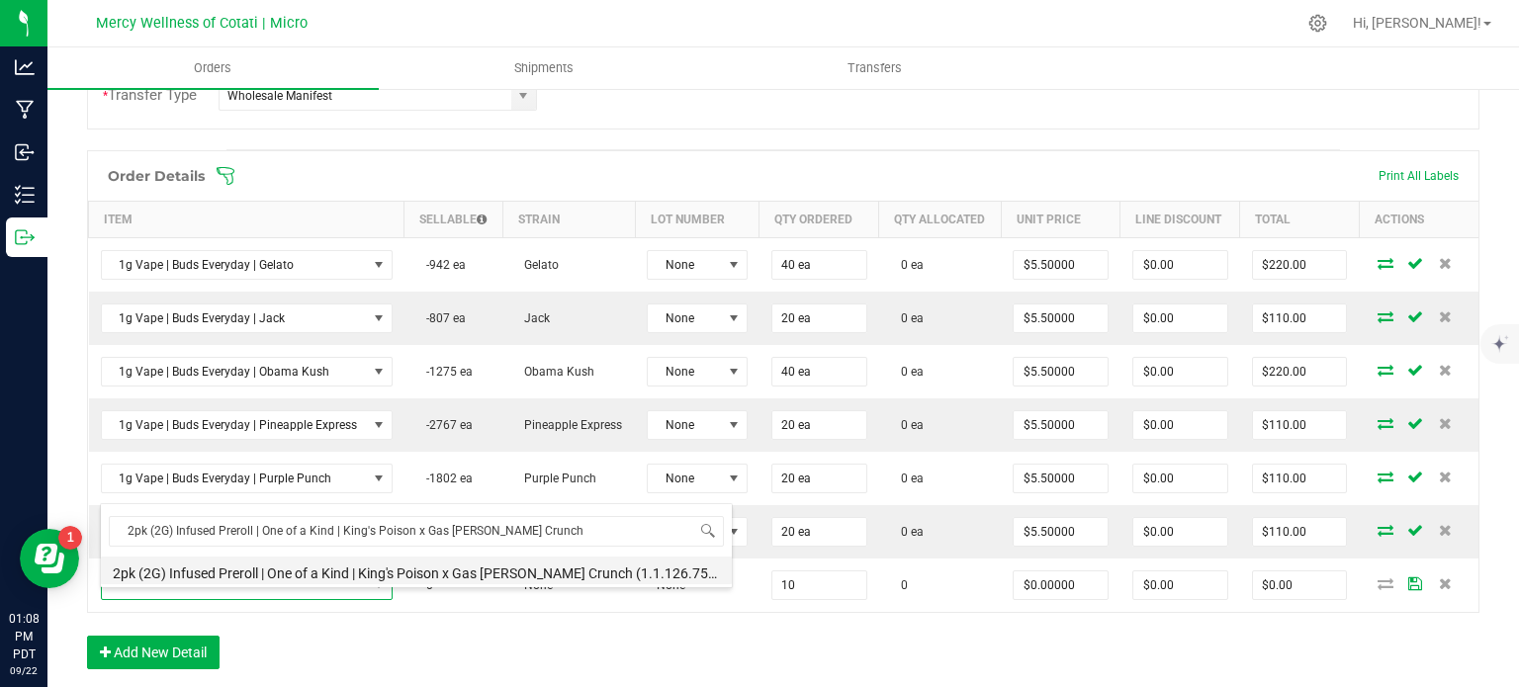
click at [357, 573] on li "2pk (2G) Infused Preroll | One of a Kind | King's Poison x Gas Berry Crunch (1.…" at bounding box center [416, 571] width 631 height 28
type input "10 ea"
type input "$8.00000"
type input "$80.00"
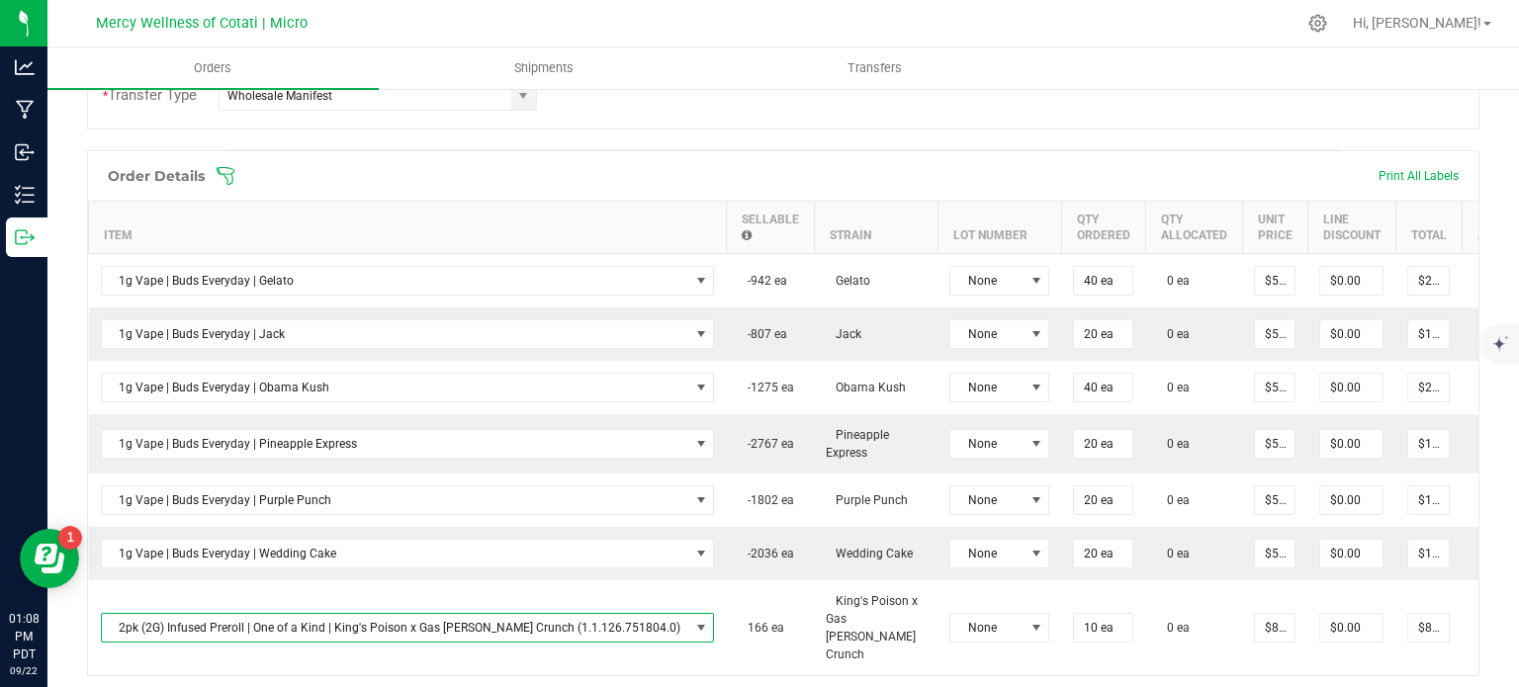
click at [481, 676] on div "Order Details Print All Labels Item Sellable Strain Lot Number Qty Ordered Qty …" at bounding box center [783, 451] width 1393 height 602
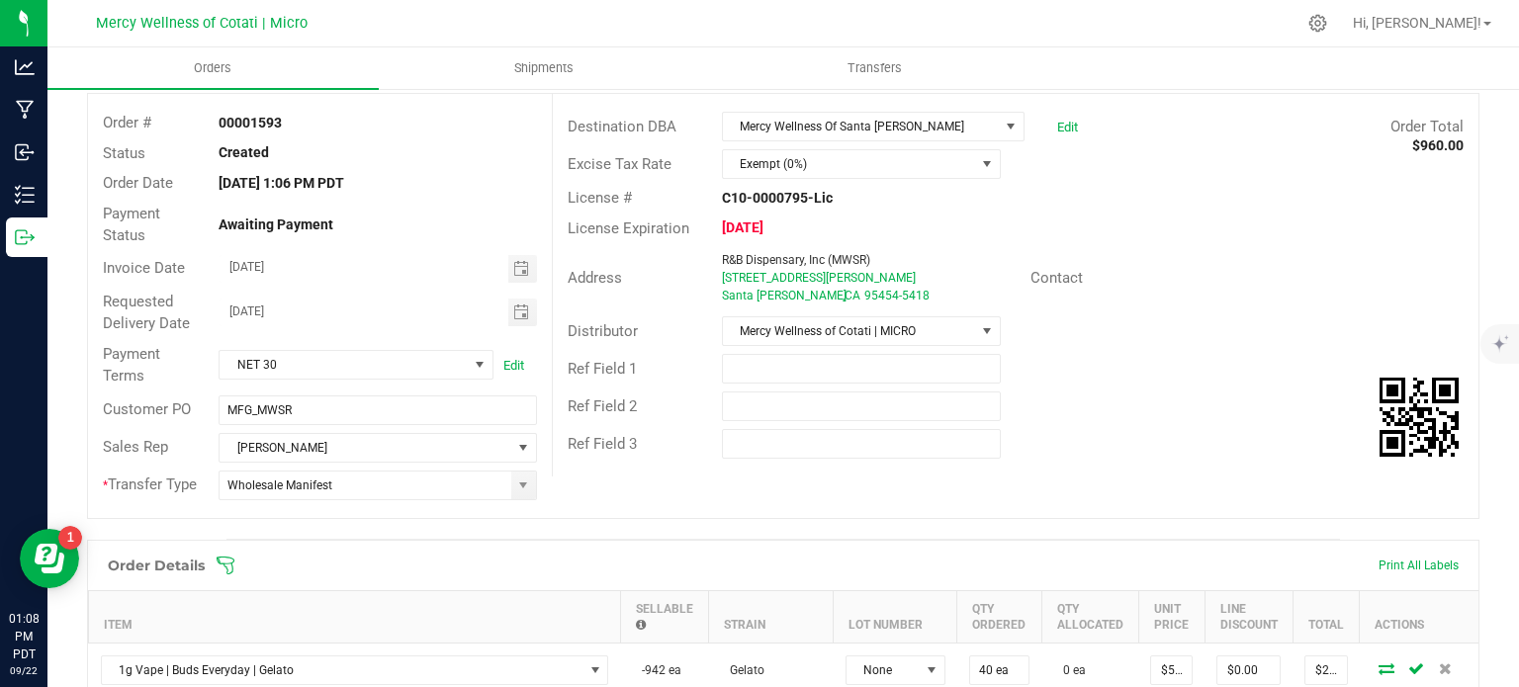
scroll to position [0, 0]
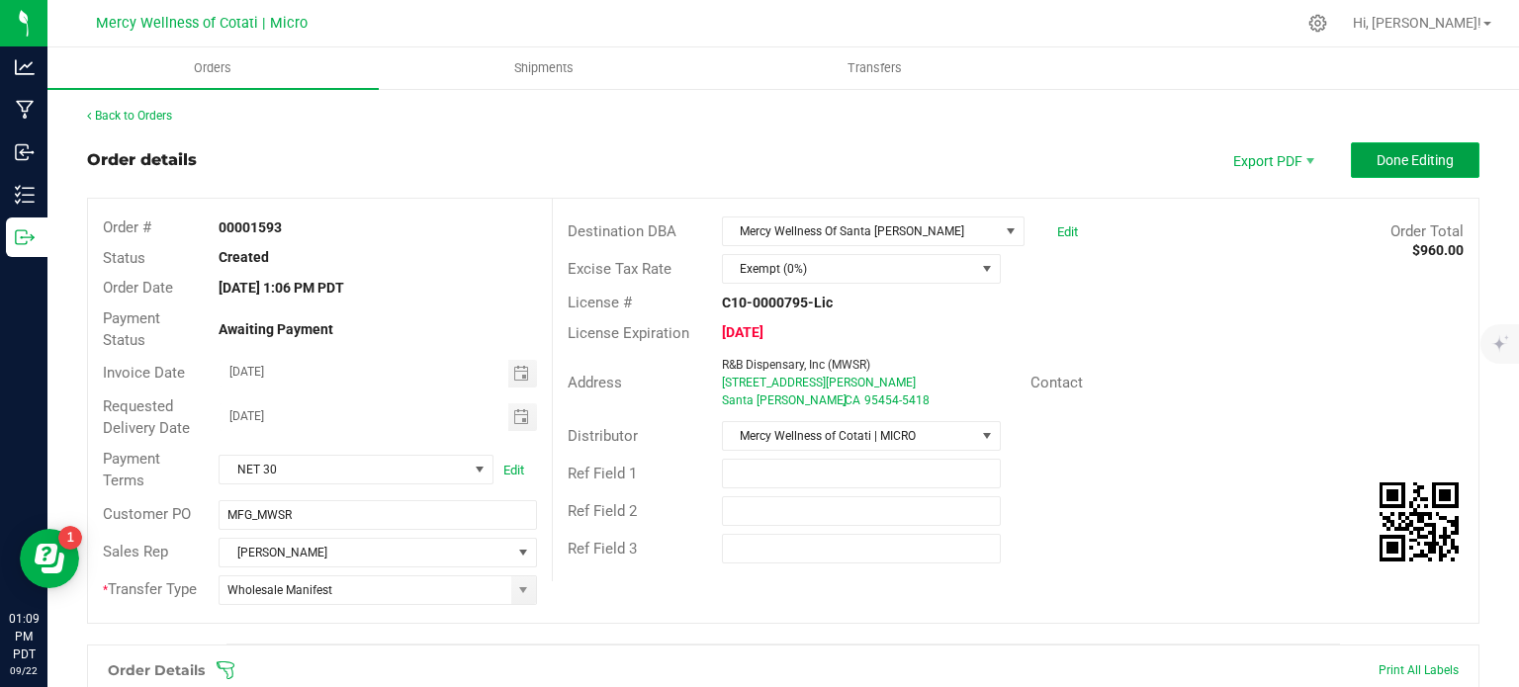
click at [1380, 166] on span "Done Editing" at bounding box center [1415, 160] width 77 height 16
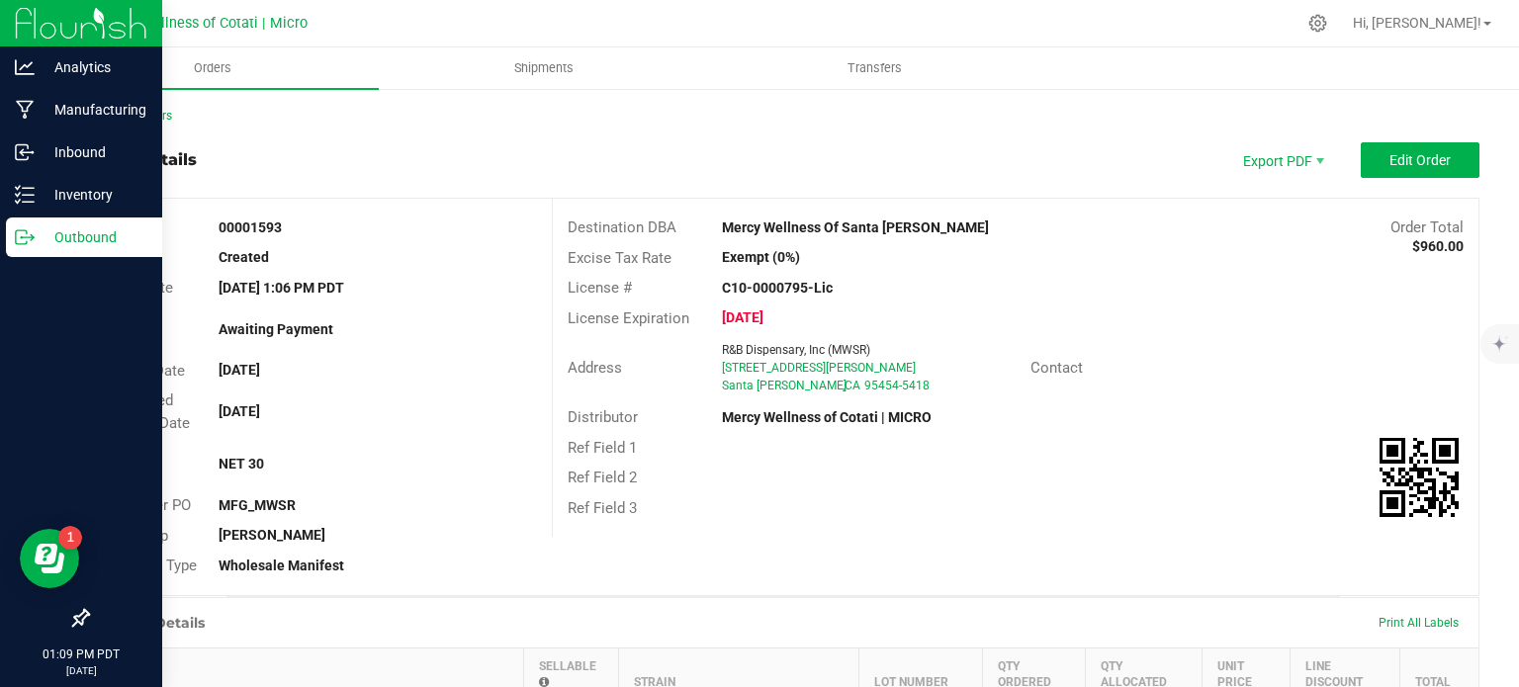
click at [77, 236] on p "Outbound" at bounding box center [94, 238] width 119 height 24
